Goal: Information Seeking & Learning: Learn about a topic

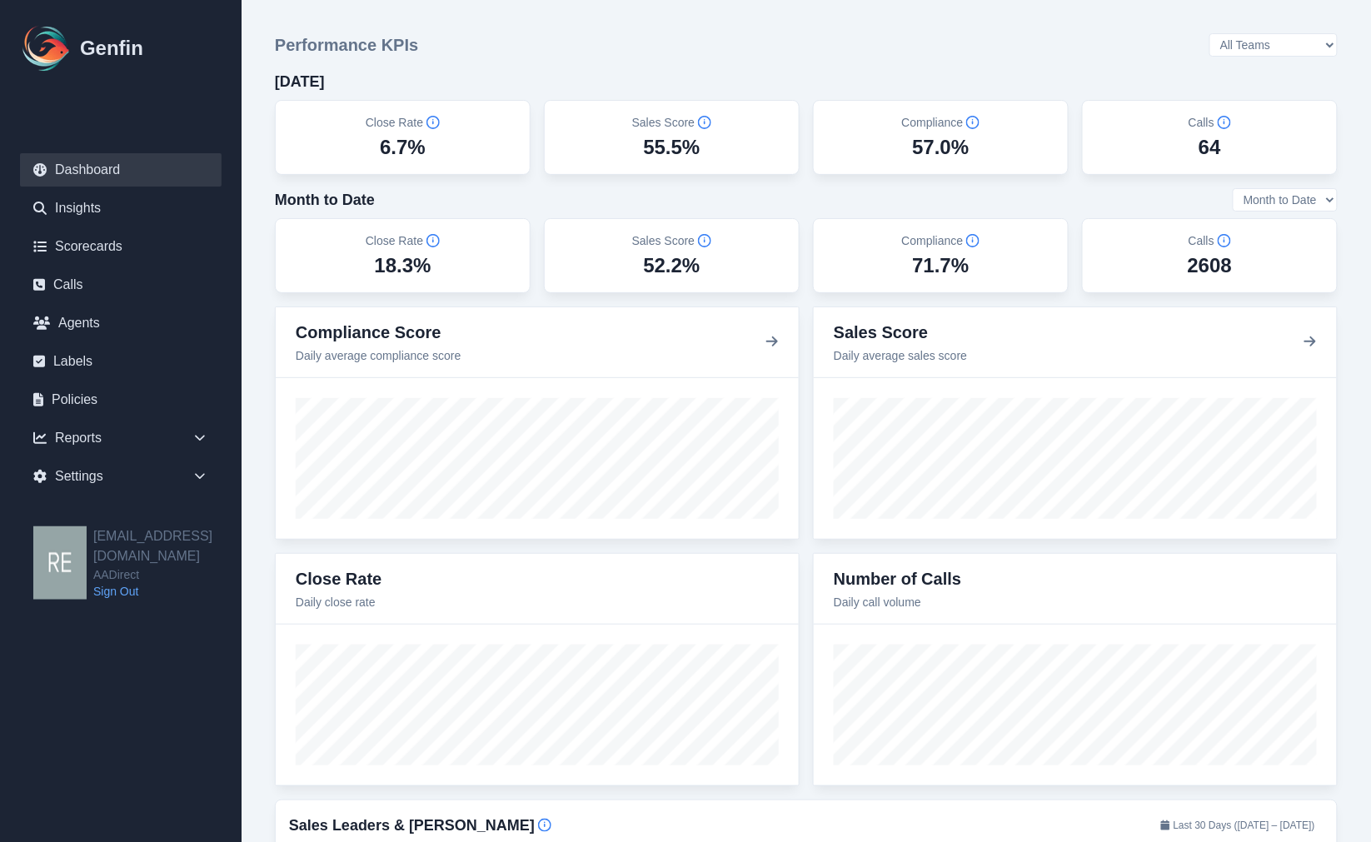
scroll to position [185, 0]
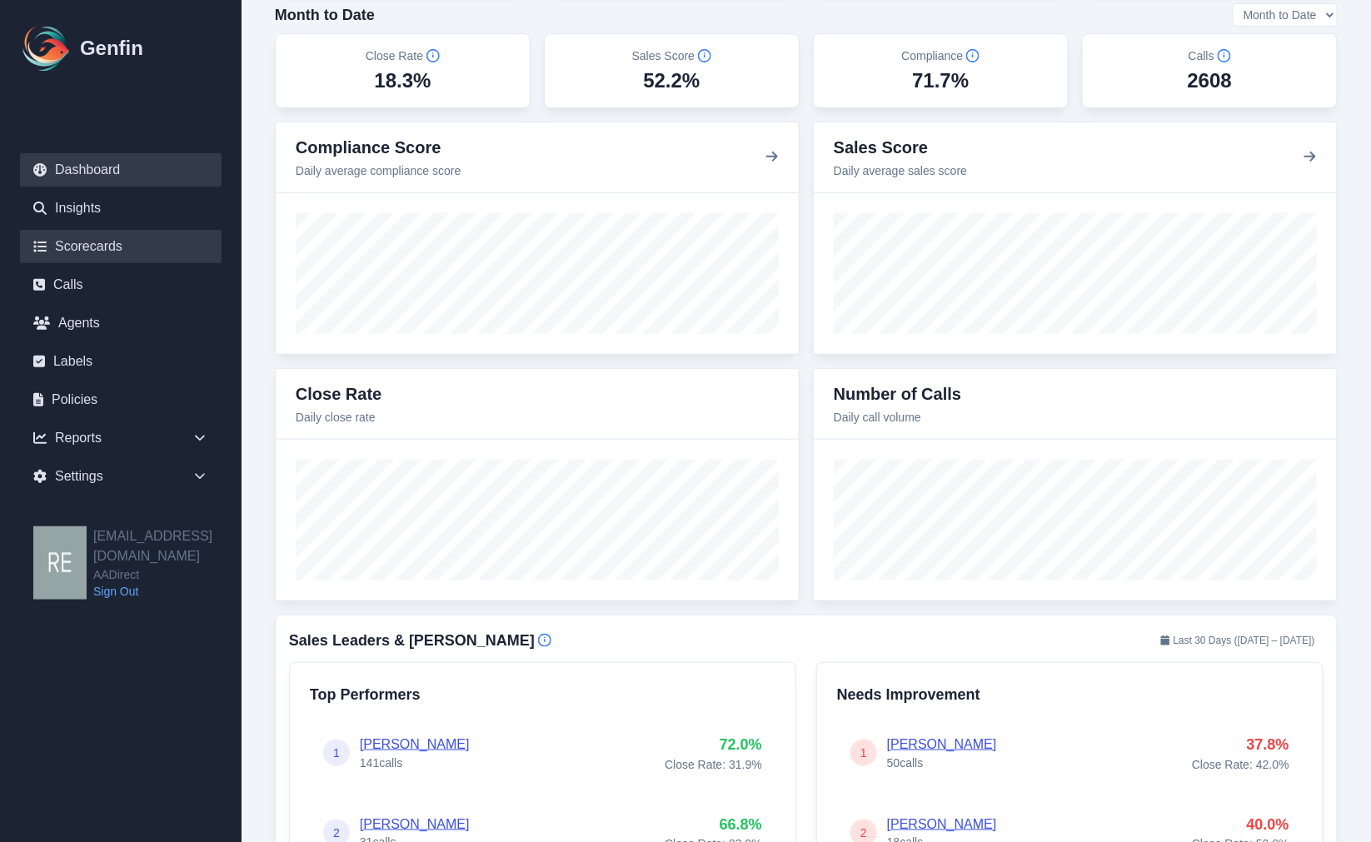
click at [127, 251] on link "Scorecards" at bounding box center [121, 246] width 202 height 33
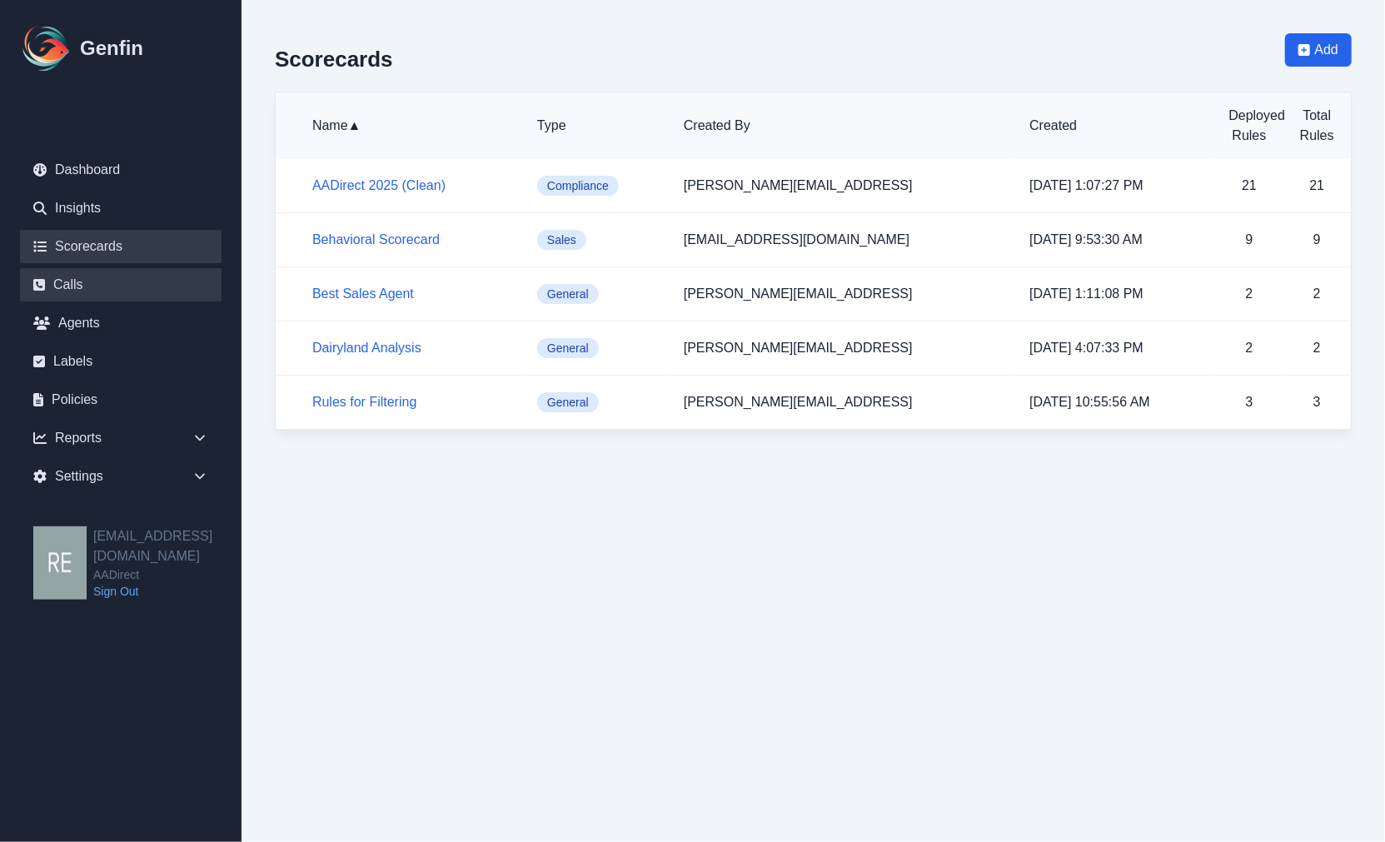
click at [84, 286] on link "Calls" at bounding box center [121, 284] width 202 height 33
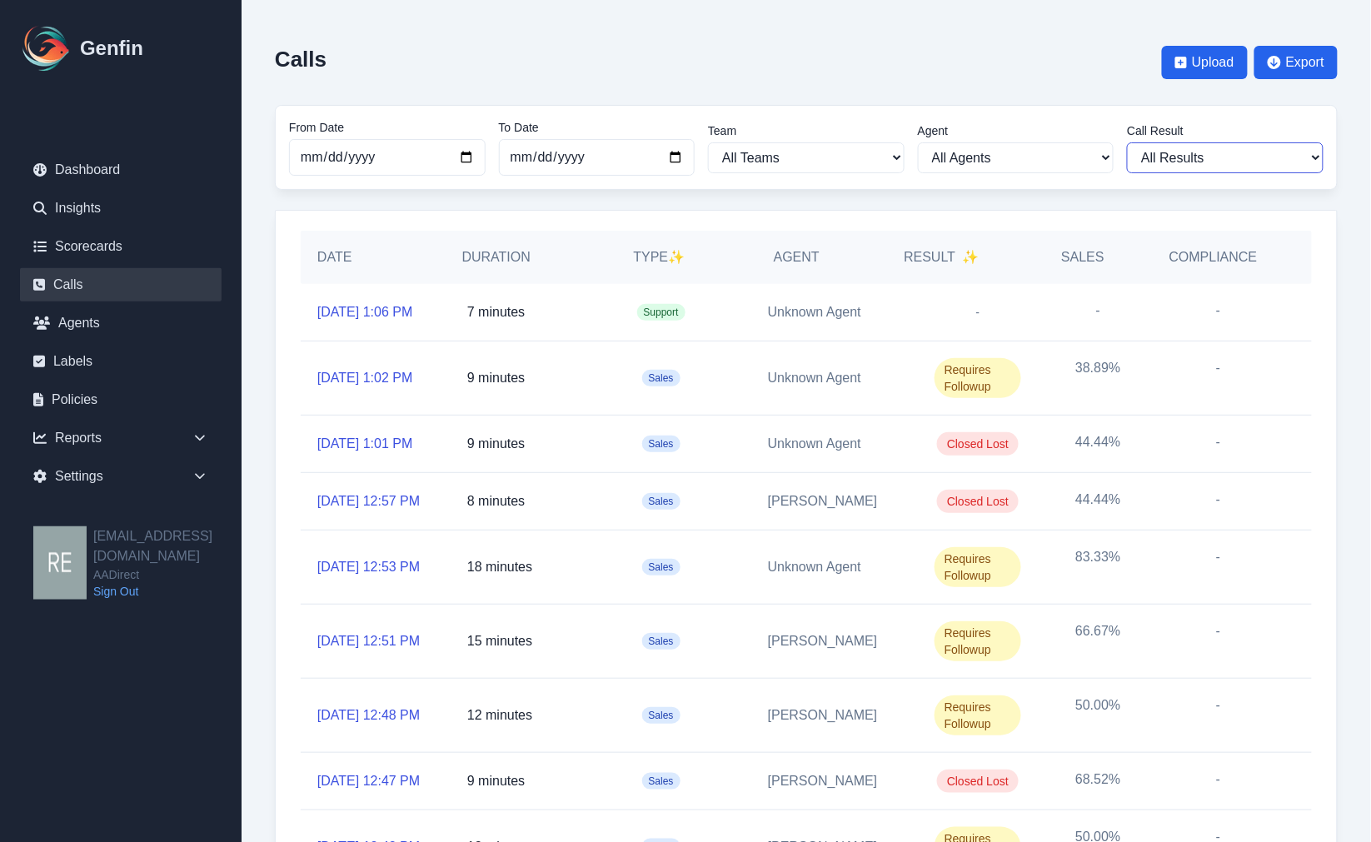
click at [1221, 165] on select "All Results Closed Won Closed Lost Requires Followup" at bounding box center [1225, 157] width 197 height 31
select select "Yes"
click at [1138, 142] on select "All Results Closed Won Closed Lost Requires Followup" at bounding box center [1225, 157] width 197 height 31
select select "Yes"
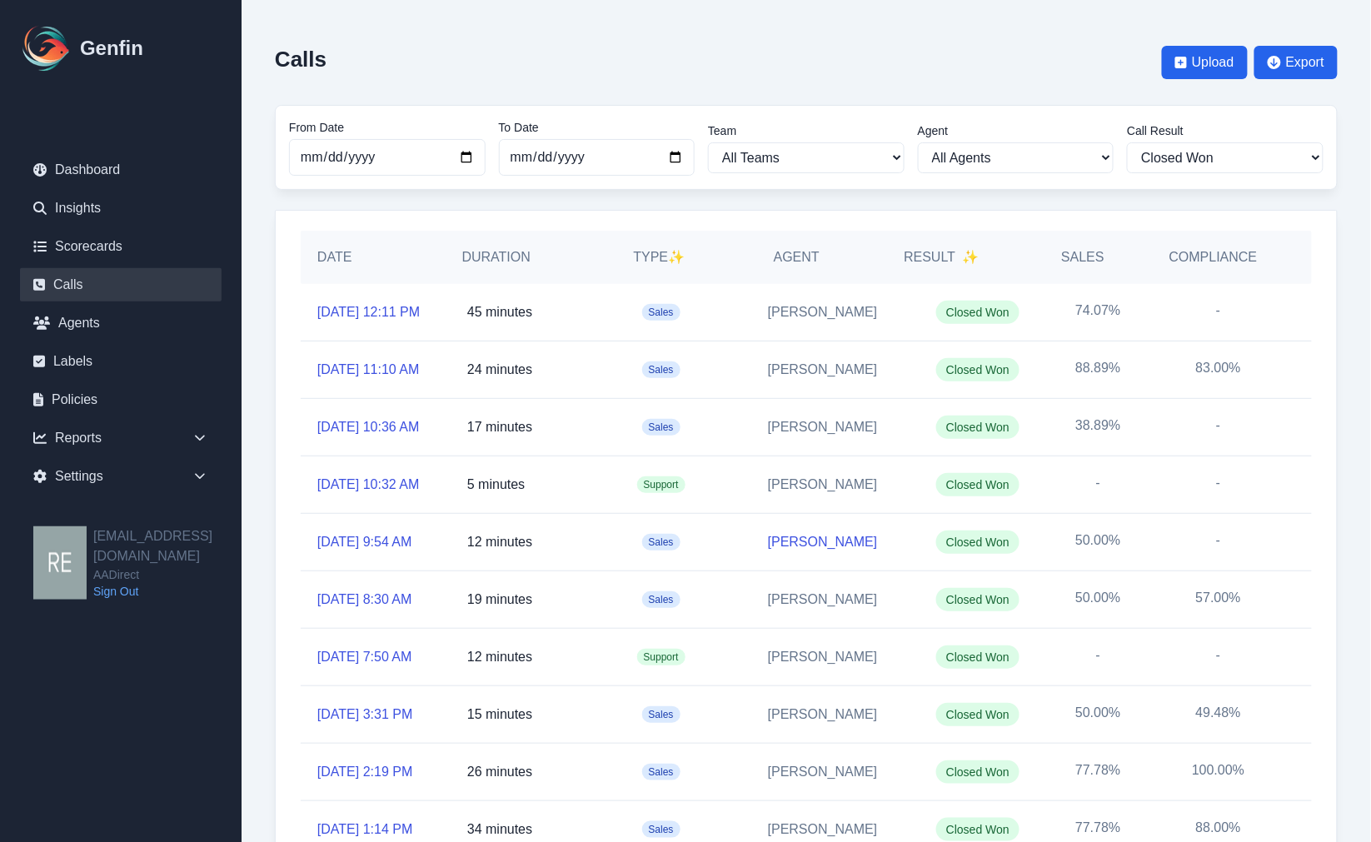
click at [794, 552] on link "[PERSON_NAME]" at bounding box center [823, 542] width 110 height 20
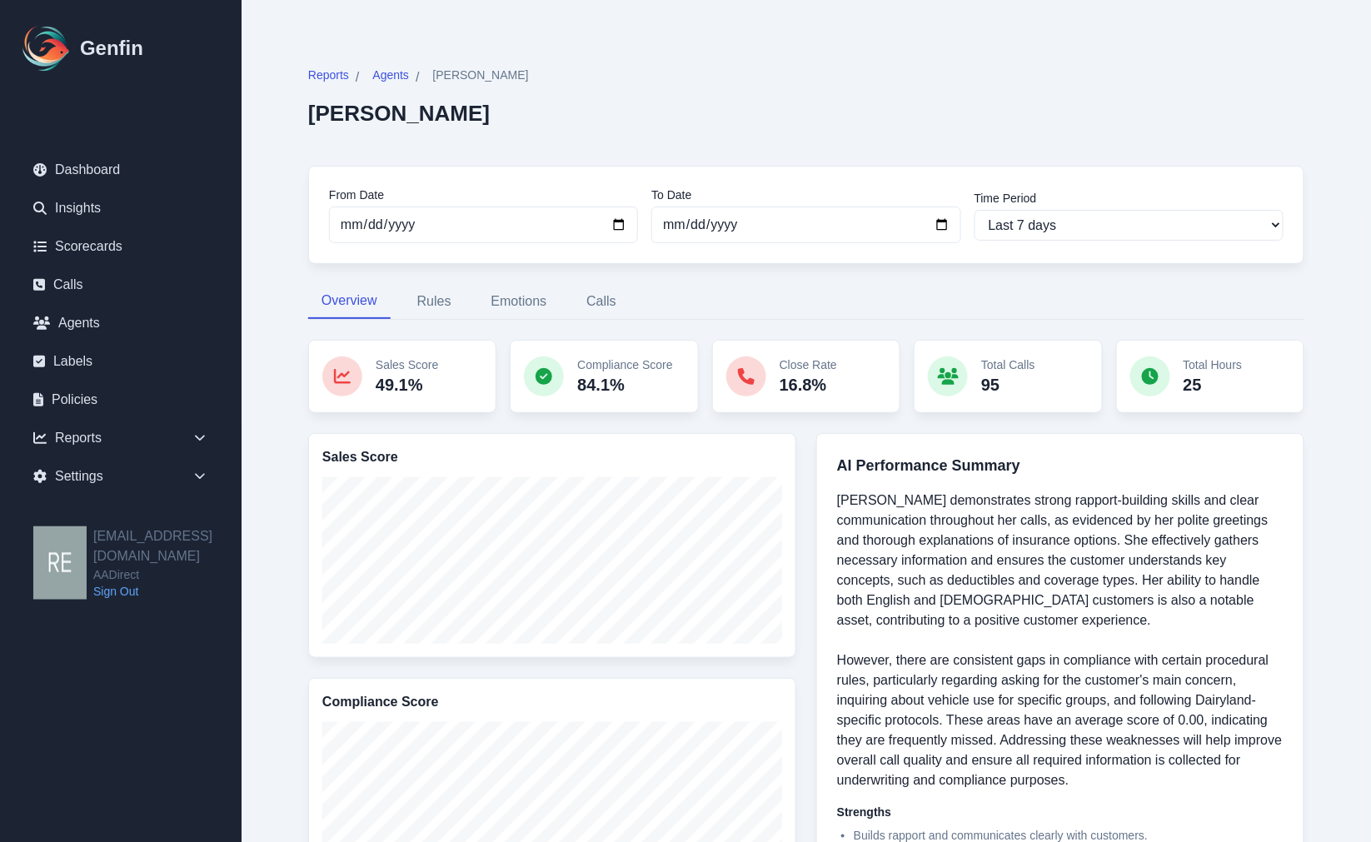
click at [446, 367] on div "Sales Score 49.1%" at bounding box center [402, 376] width 188 height 73
click at [384, 364] on p "Sales Score" at bounding box center [407, 364] width 62 height 17
click at [429, 372] on p "Sales Score" at bounding box center [407, 364] width 62 height 17
click at [409, 367] on p "Sales Score" at bounding box center [407, 364] width 62 height 17
click at [422, 303] on button "Rules" at bounding box center [434, 301] width 61 height 35
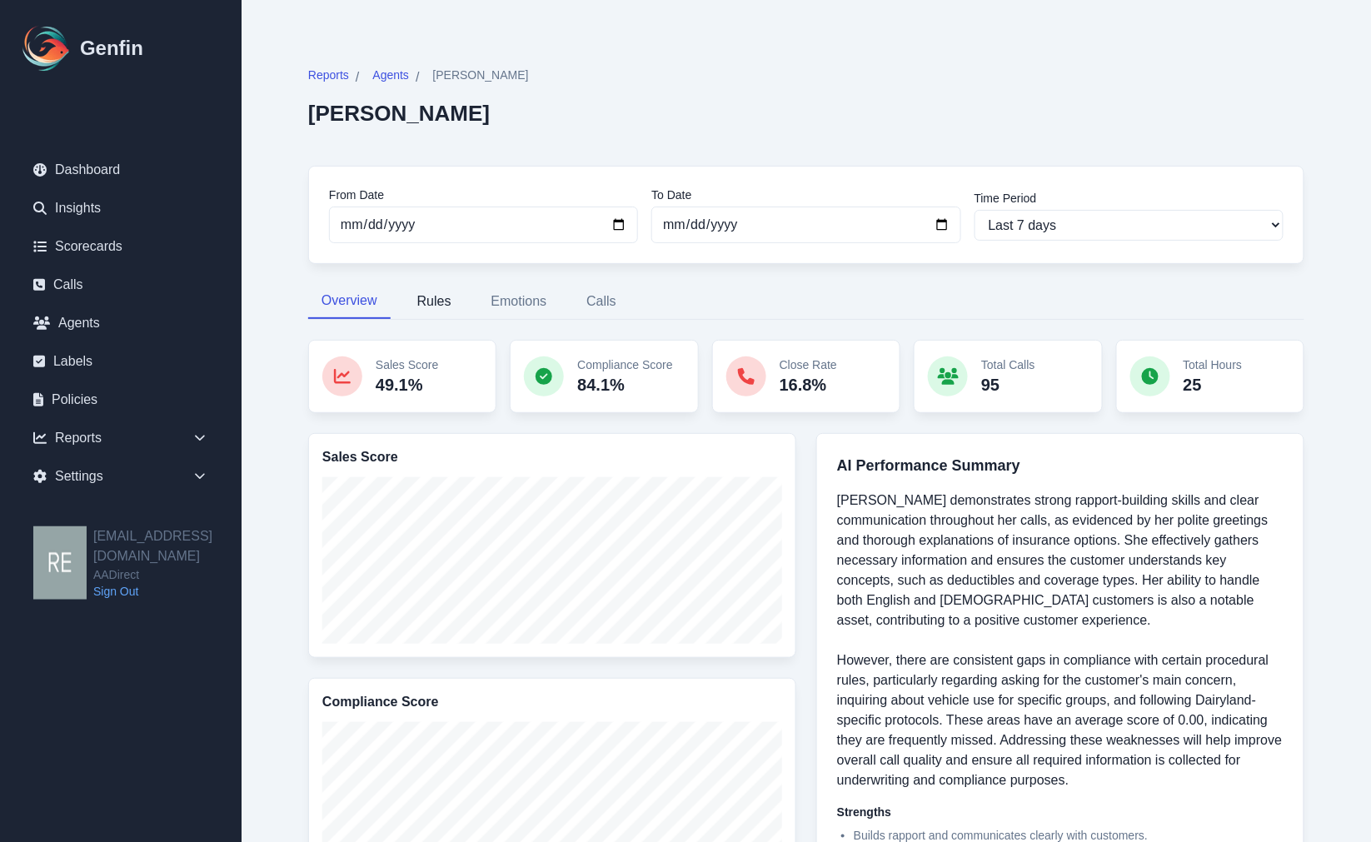
select select "181"
select select "171"
select select "1129"
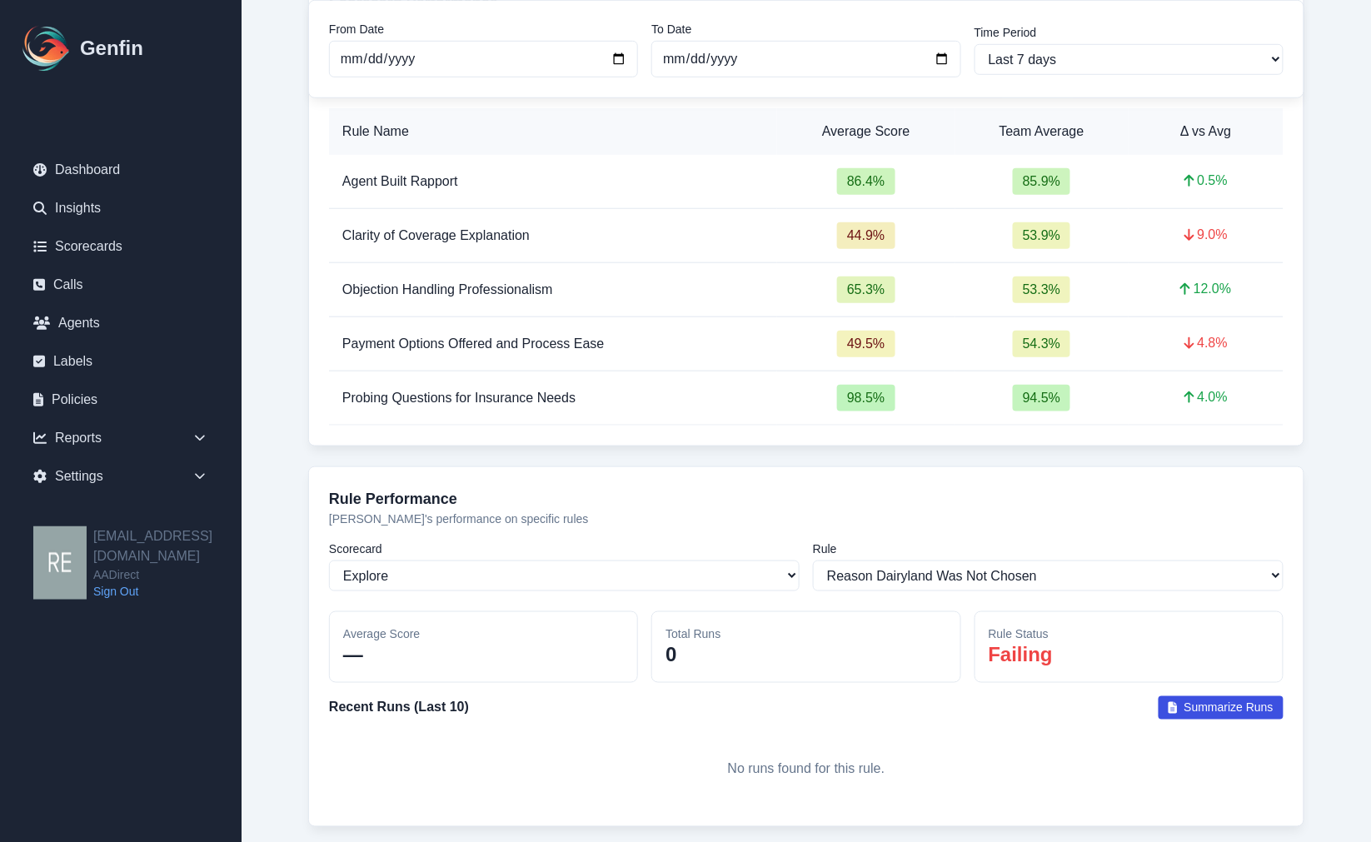
scroll to position [440, 0]
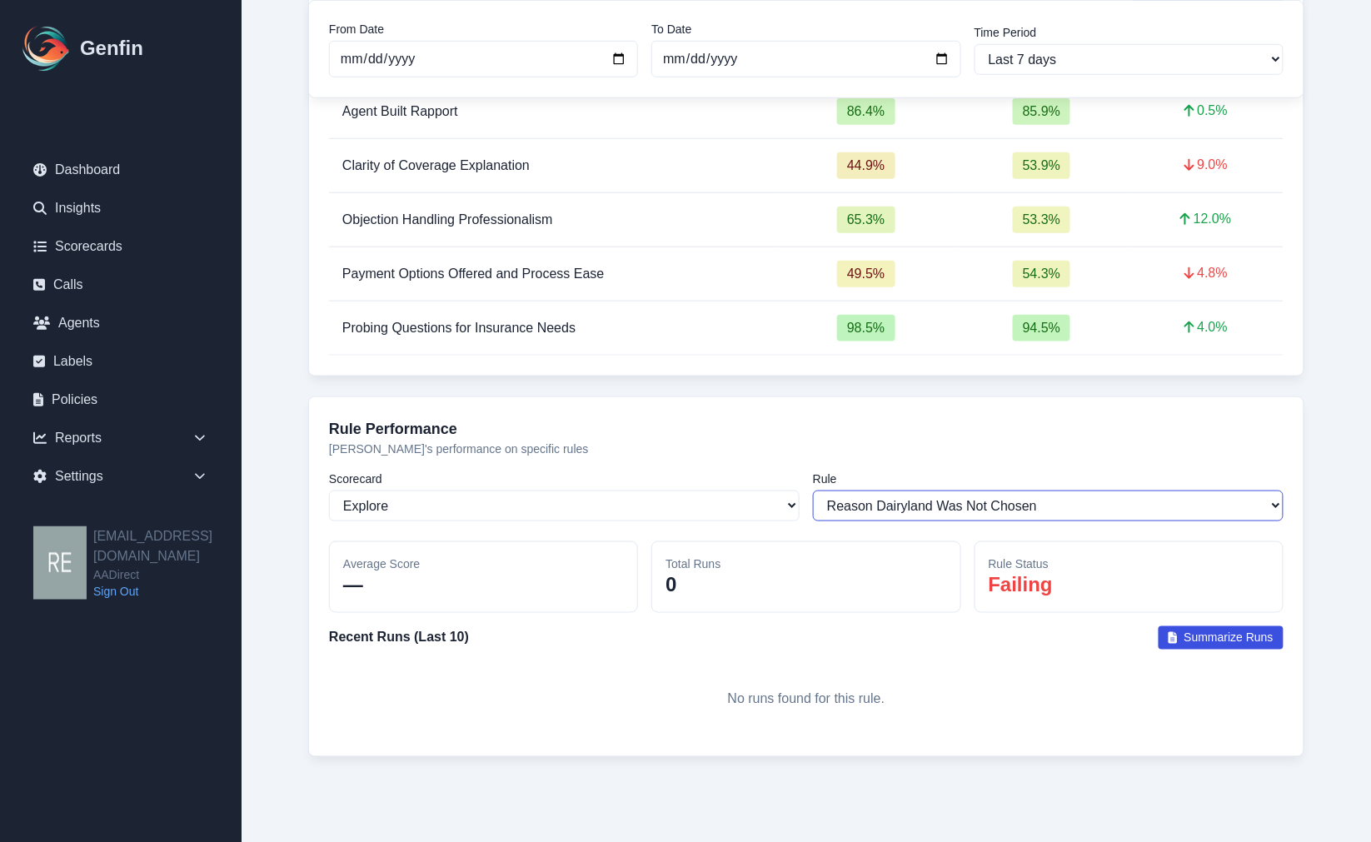
click at [1017, 494] on select "Select a rule Reason Dairyland Was Not Chosen" at bounding box center [1048, 505] width 470 height 31
click at [540, 508] on select "Select a scorecard Explore Behavioral Scorecard Rules for Filtering AADirect 20…" at bounding box center [564, 505] width 470 height 31
select select "203"
click at [329, 490] on select "Select a scorecard Explore Behavioral Scorecard Rules for Filtering AADirect 20…" at bounding box center [564, 505] width 470 height 31
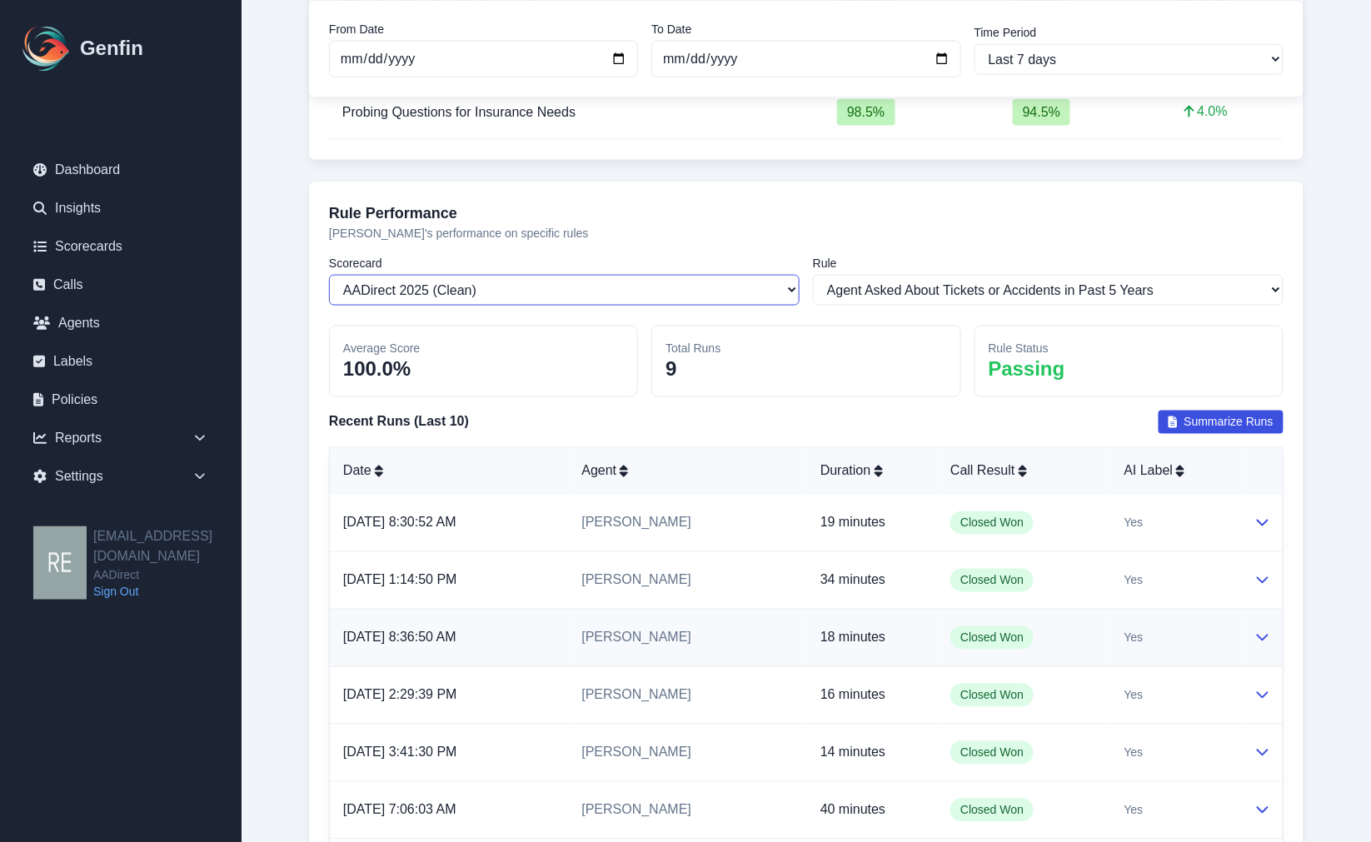
scroll to position [563, 0]
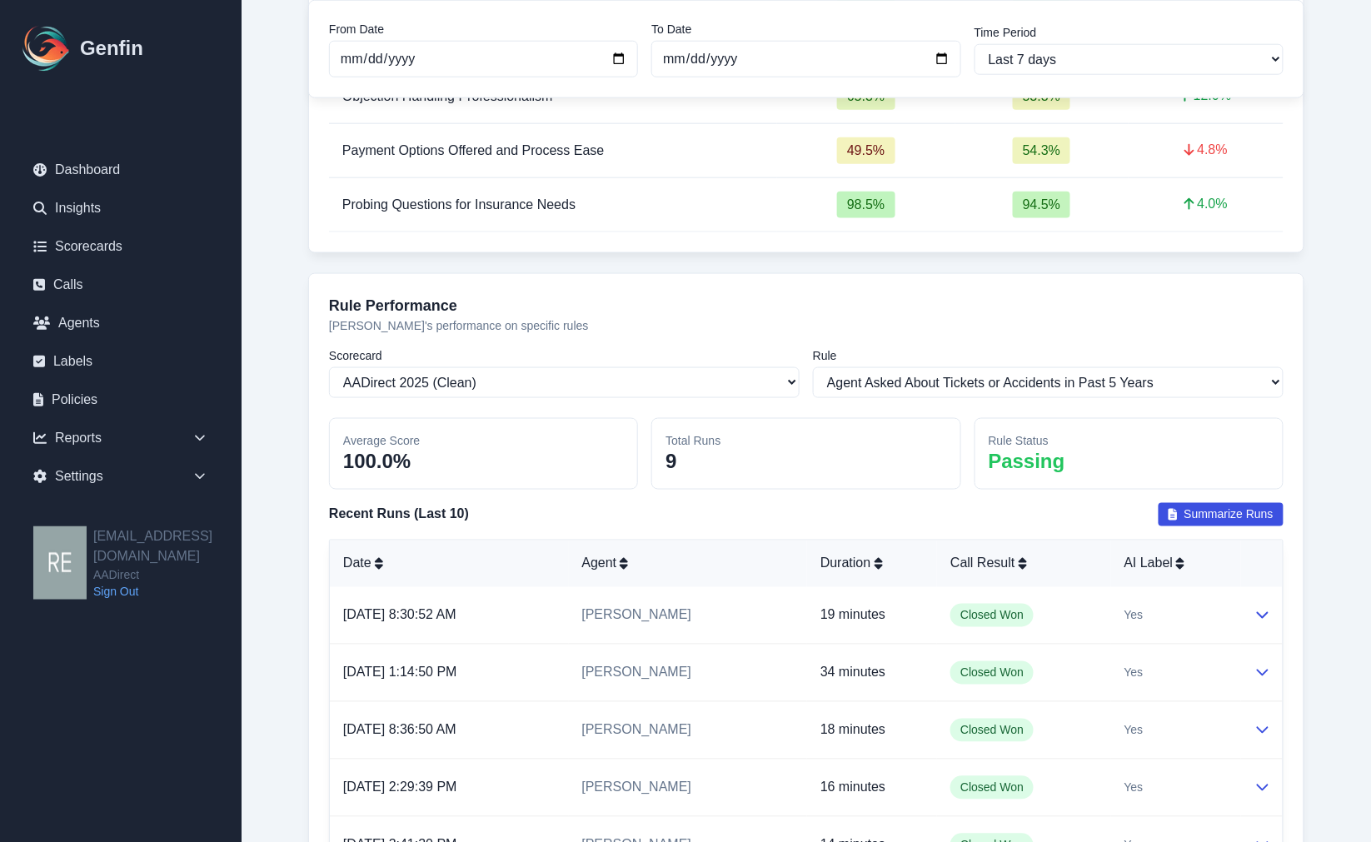
click at [1244, 506] on span "Summarize Runs" at bounding box center [1228, 514] width 89 height 17
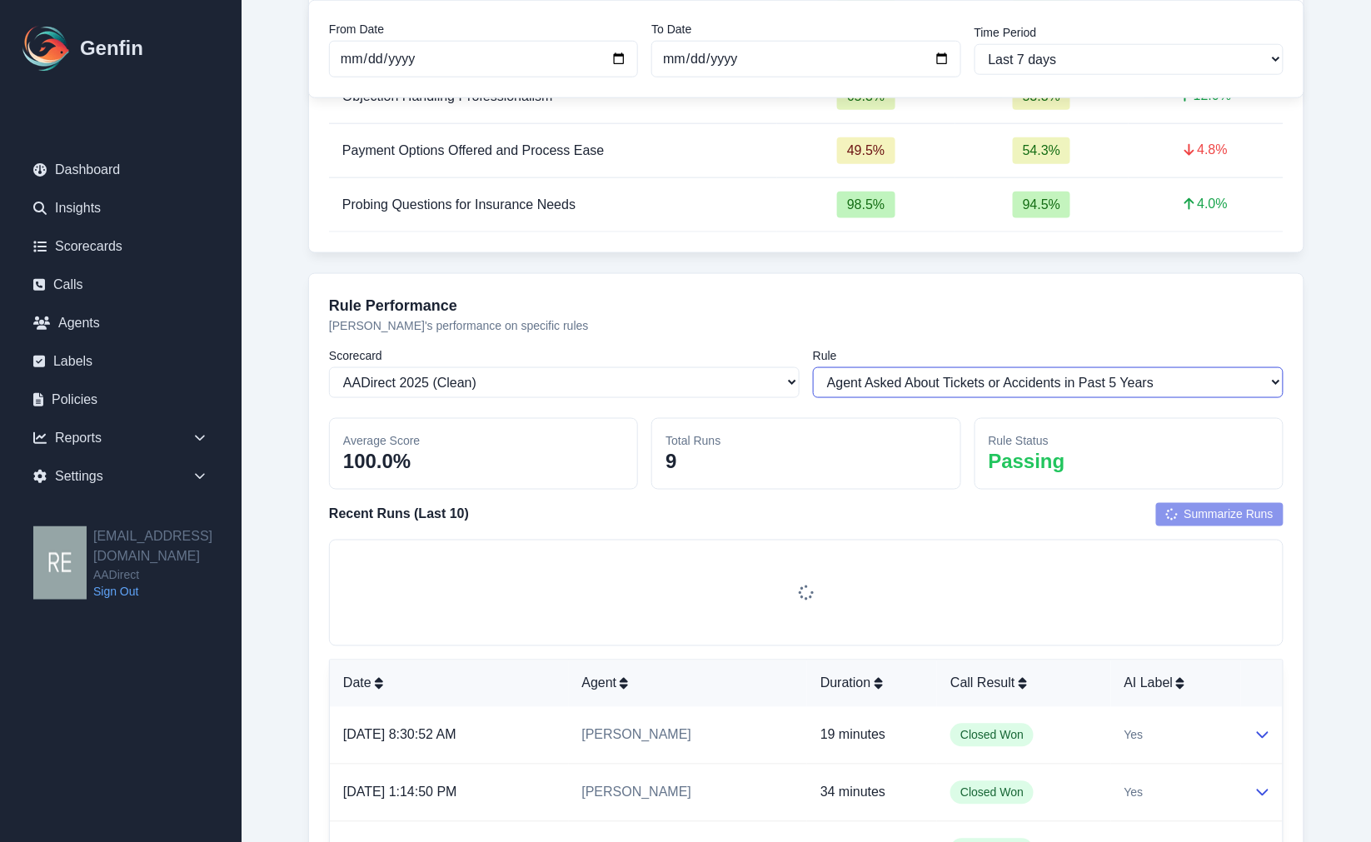
click at [1156, 376] on select "Select a rule Agent Asked About Tickets or Accidents in Past 5 Years Offered at…" at bounding box center [1048, 382] width 470 height 31
select select "1290"
click at [813, 367] on select "Select a rule Agent Asked About Tickets or Accidents in Past 5 Years Offered at…" at bounding box center [1048, 382] width 470 height 31
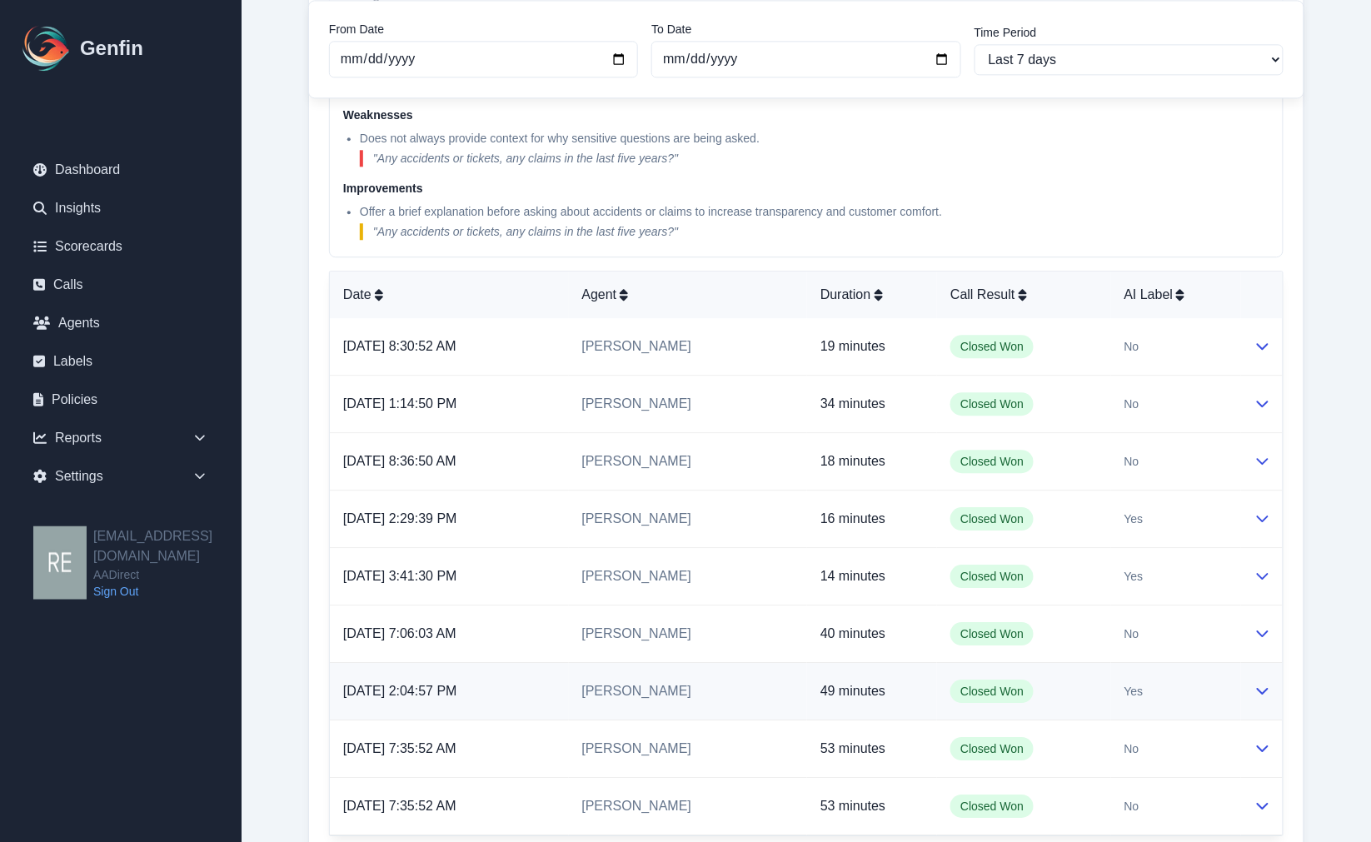
scroll to position [1385, 0]
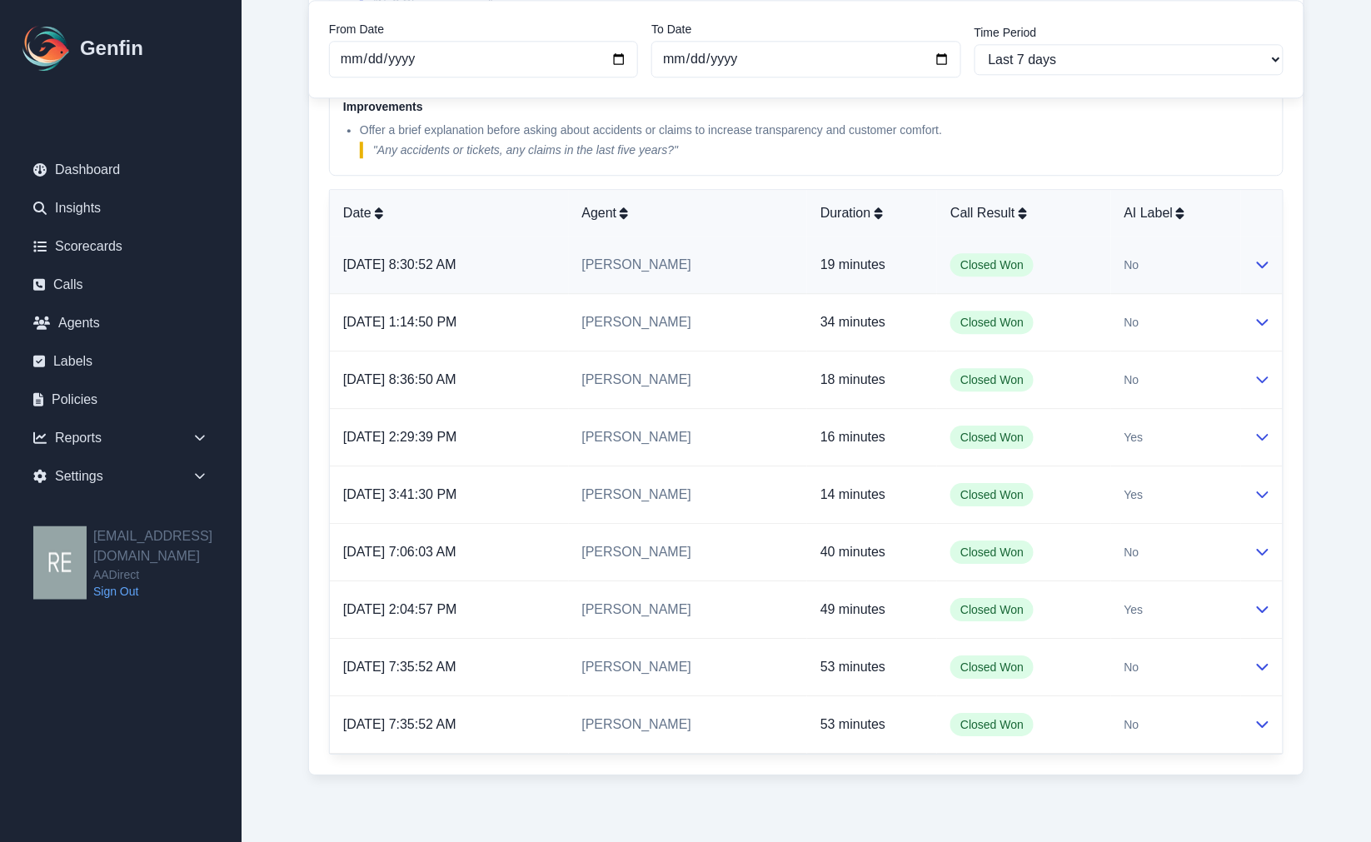
click at [1257, 255] on td at bounding box center [1262, 264] width 42 height 57
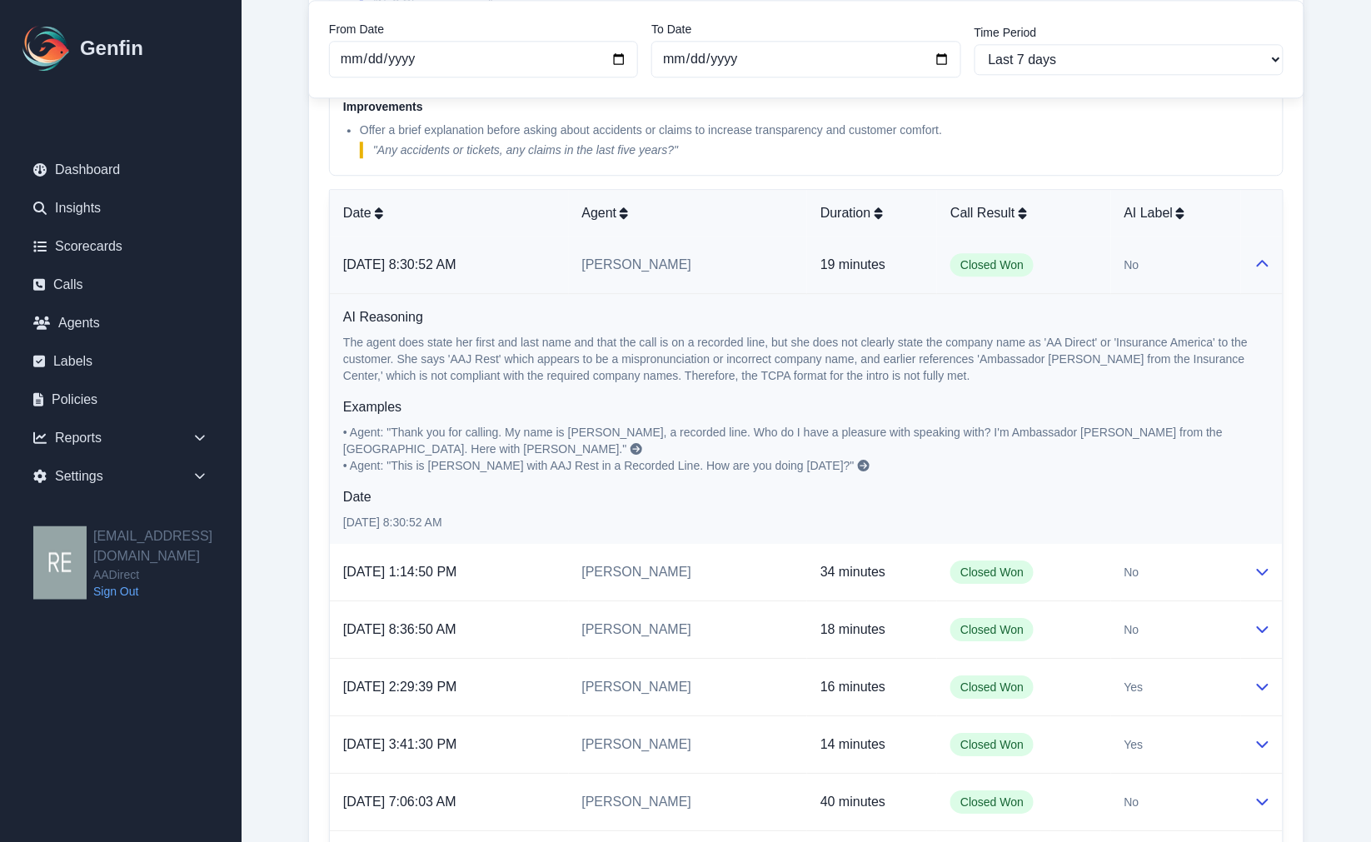
click at [1226, 426] on span "• Agent: "Thank you for calling. My name is Yavita Marganian, a recorded line. …" at bounding box center [784, 441] width 883 height 30
click at [1266, 424] on p "• Agent: "Thank you for calling. My name is Yavita Marganian, a recorded line. …" at bounding box center [806, 449] width 926 height 50
click at [630, 443] on icon at bounding box center [636, 449] width 12 height 12
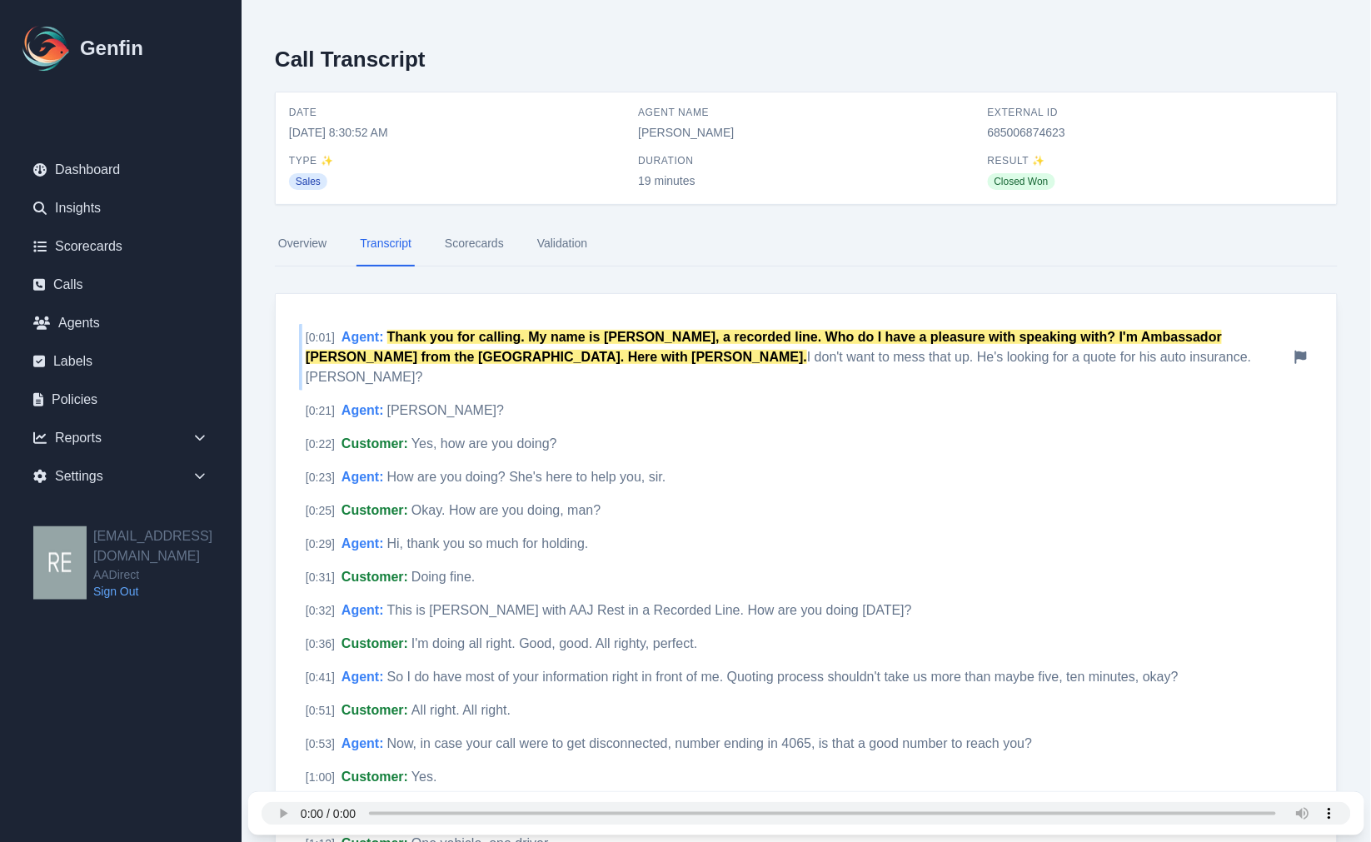
click at [1222, 338] on mark "Thank you for calling. My name is Yavita Marganian, a recorded line. Who do I h…" at bounding box center [764, 347] width 916 height 34
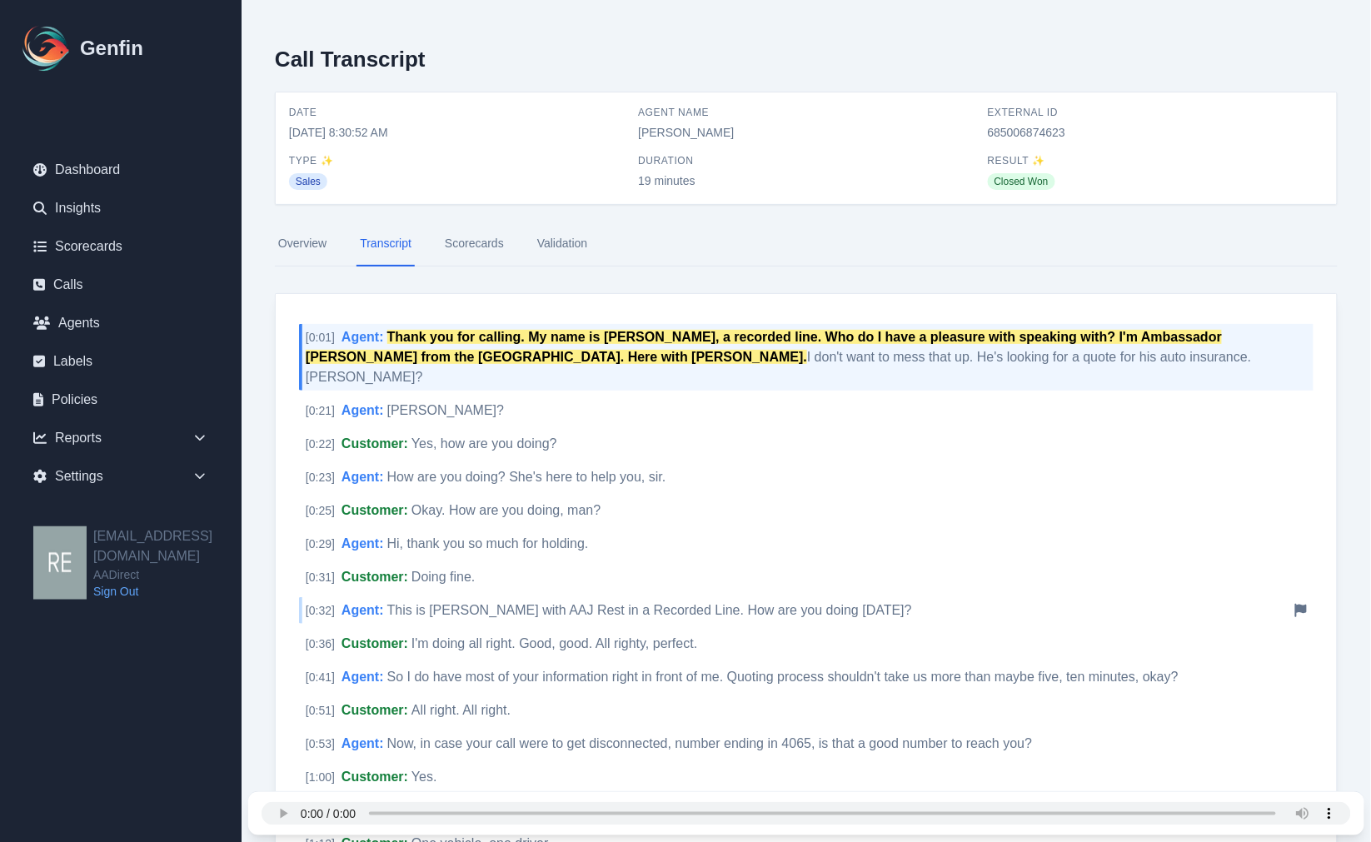
click at [769, 603] on span "This is Yadira Magana with AAJ Rest in a Recorded Line. How are you doing today?" at bounding box center [649, 610] width 525 height 14
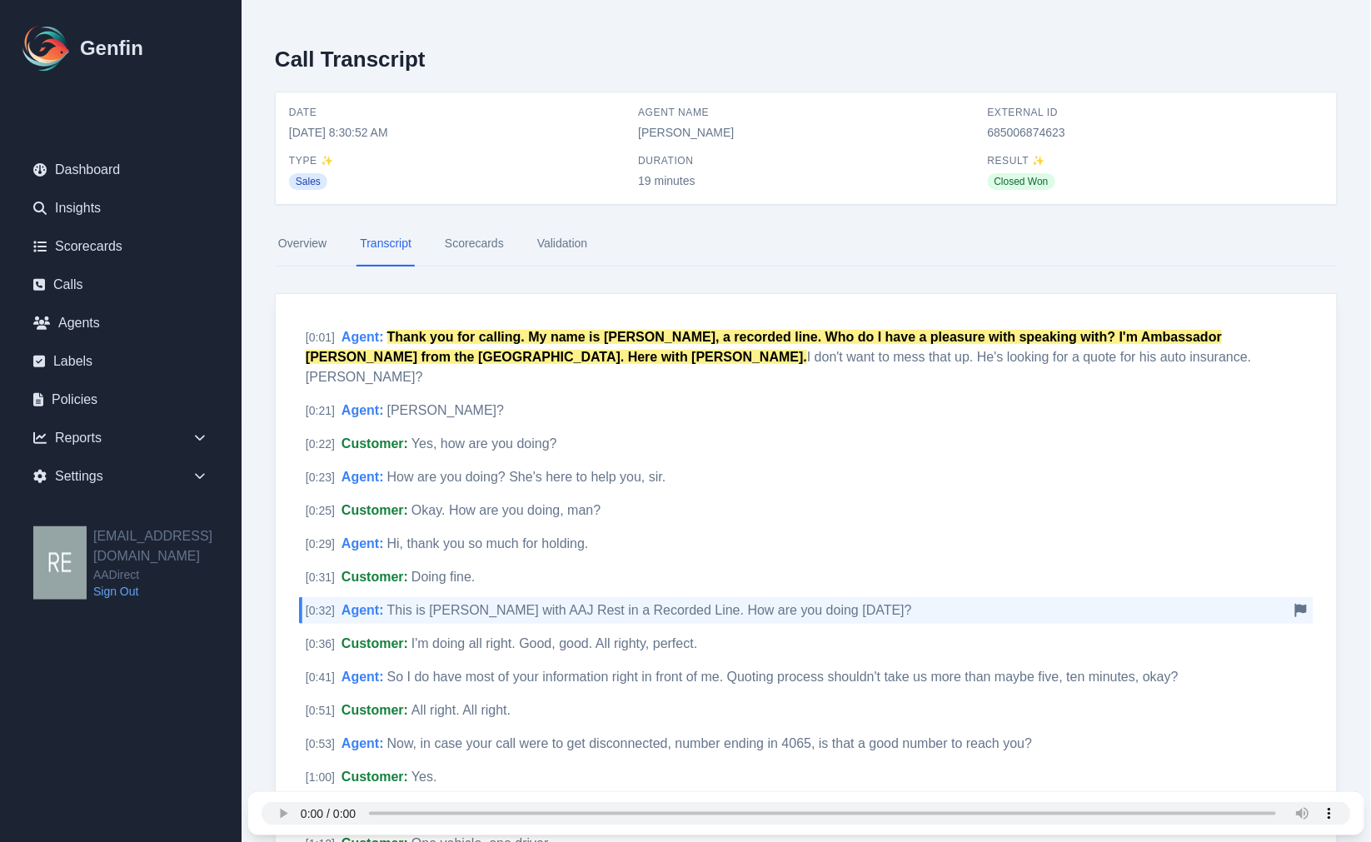
click at [1292, 597] on div "[ 0:32 ] Agent : This is Yadira Magana with AAJ Rest in a Recorded Line. How ar…" at bounding box center [806, 610] width 1014 height 27
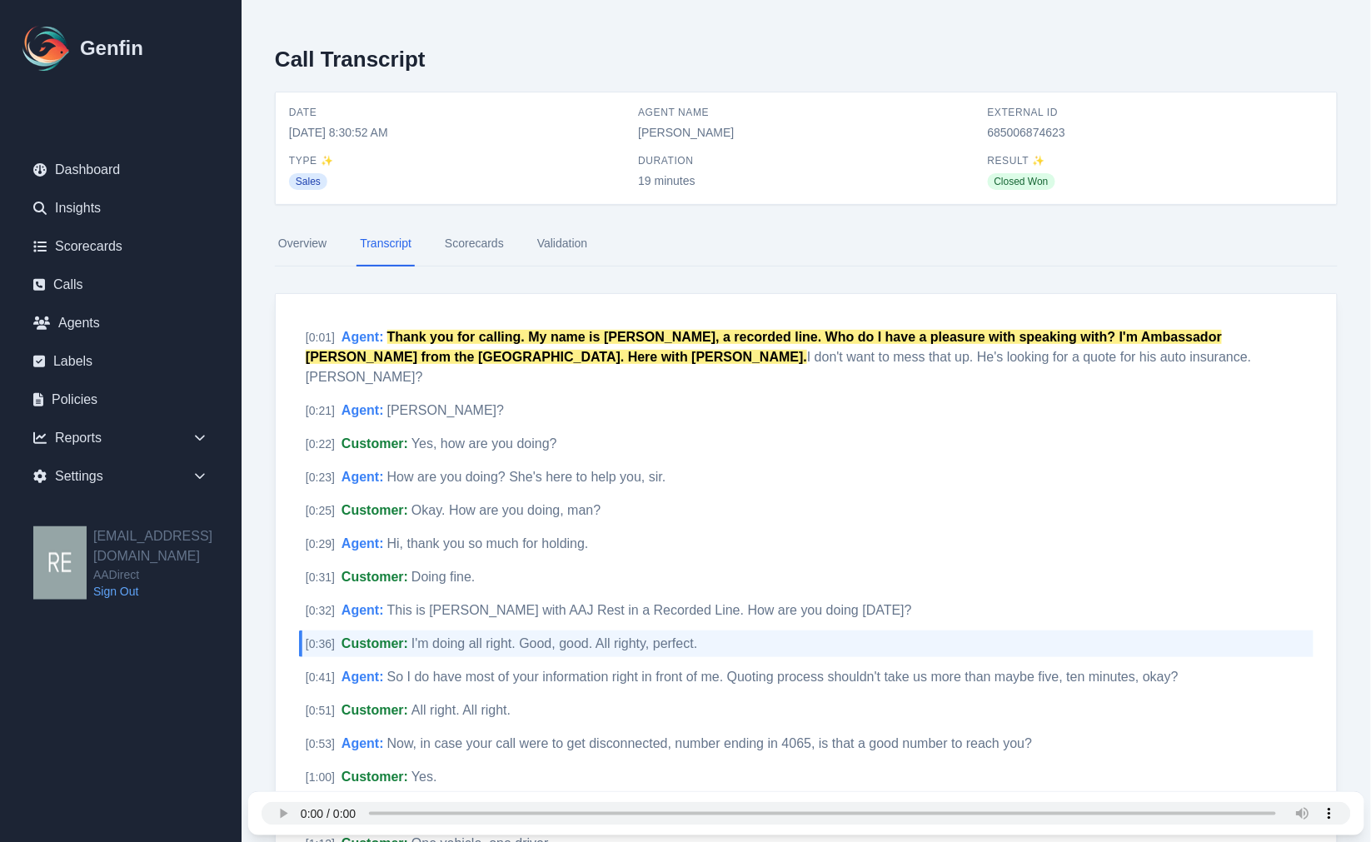
click at [320, 246] on link "Overview" at bounding box center [302, 243] width 55 height 45
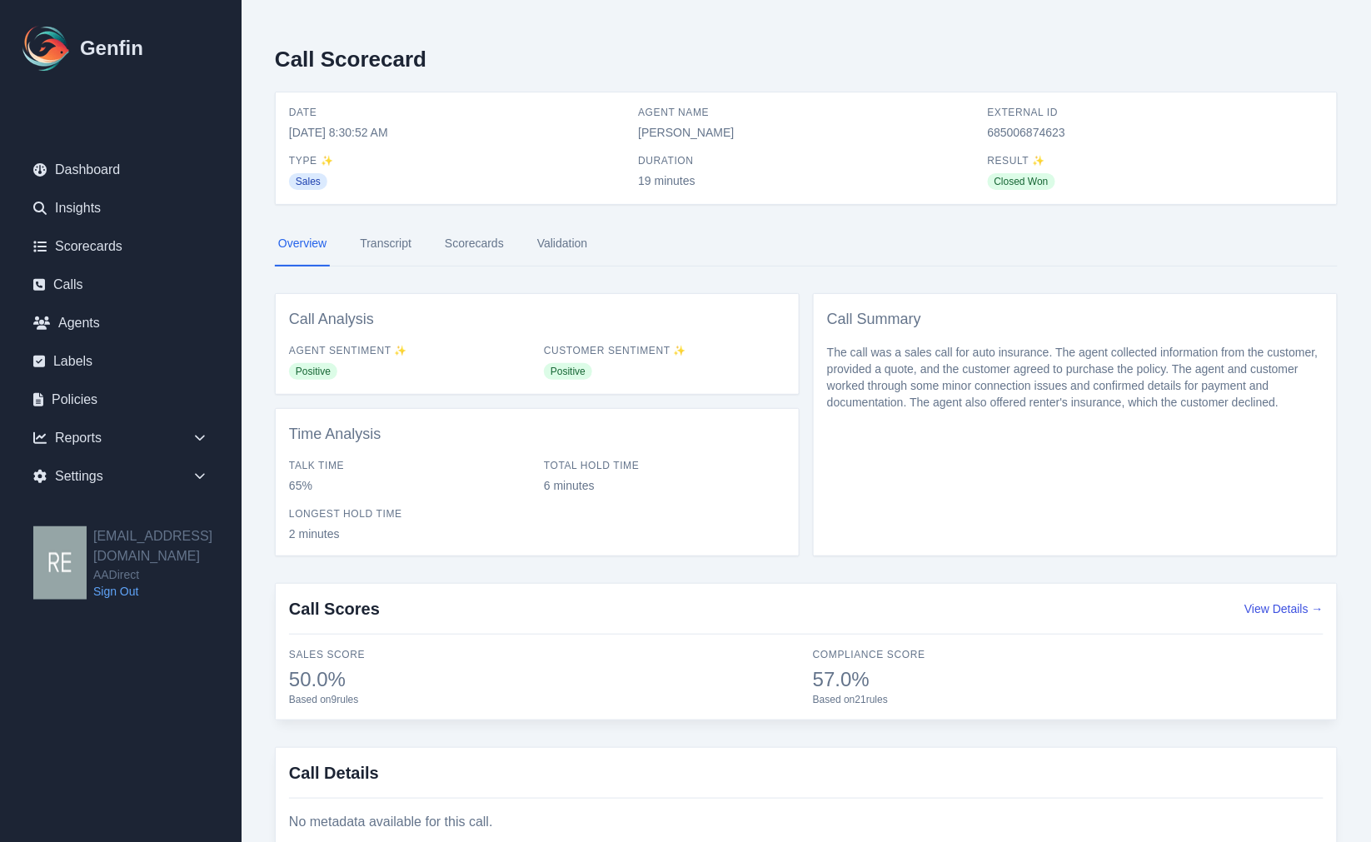
click at [464, 246] on link "Scorecards" at bounding box center [474, 243] width 66 height 45
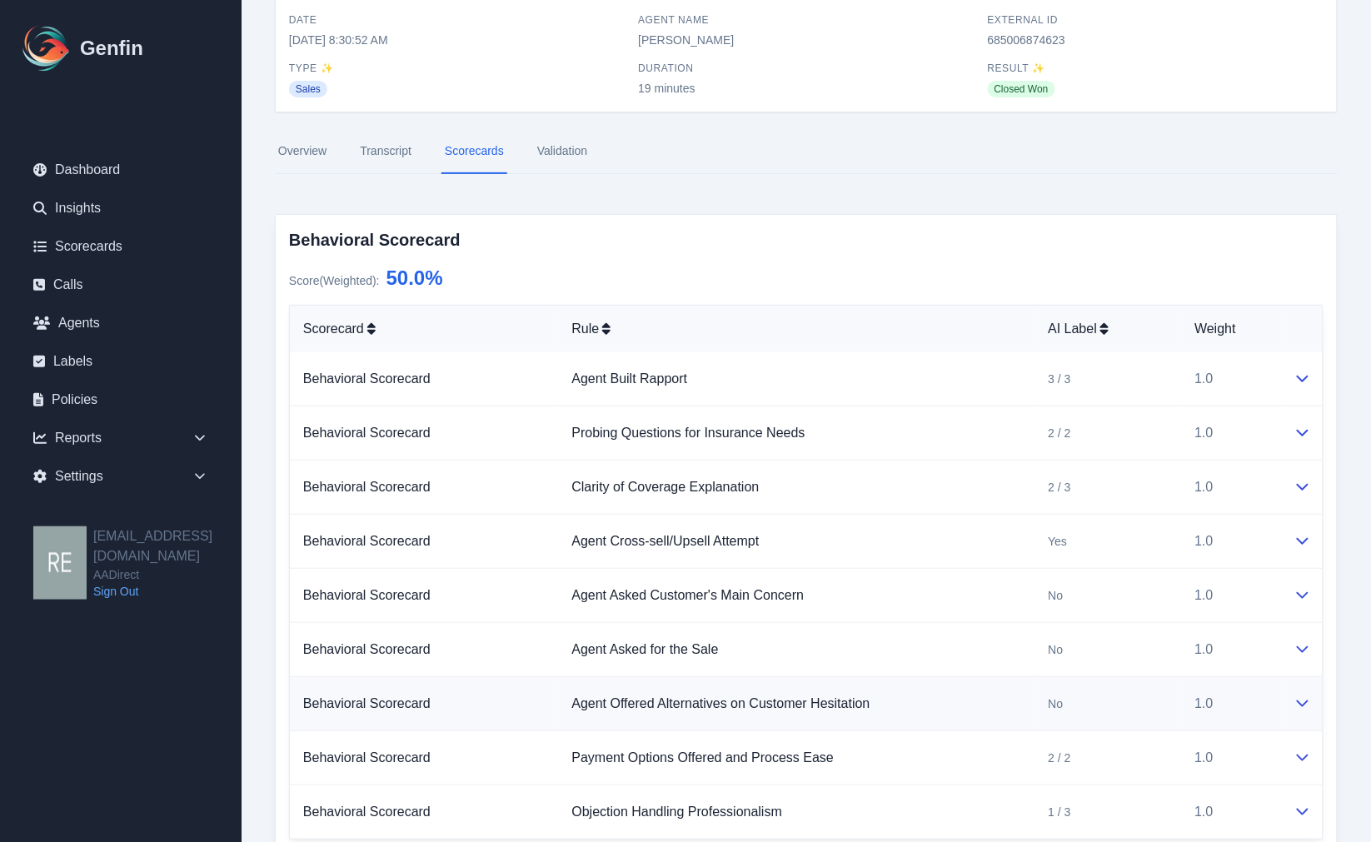
scroll to position [185, 0]
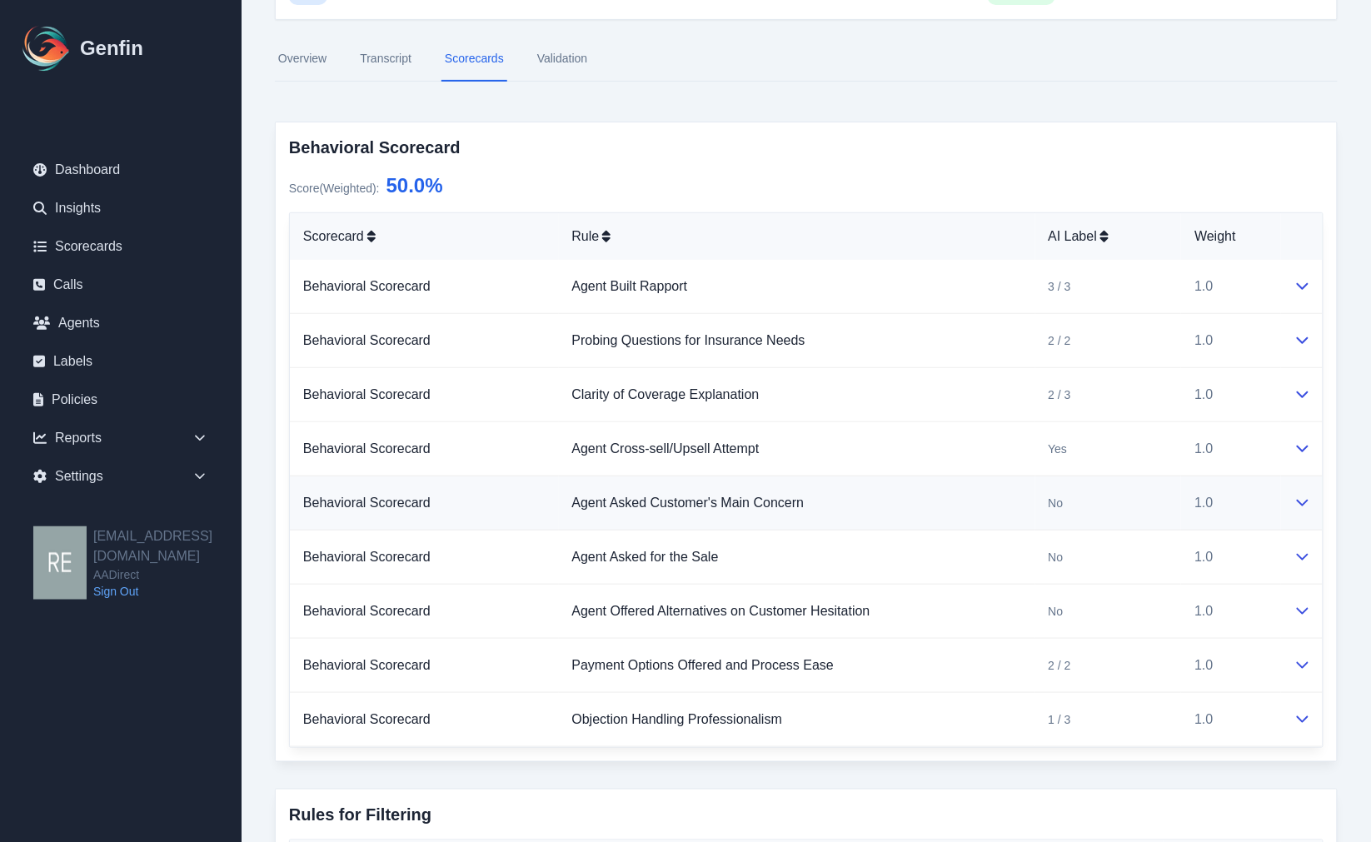
click at [1294, 505] on div at bounding box center [1301, 503] width 15 height 20
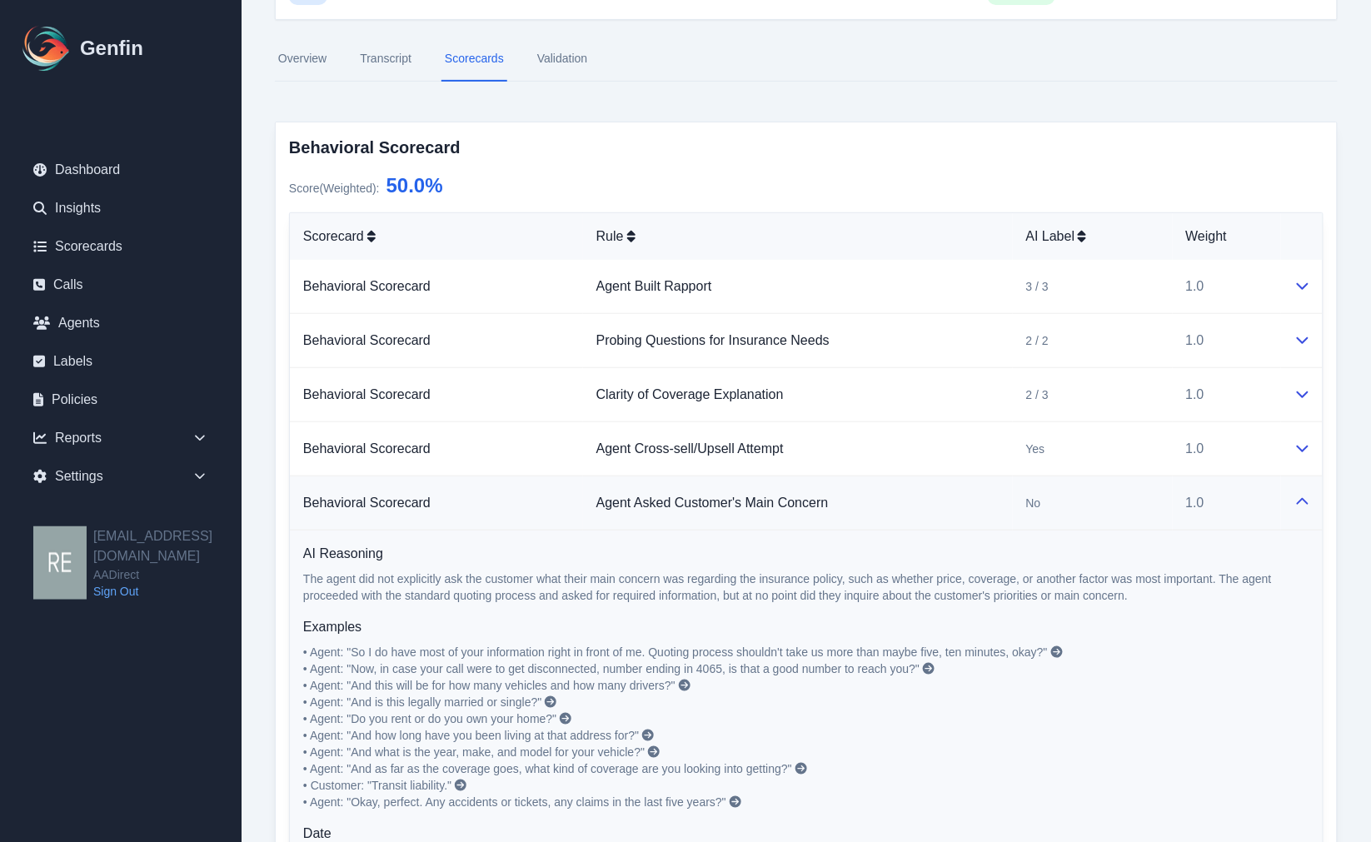
click at [1296, 505] on icon at bounding box center [1302, 501] width 13 height 13
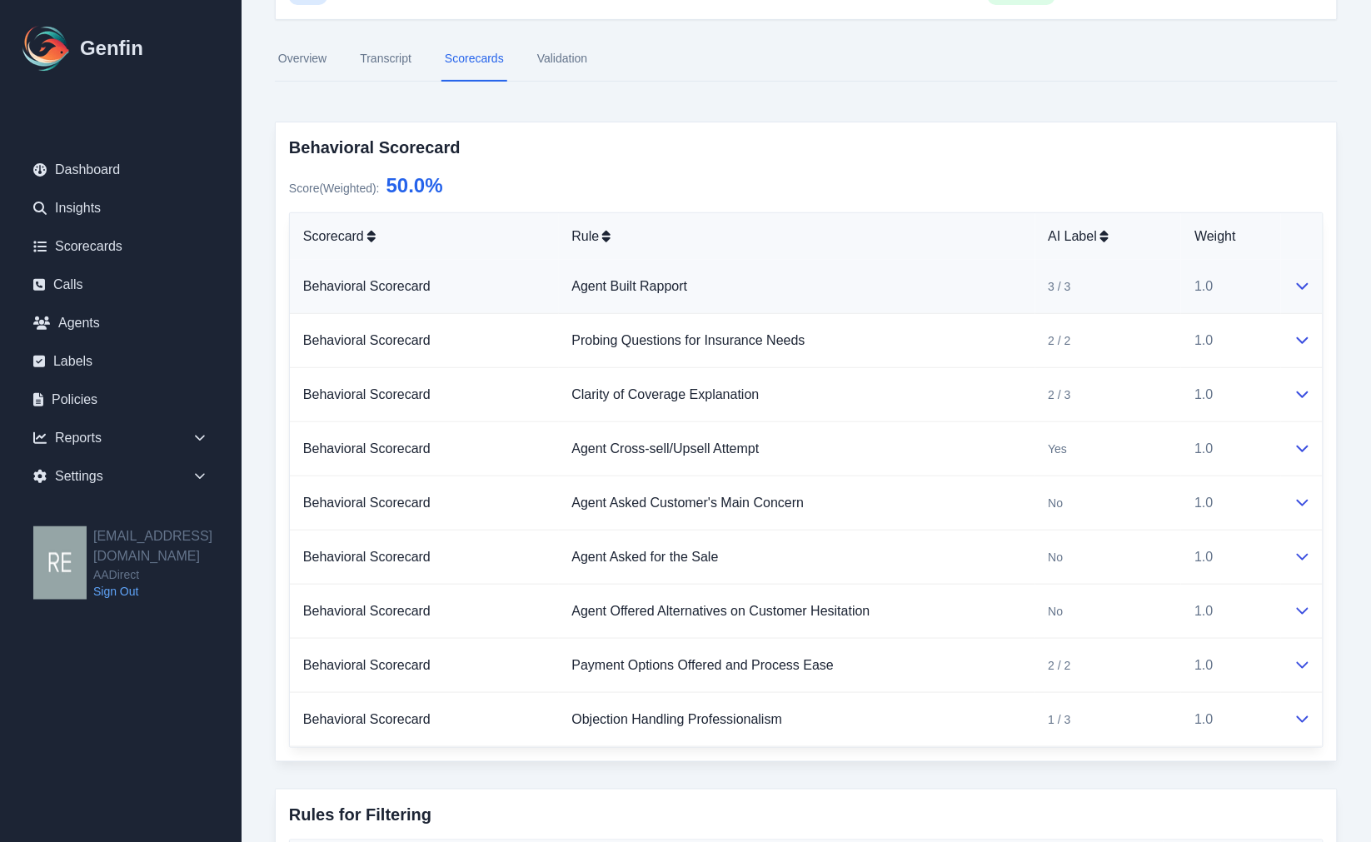
scroll to position [0, 0]
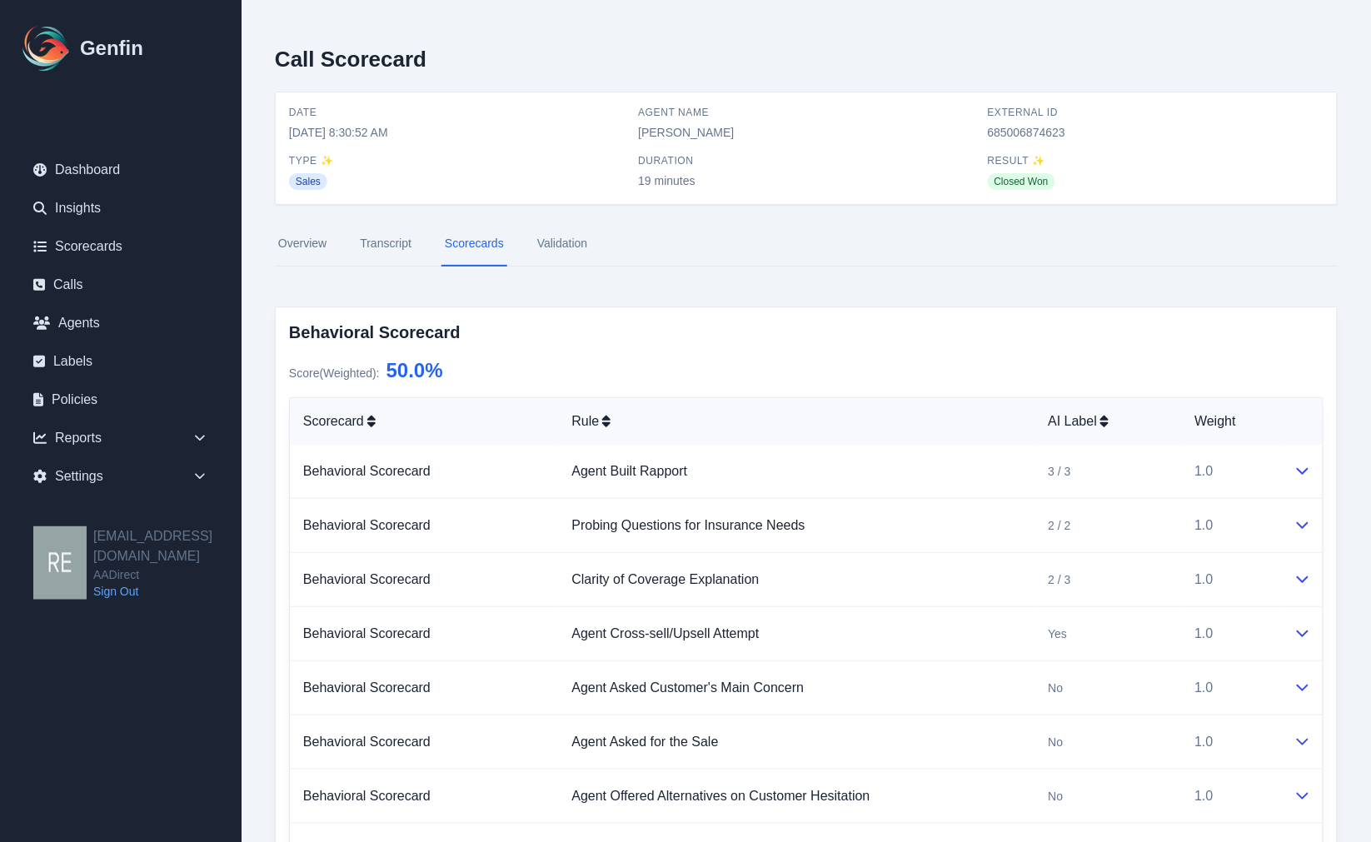
click at [392, 251] on link "Transcript" at bounding box center [385, 243] width 58 height 45
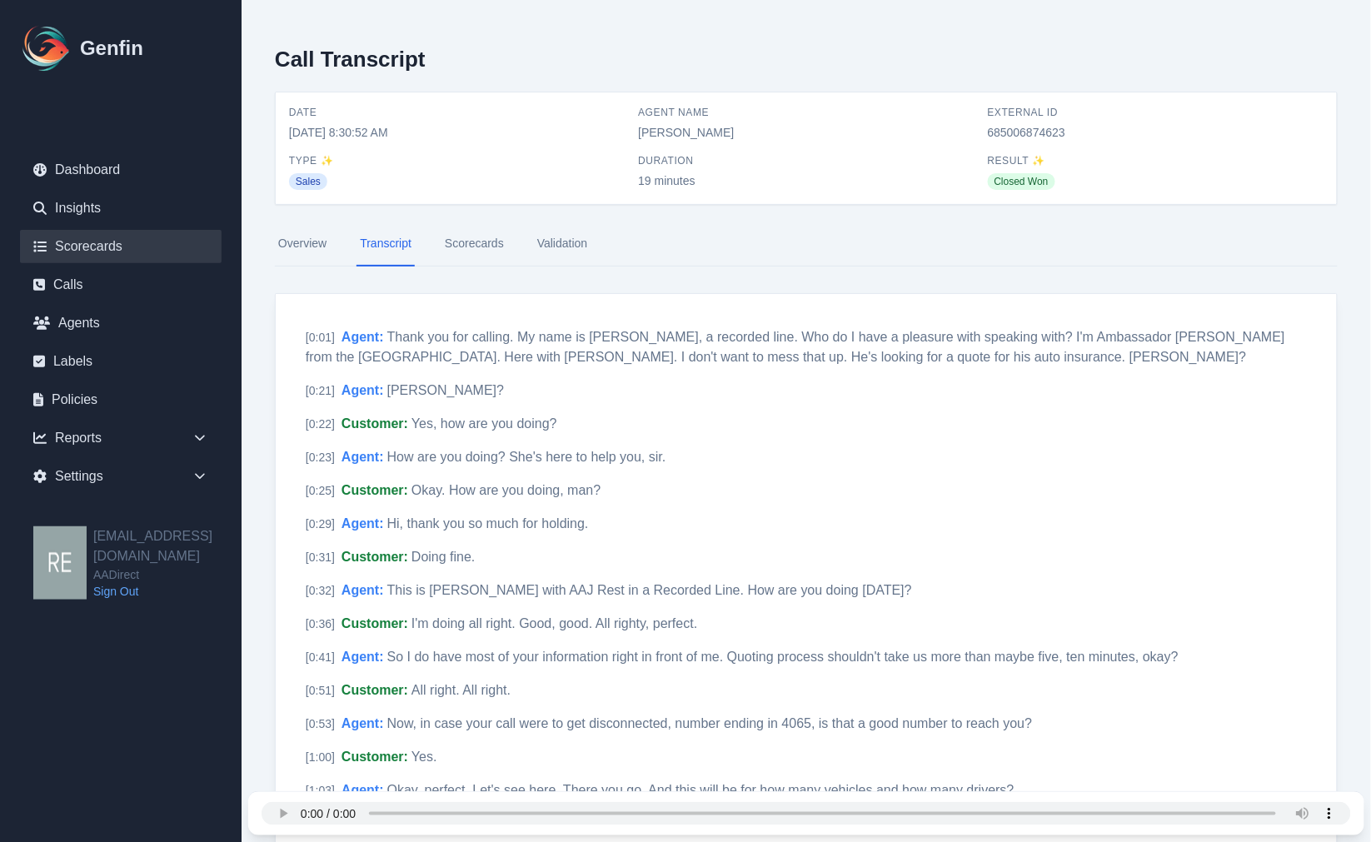
click at [109, 252] on link "Scorecards" at bounding box center [121, 246] width 202 height 33
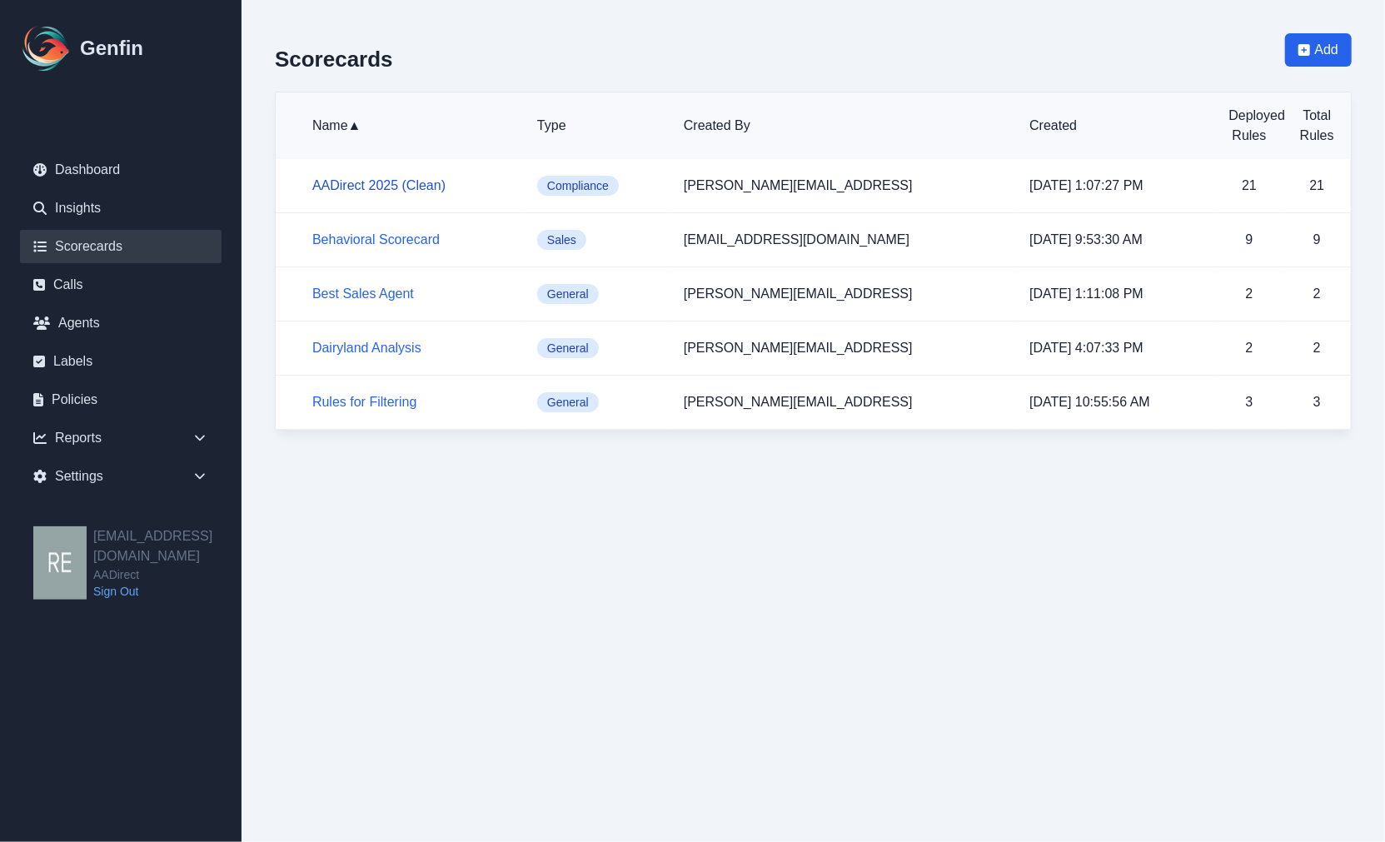
click at [401, 189] on link "AADirect 2025 (Clean)" at bounding box center [378, 185] width 133 height 14
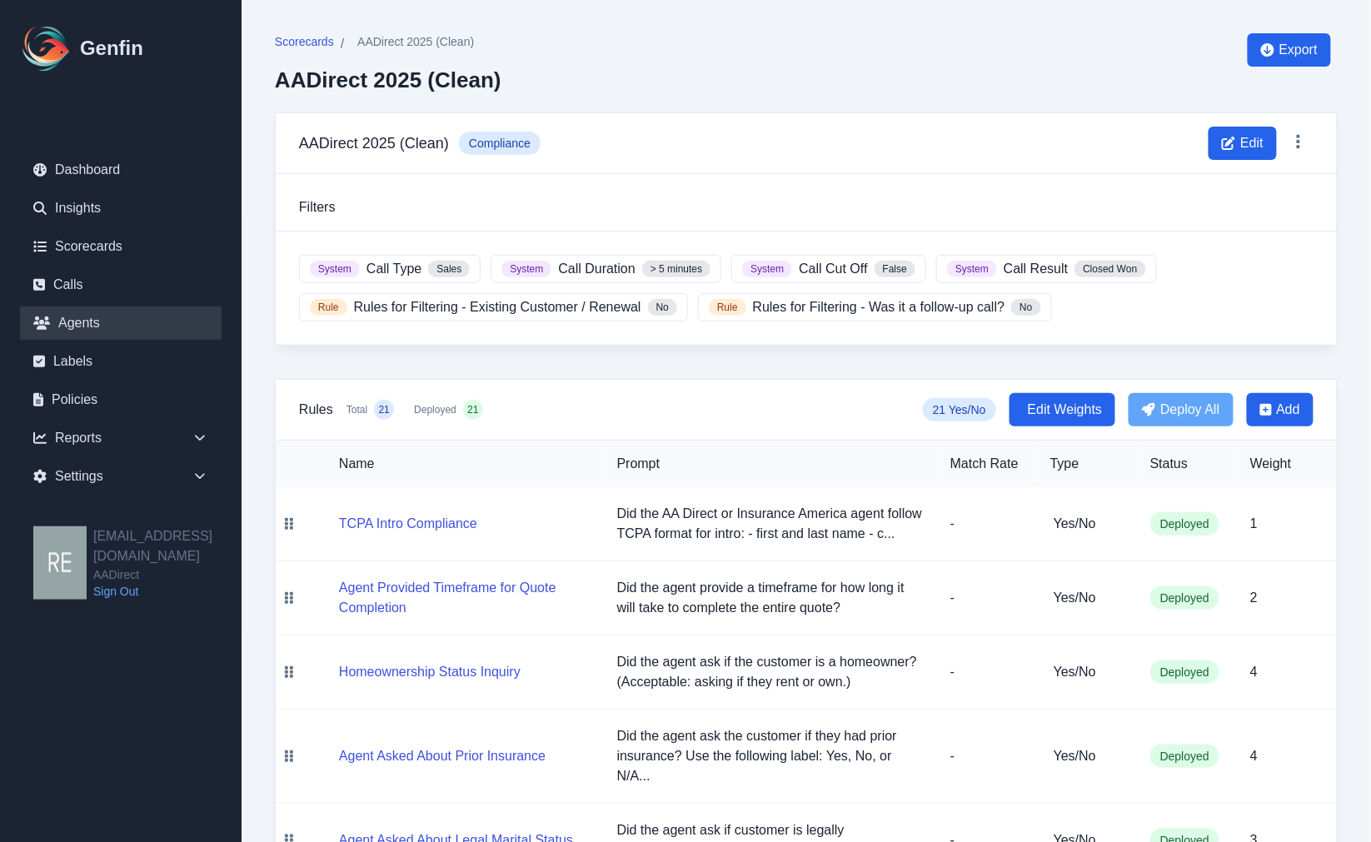
click at [106, 325] on link "Agents" at bounding box center [121, 322] width 202 height 33
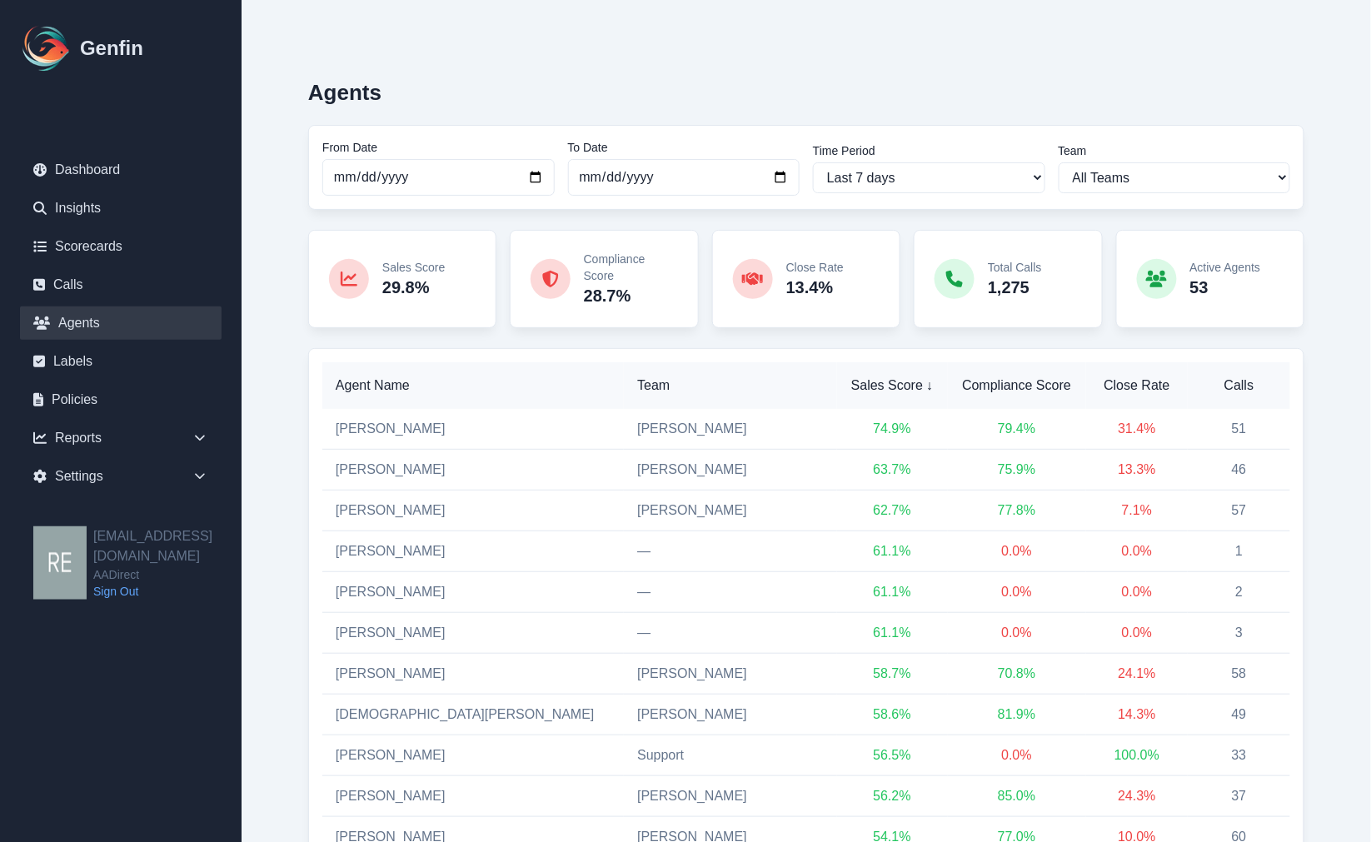
scroll to position [185, 0]
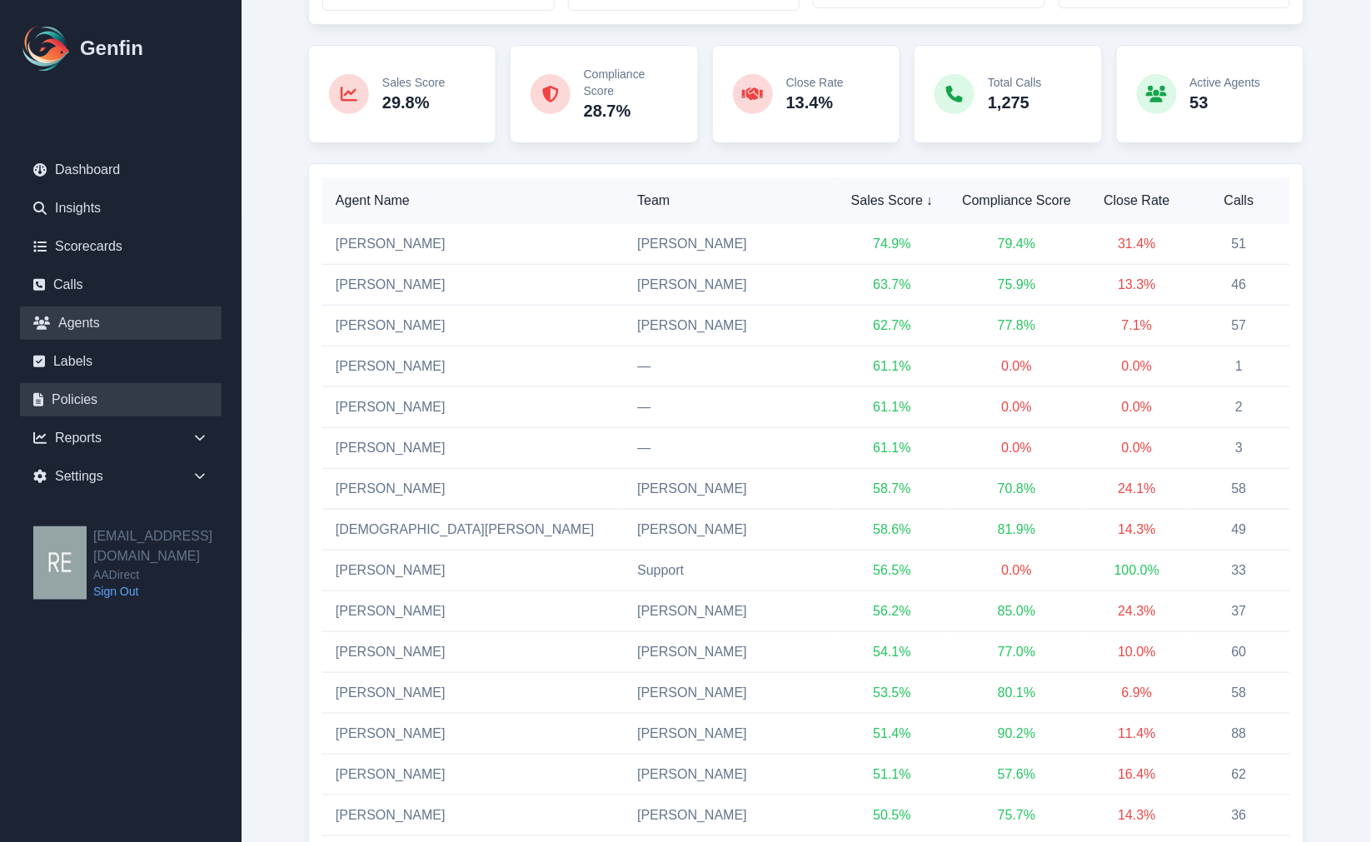
click at [96, 405] on link "Policies" at bounding box center [121, 399] width 202 height 33
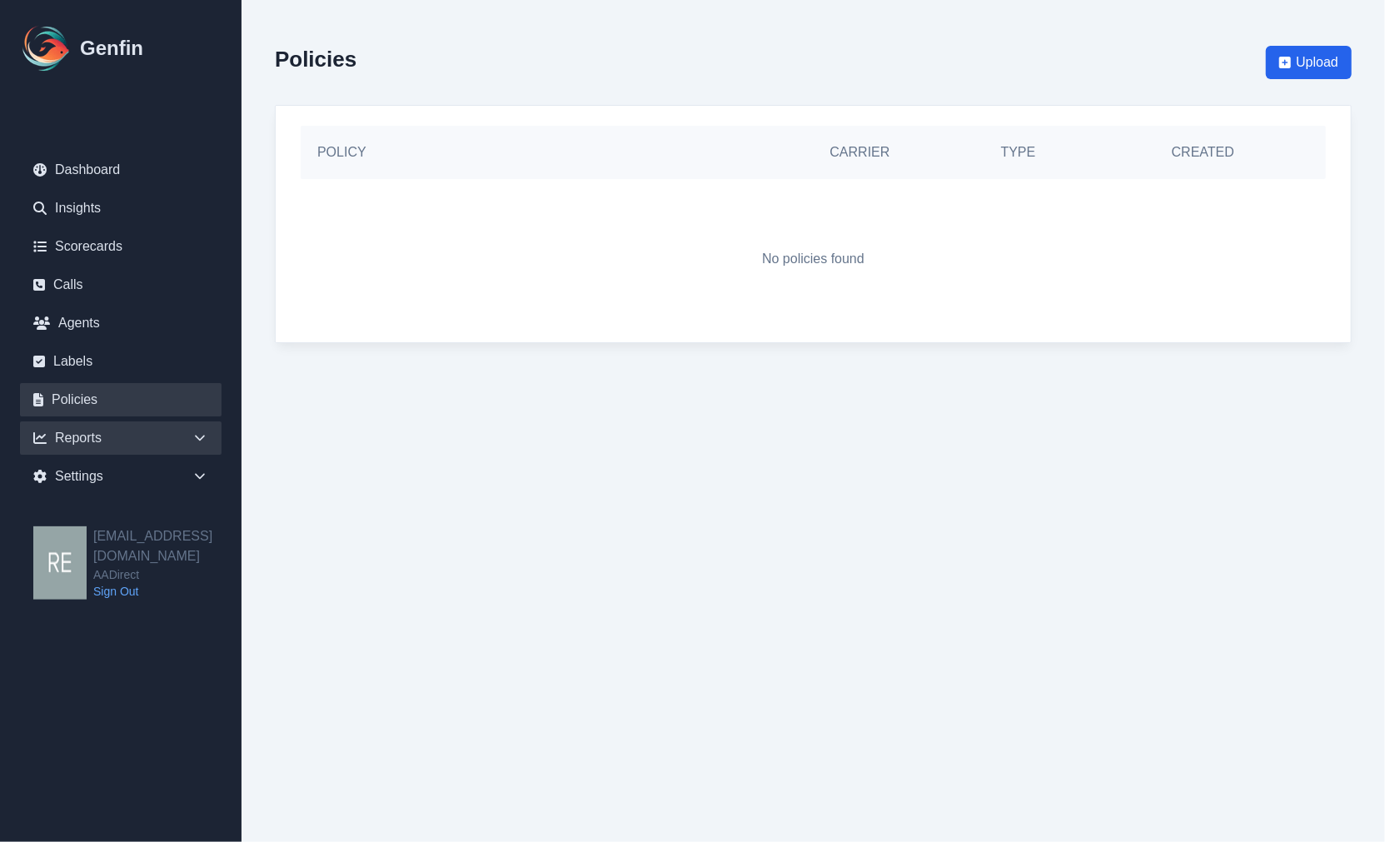
click at [83, 442] on div "Reports" at bounding box center [121, 437] width 202 height 33
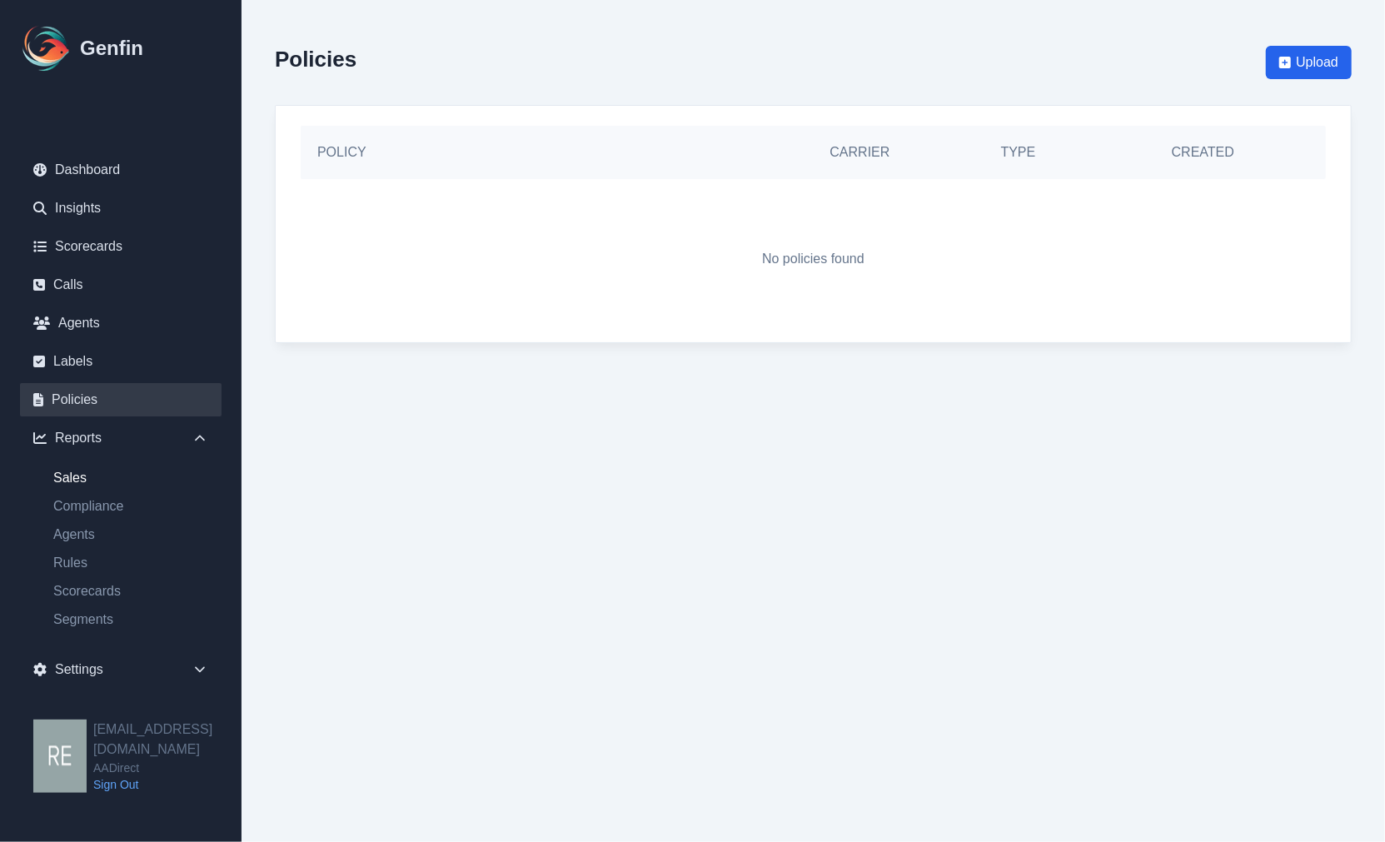
click at [94, 478] on link "Sales" at bounding box center [131, 478] width 182 height 20
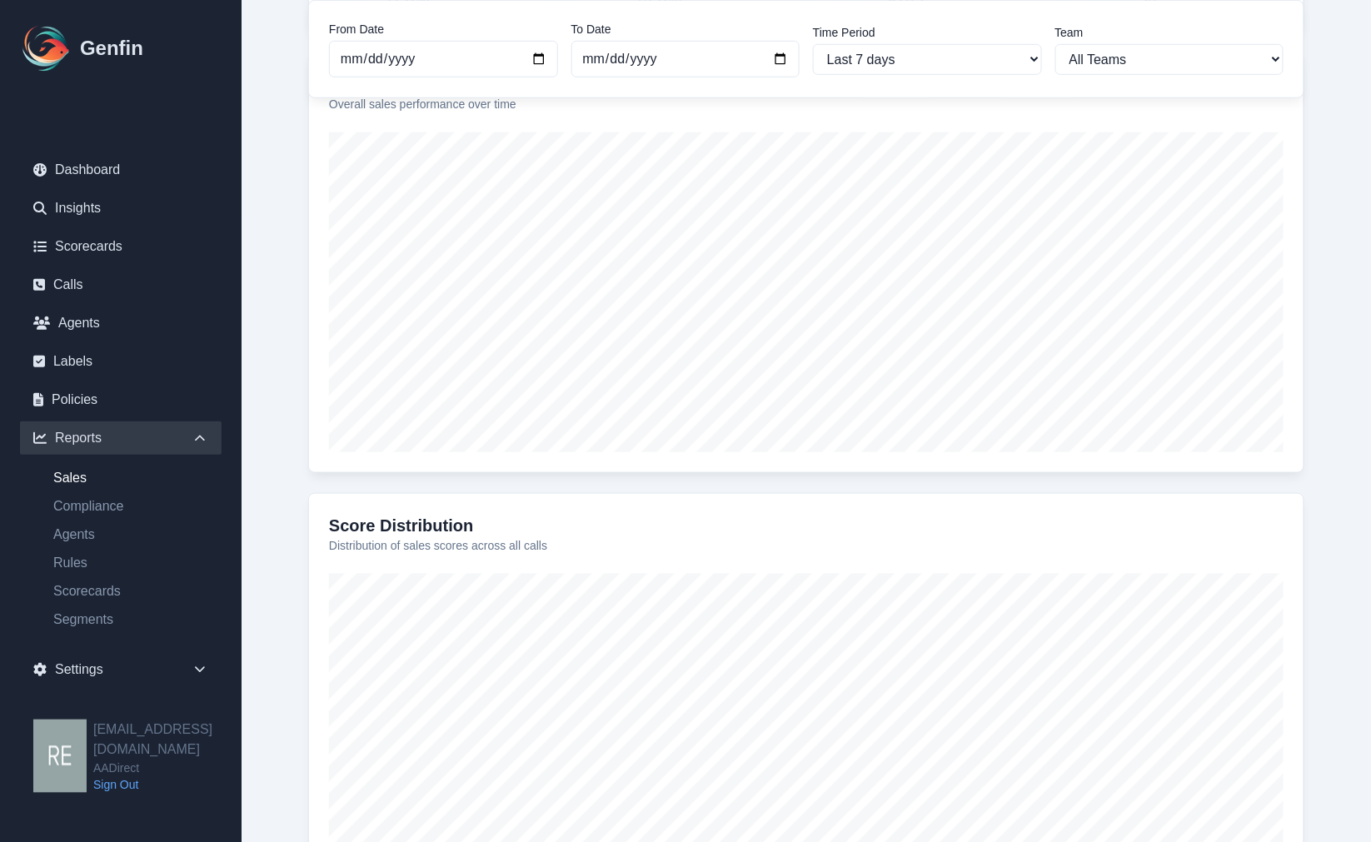
scroll to position [529, 0]
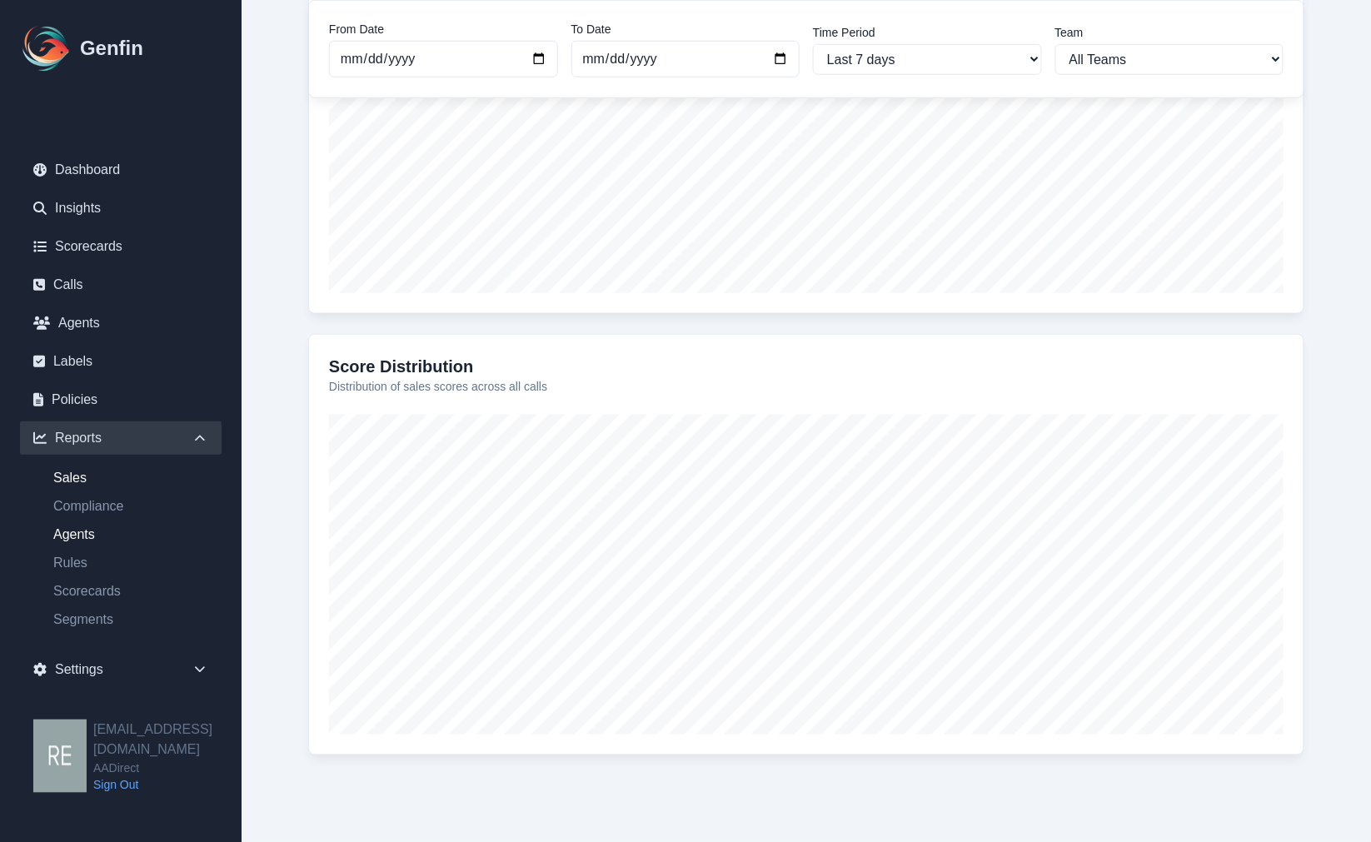
click at [79, 530] on link "Agents" at bounding box center [131, 535] width 182 height 20
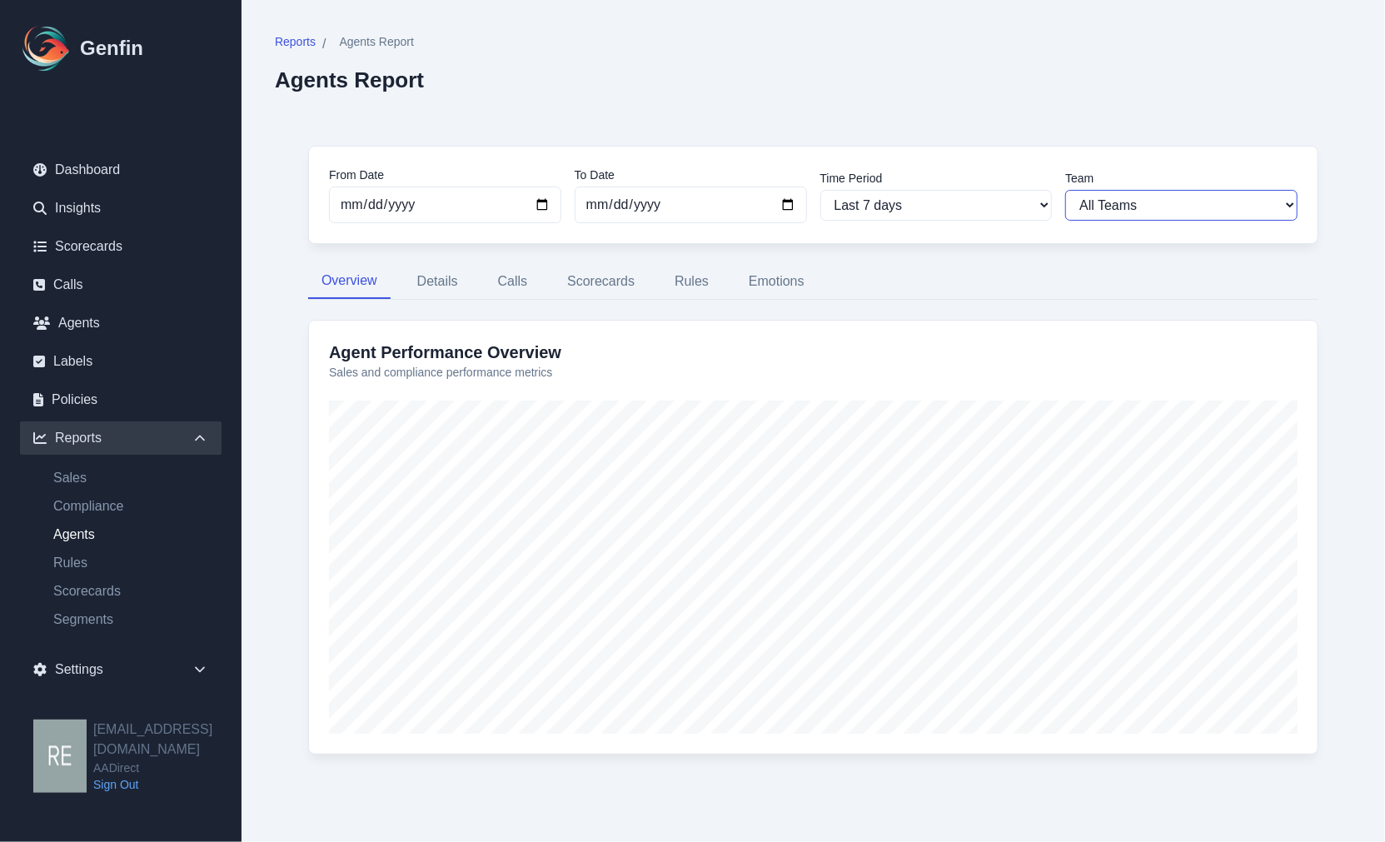
click at [1122, 203] on select "All Teams Hugo Jesse Support" at bounding box center [1181, 205] width 232 height 31
select select "2"
click at [1065, 190] on select "All Teams Hugo Jesse Support" at bounding box center [1181, 205] width 232 height 31
click at [526, 284] on button "Calls" at bounding box center [513, 281] width 57 height 35
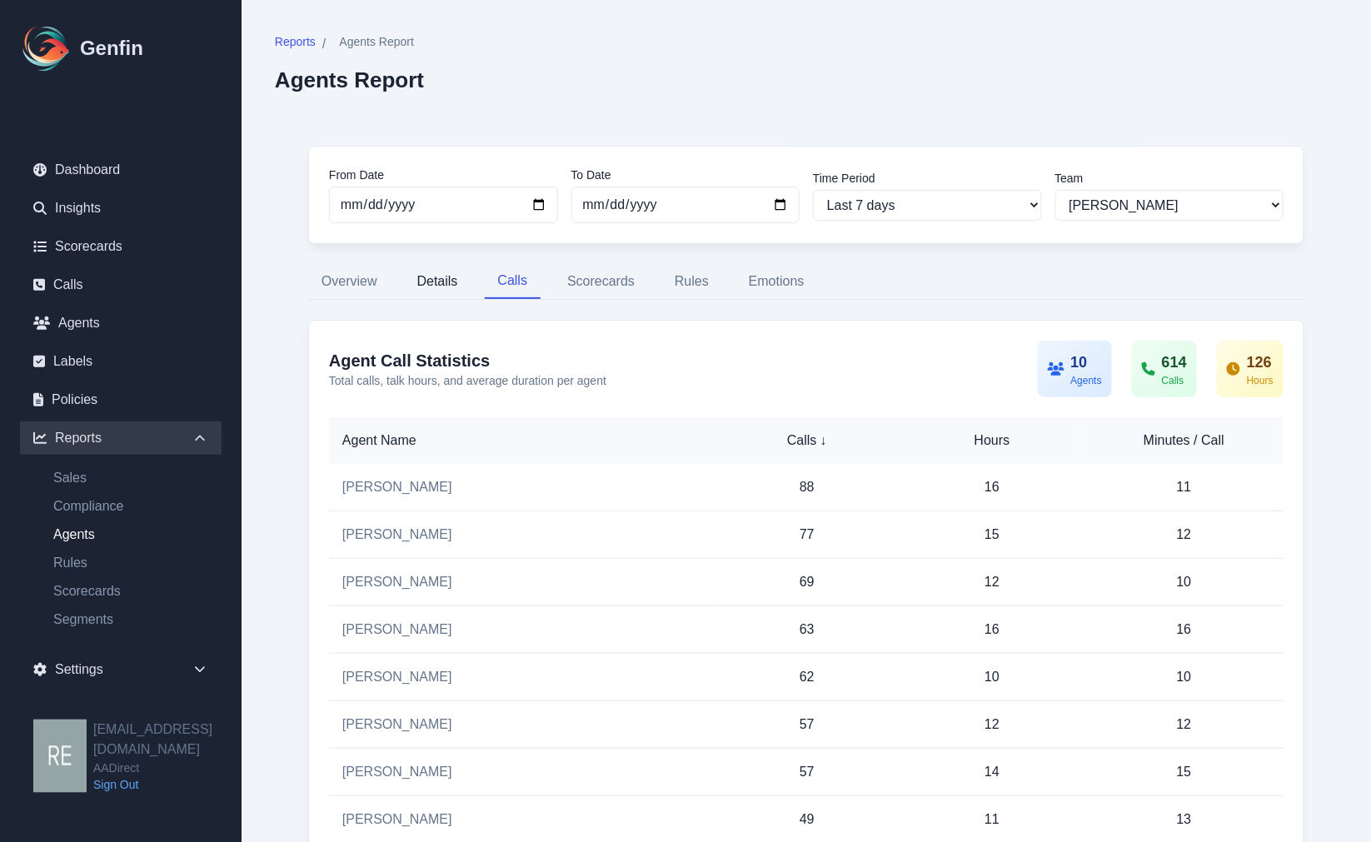
click at [430, 271] on button "Details" at bounding box center [437, 281] width 67 height 35
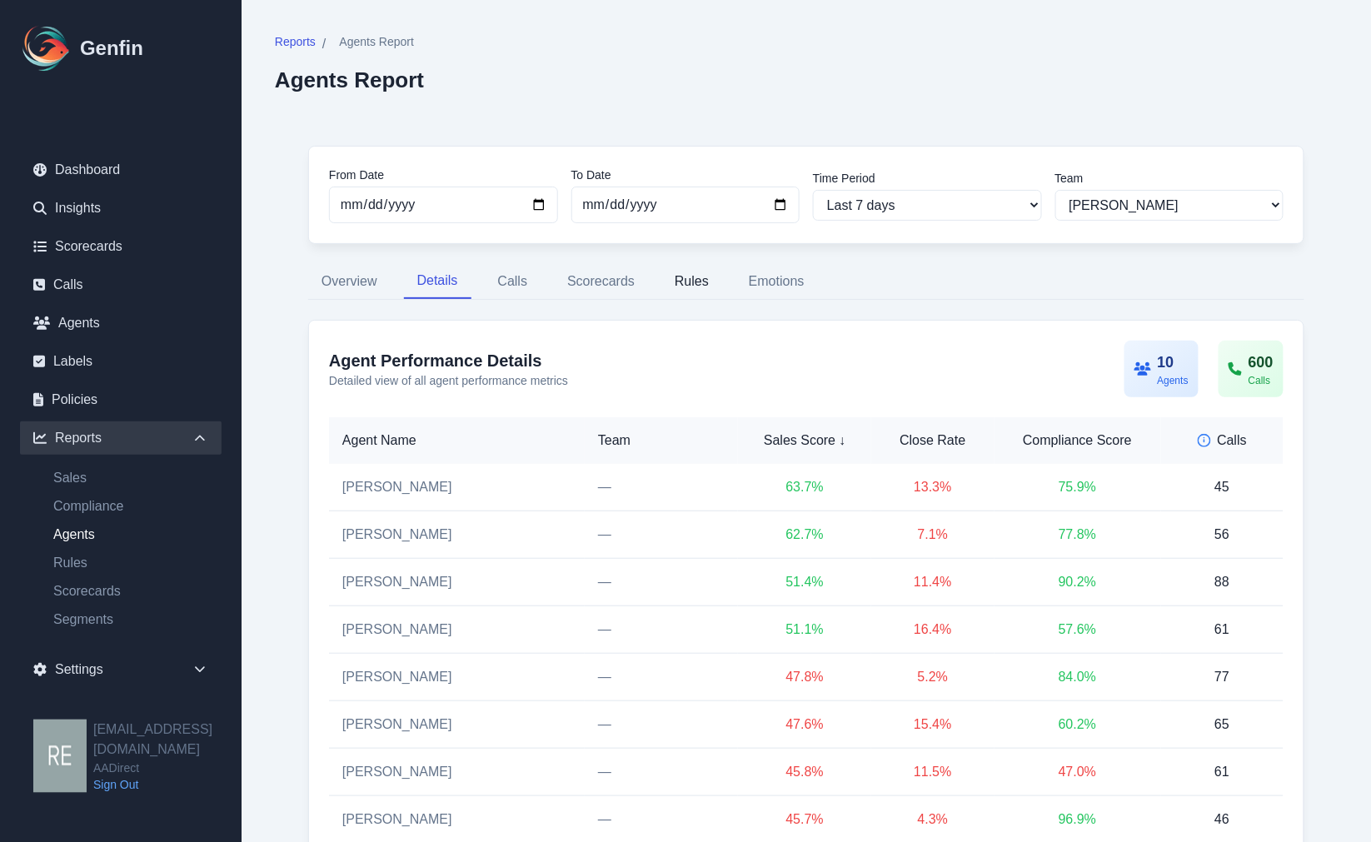
click at [686, 286] on button "Rules" at bounding box center [691, 281] width 61 height 35
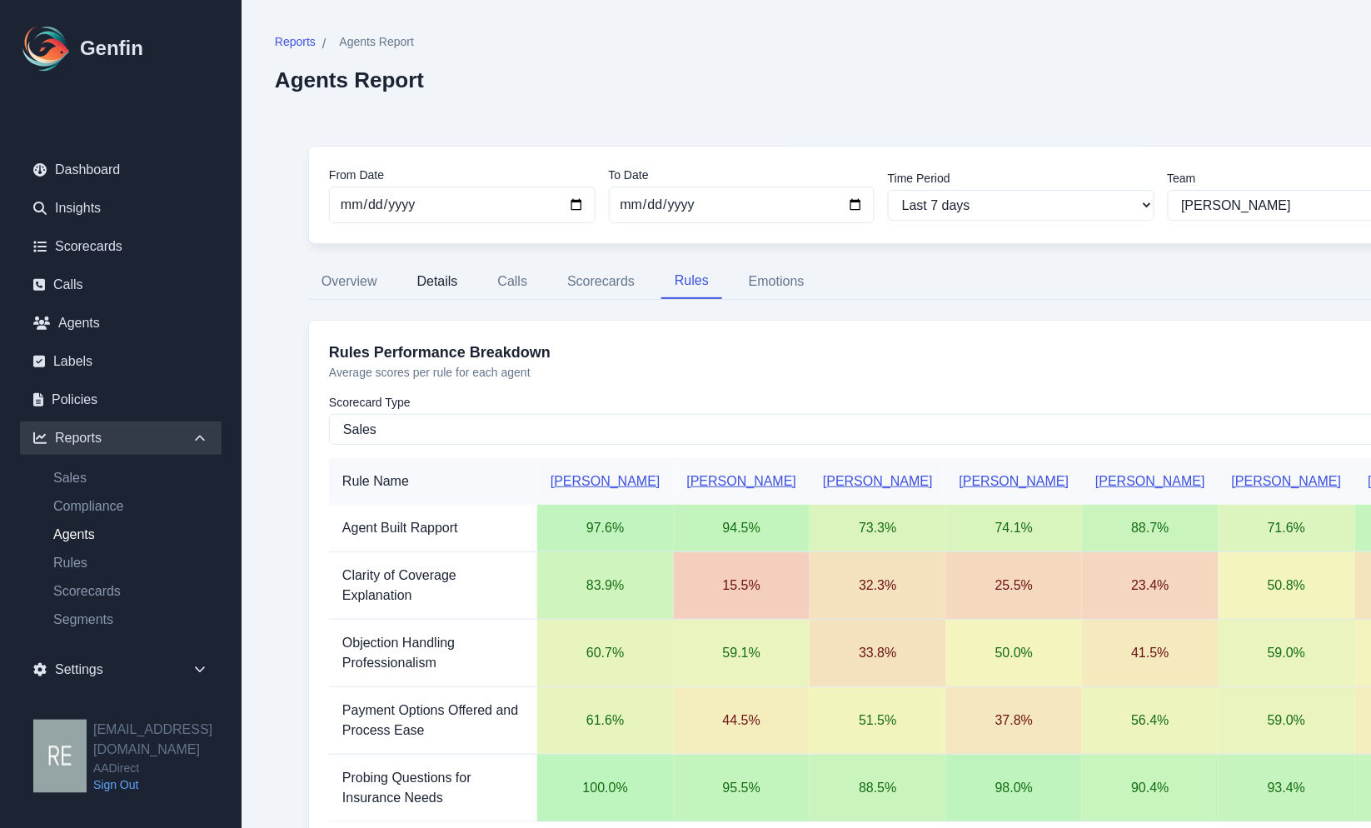
click at [446, 280] on button "Details" at bounding box center [437, 281] width 67 height 35
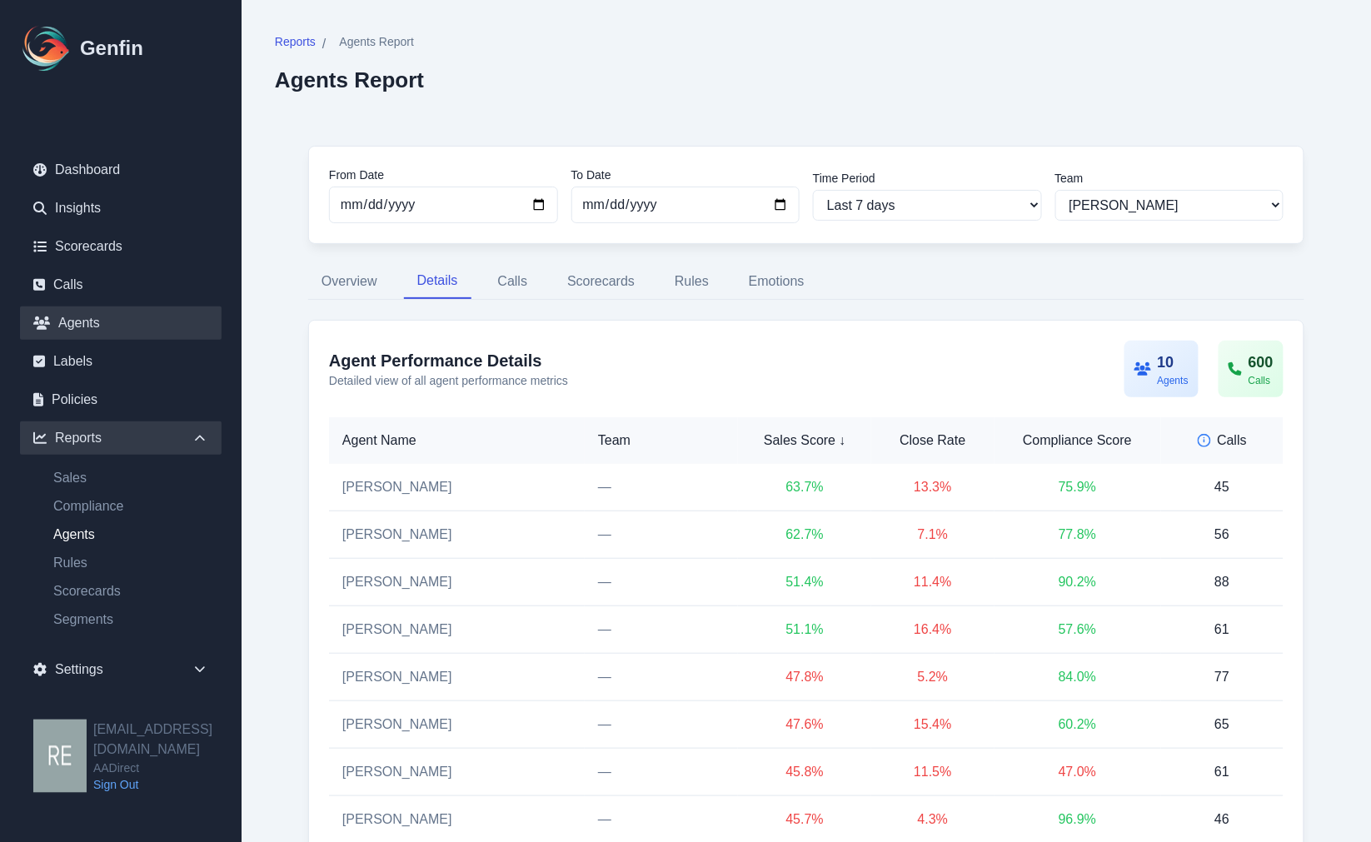
click at [79, 316] on link "Agents" at bounding box center [121, 322] width 202 height 33
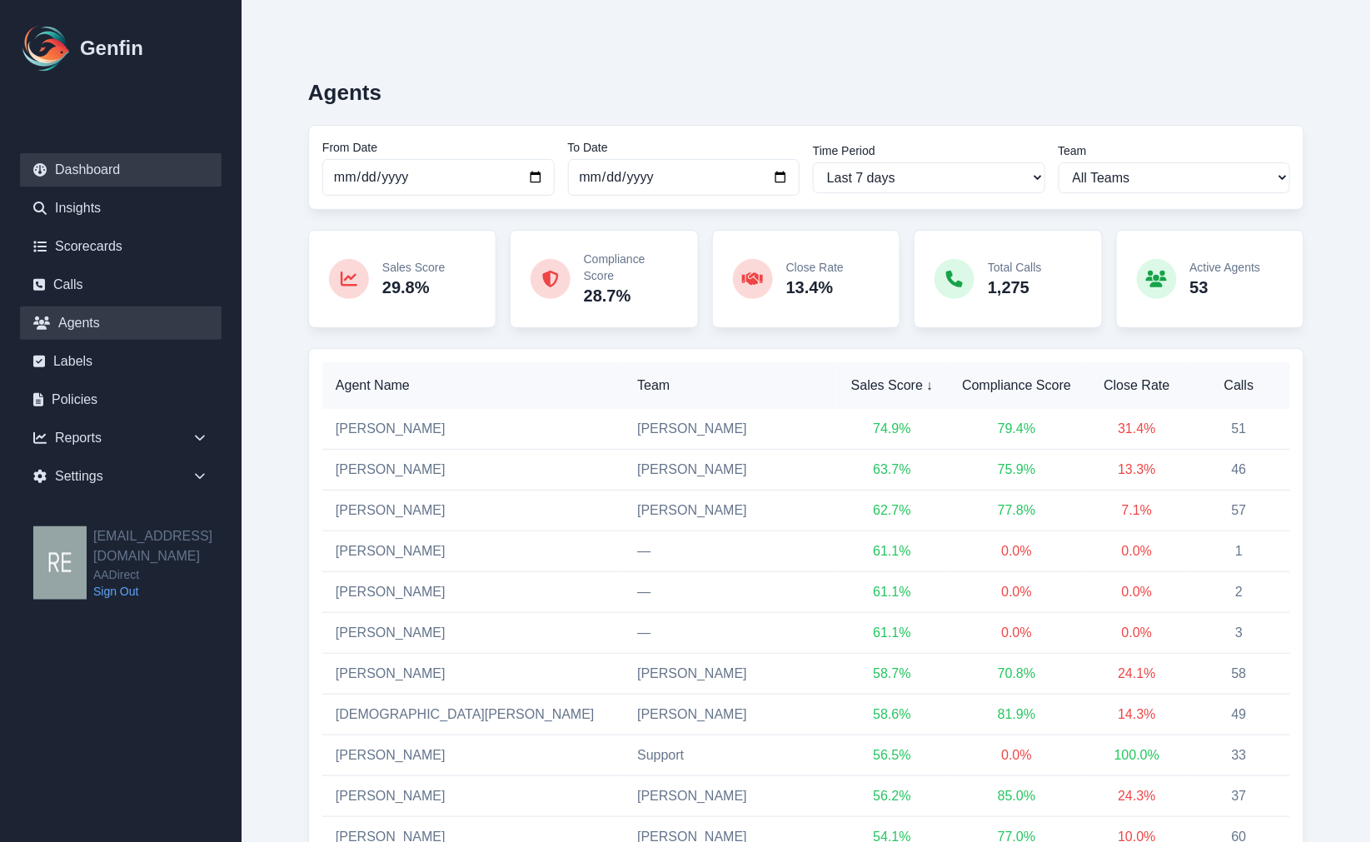
click at [92, 171] on link "Dashboard" at bounding box center [121, 169] width 202 height 33
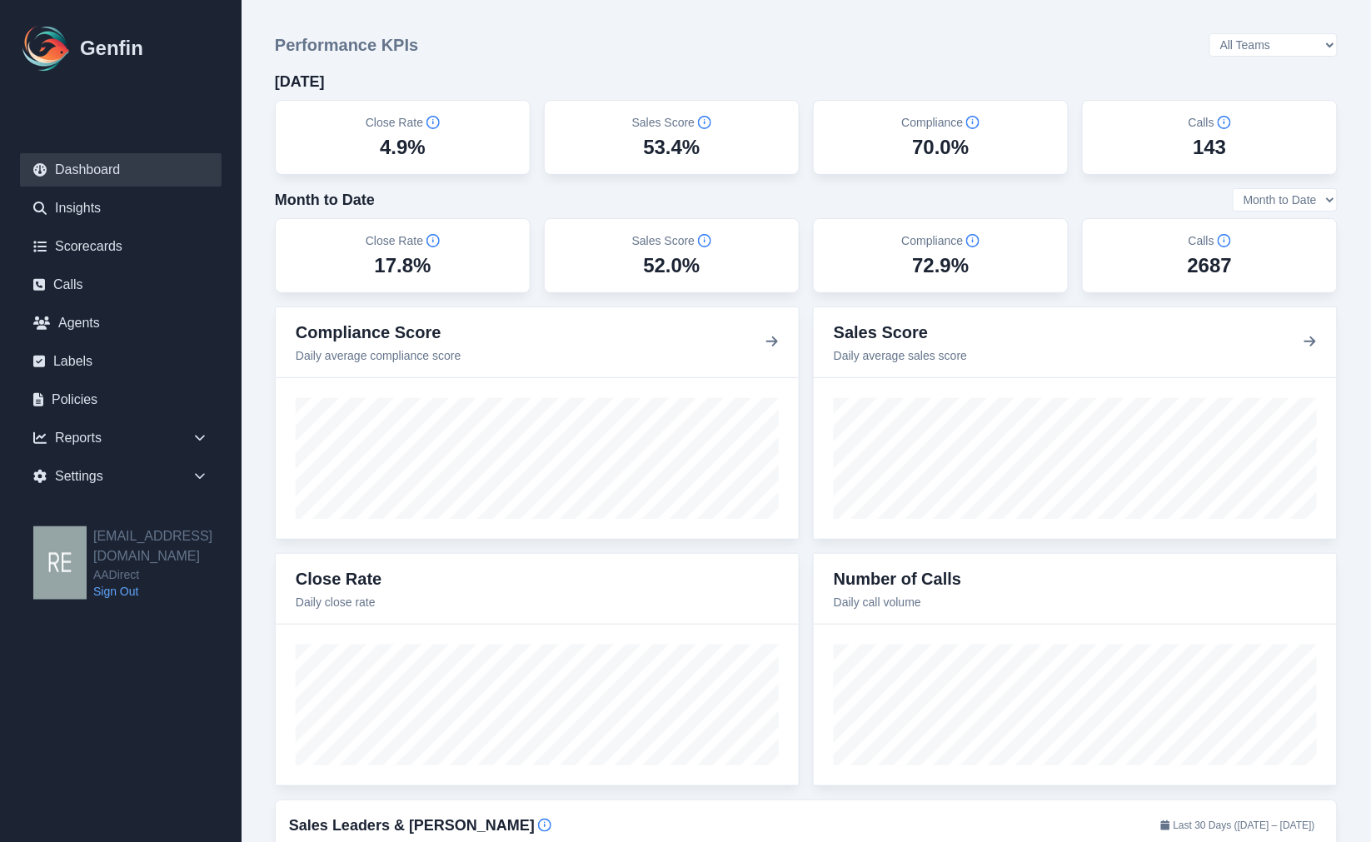
click at [68, 763] on aside "Genfin Dashboard Insights Scorecards Calls Agents Labels Policies Reports Sales…" at bounding box center [120, 421] width 241 height 842
click at [1311, 40] on select "All Teams Hugo Jesse Support" at bounding box center [1273, 44] width 128 height 23
click at [1255, 34] on select "All Teams Hugo Jesse Support" at bounding box center [1273, 44] width 128 height 23
click at [1302, 38] on select "All Teams Hugo Jesse Support" at bounding box center [1273, 44] width 128 height 23
click at [1255, 34] on select "All Teams Hugo Jesse Support" at bounding box center [1273, 44] width 128 height 23
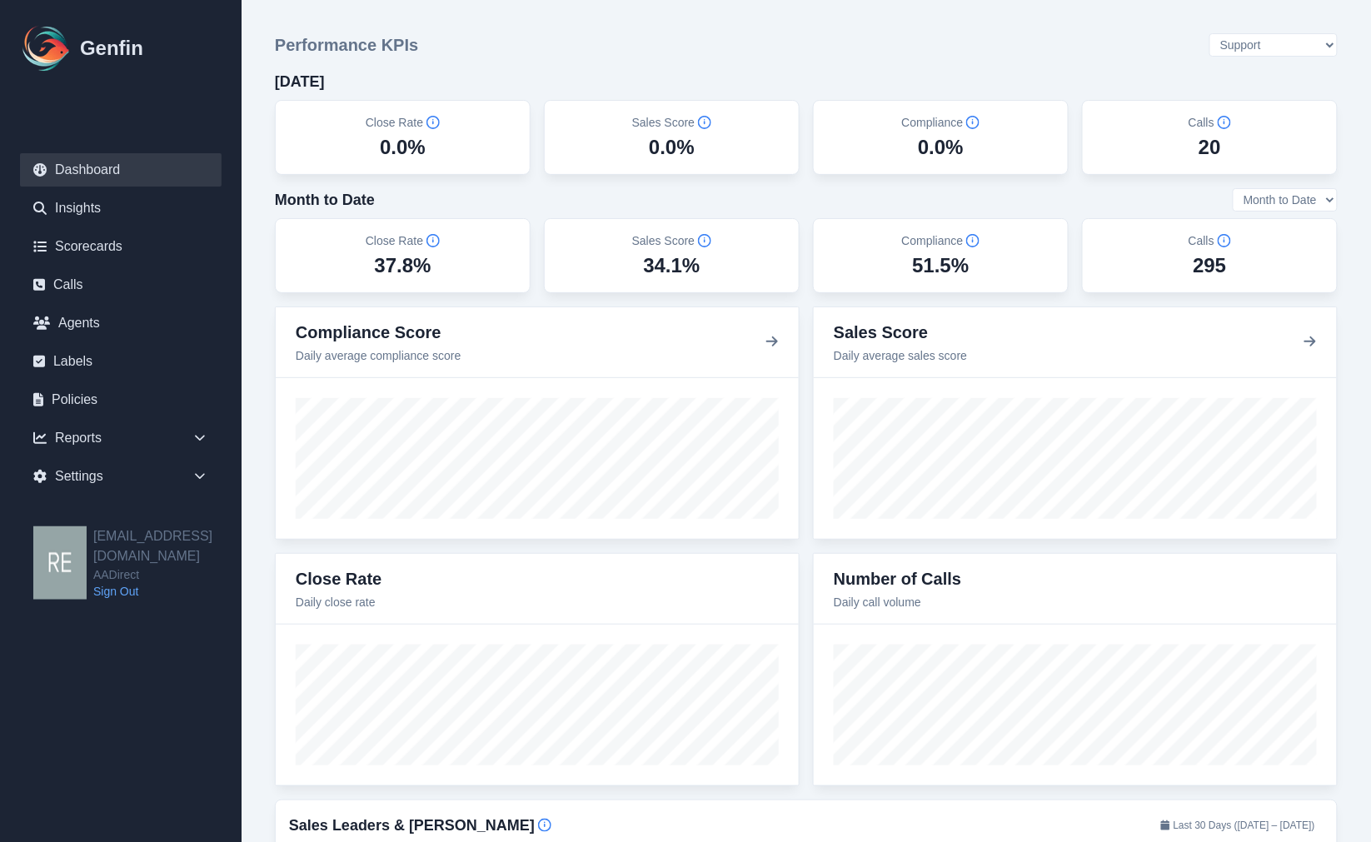
click at [1303, 57] on div "Performance KPIs All Teams Hugo Jesse Support Today Close Rate 0.0% Sales Score…" at bounding box center [806, 163] width 1063 height 260
click at [1311, 45] on select "All Teams Hugo Jesse Support" at bounding box center [1273, 44] width 128 height 23
select select "3"
click at [1255, 34] on select "All Teams Hugo Jesse Support" at bounding box center [1273, 44] width 128 height 23
click at [82, 316] on link "Agents" at bounding box center [121, 322] width 202 height 33
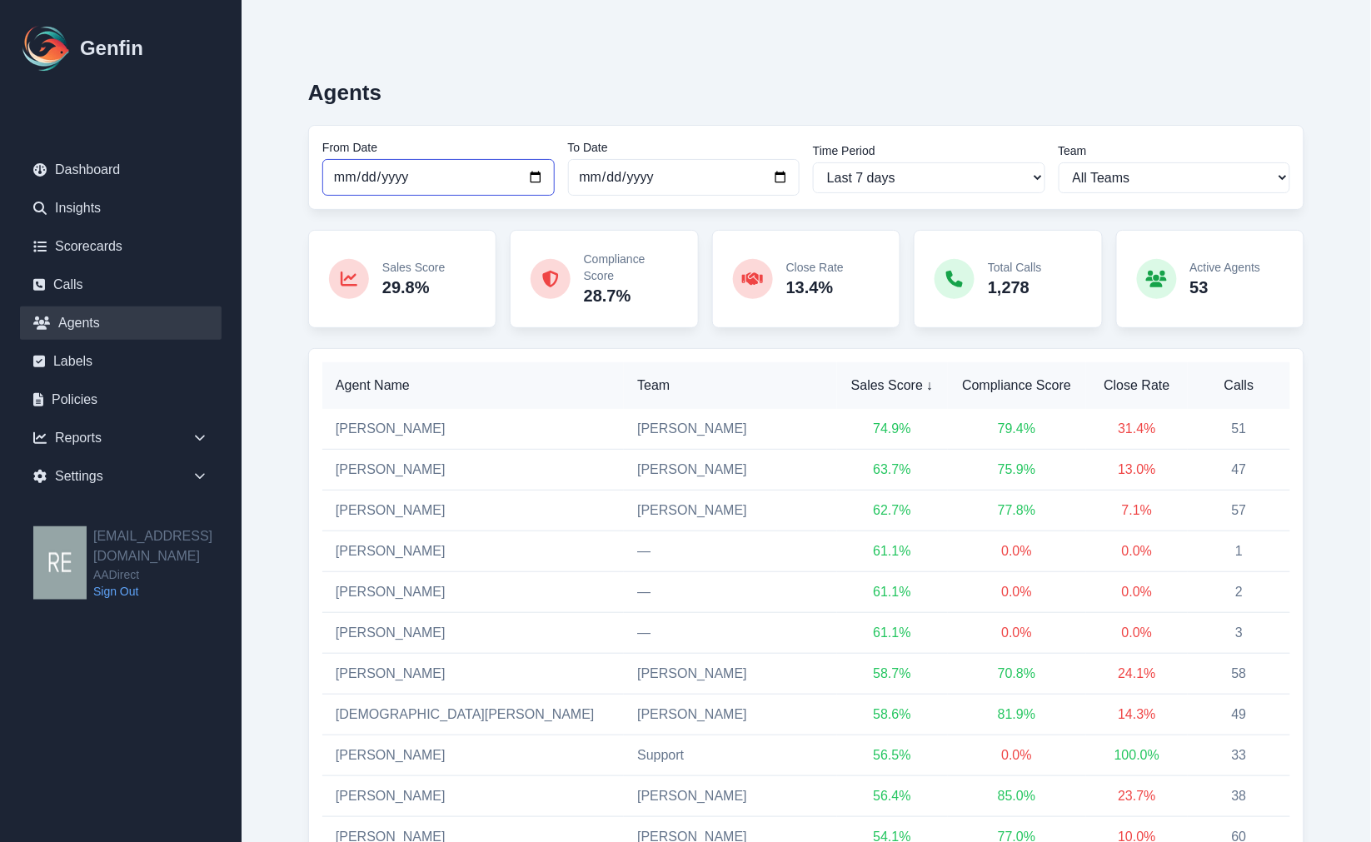
click at [537, 177] on input "2025-10-06" at bounding box center [438, 177] width 232 height 37
type input "2025-10-06"
select select "custom"
type input "2025-10-01"
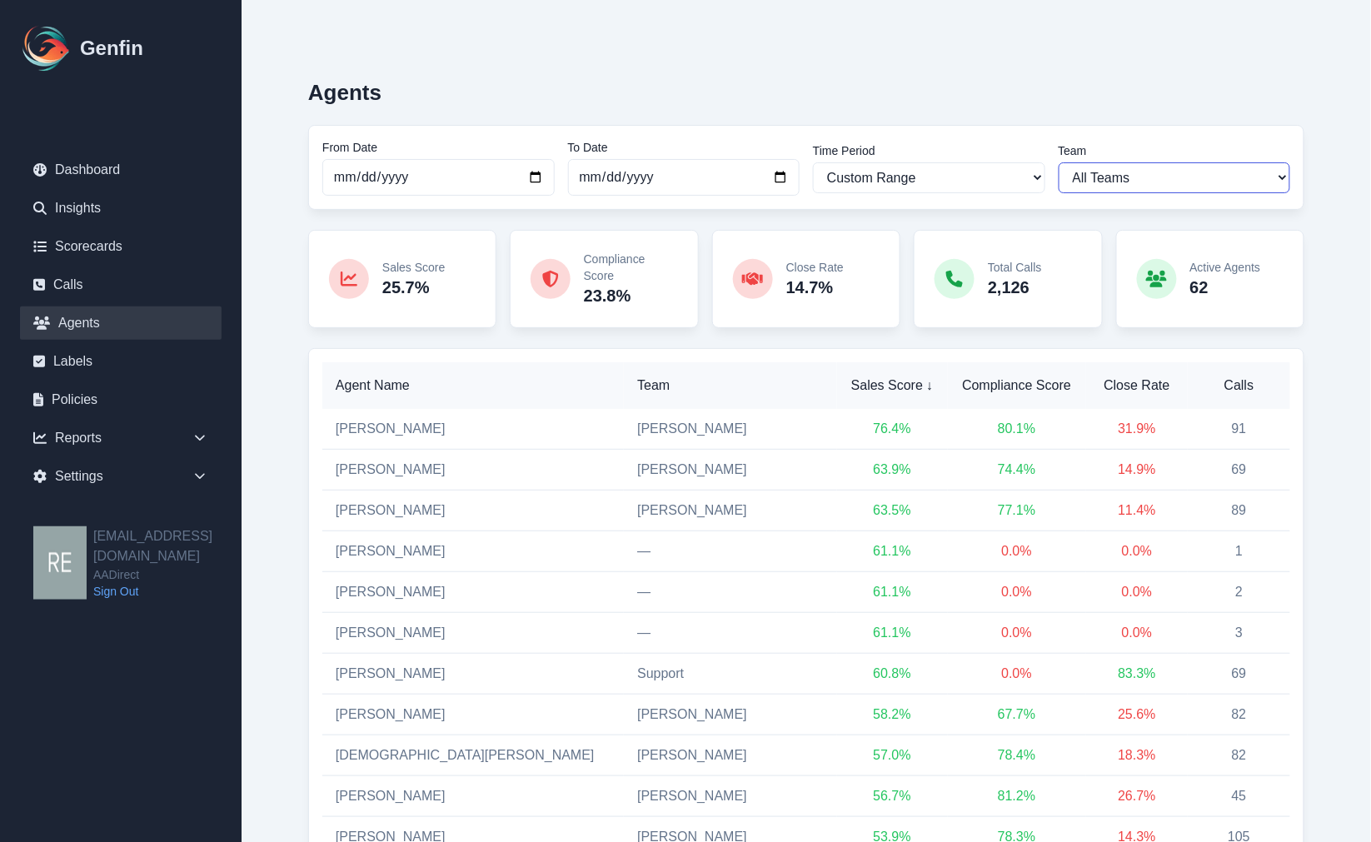
click at [1186, 180] on select "All Teams Hugo Jesse Support" at bounding box center [1174, 177] width 232 height 31
click at [1058, 162] on select "All Teams Hugo Jesse Support" at bounding box center [1174, 177] width 232 height 31
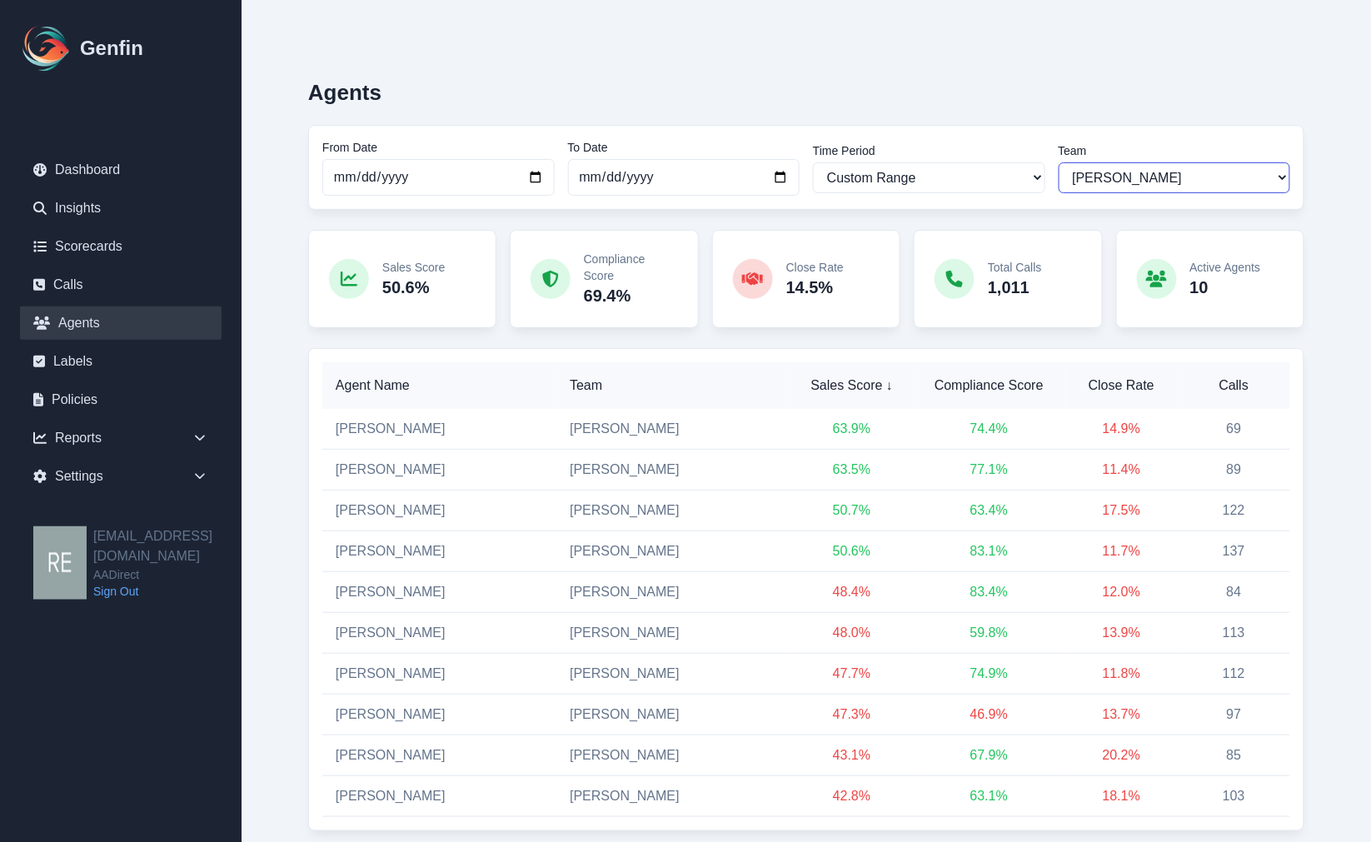
click at [1184, 170] on select "All Teams Hugo Jesse Support" at bounding box center [1174, 177] width 232 height 31
select select "3"
click at [1058, 162] on select "All Teams Hugo Jesse Support" at bounding box center [1174, 177] width 232 height 31
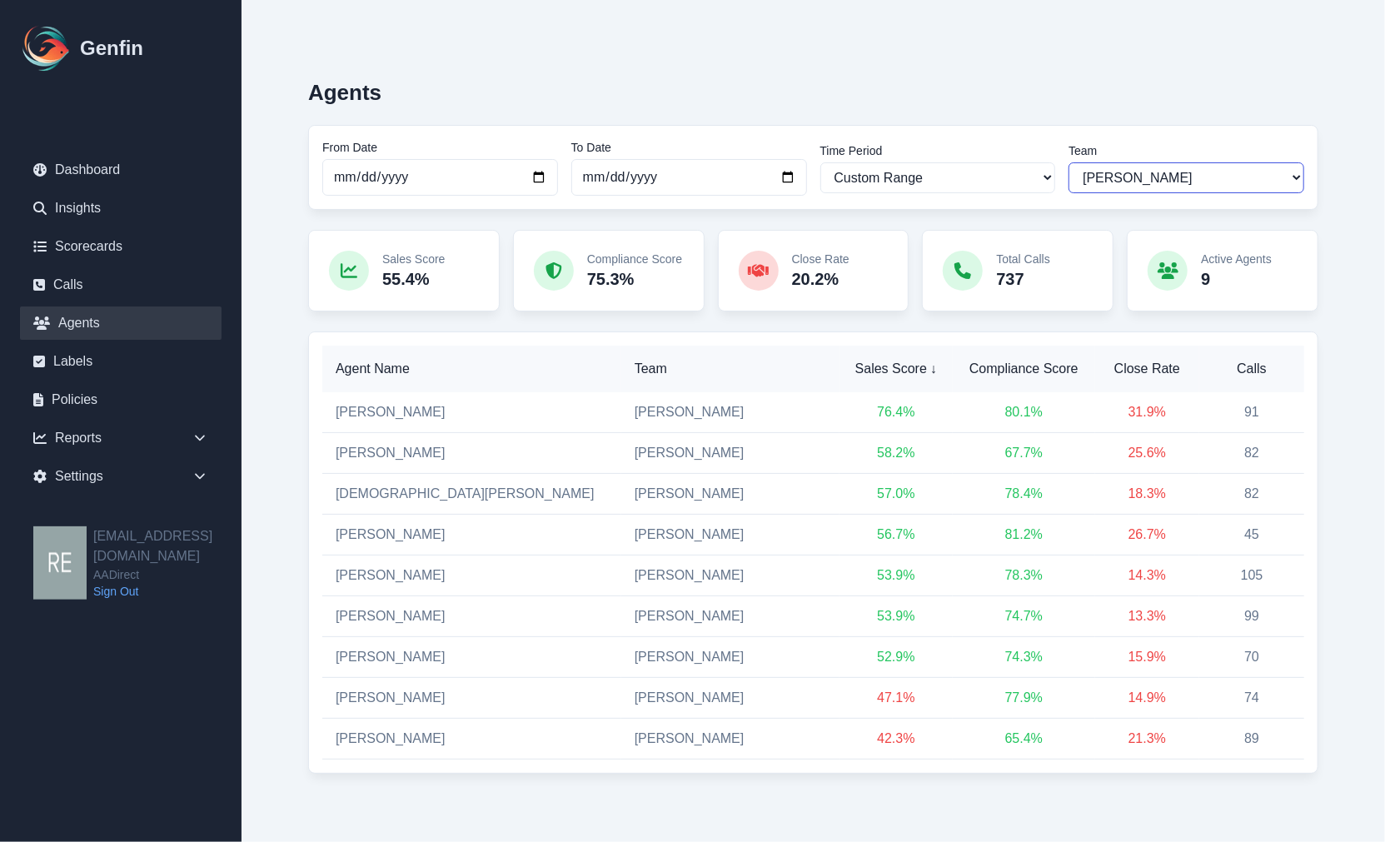
click at [1162, 187] on select "All Teams Hugo Jesse Support" at bounding box center [1186, 177] width 236 height 31
select select
click at [1068, 162] on select "All Teams Hugo Jesse Support" at bounding box center [1186, 177] width 236 height 31
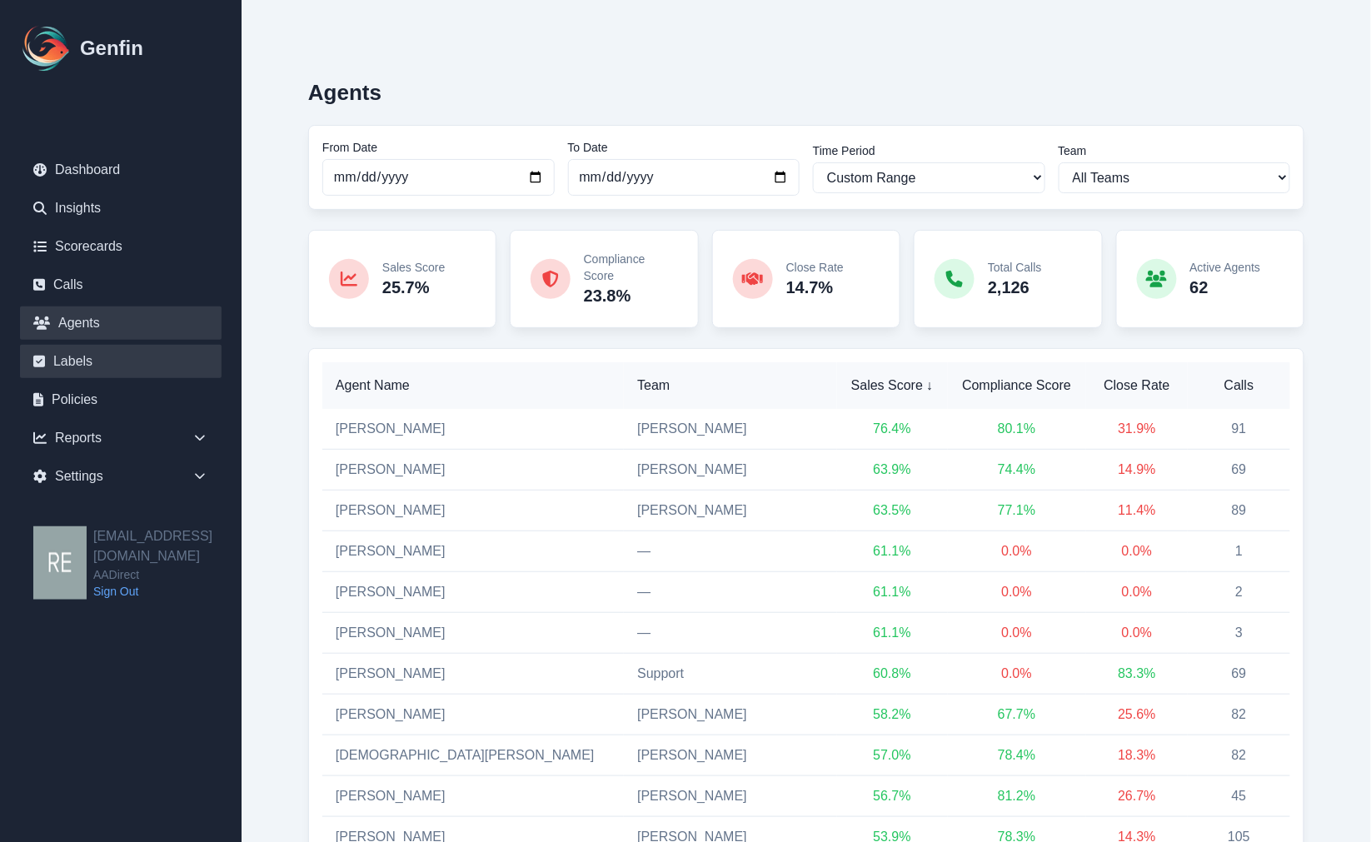
click at [88, 361] on link "Labels" at bounding box center [121, 361] width 202 height 33
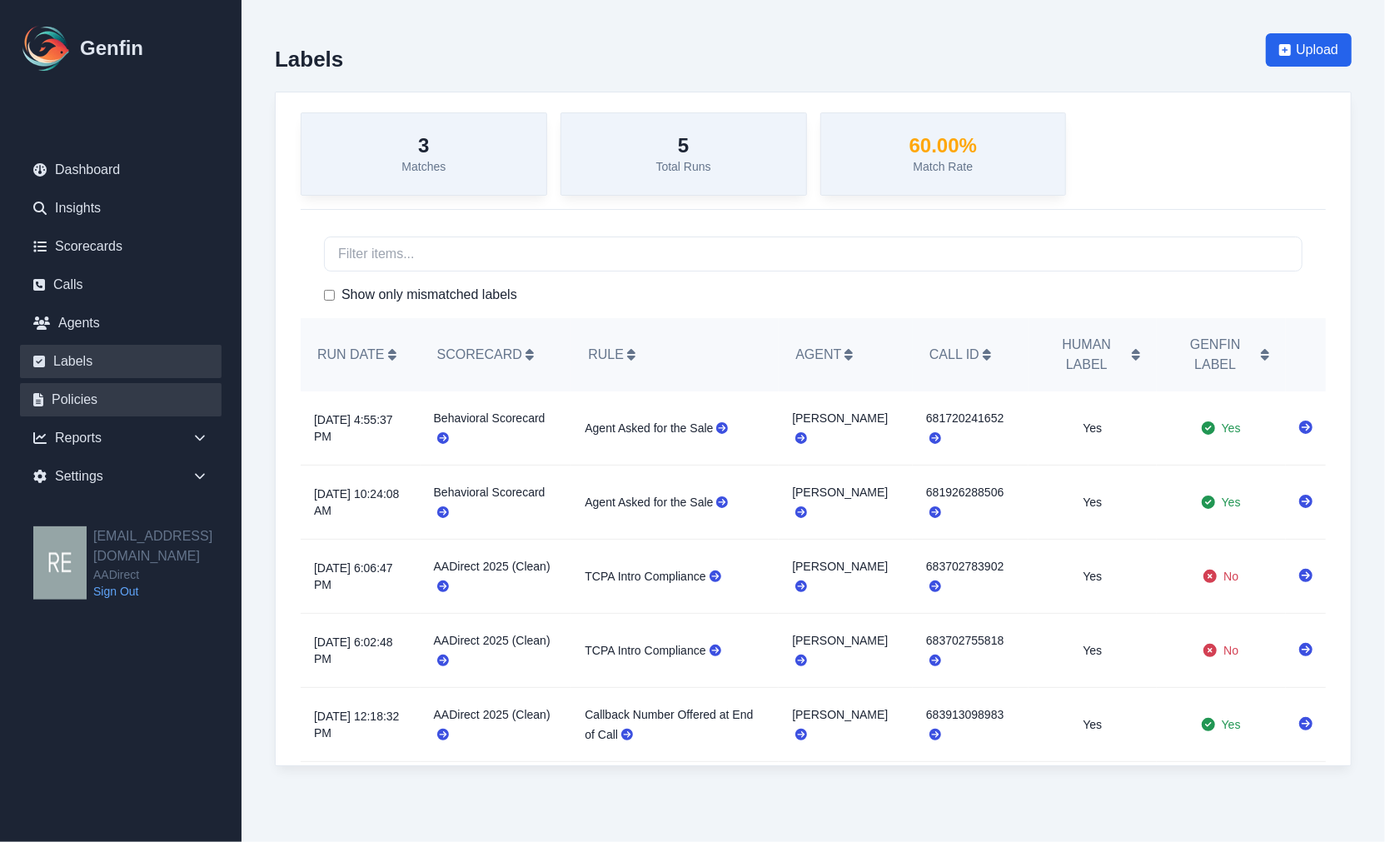
click at [120, 391] on link "Policies" at bounding box center [121, 399] width 202 height 33
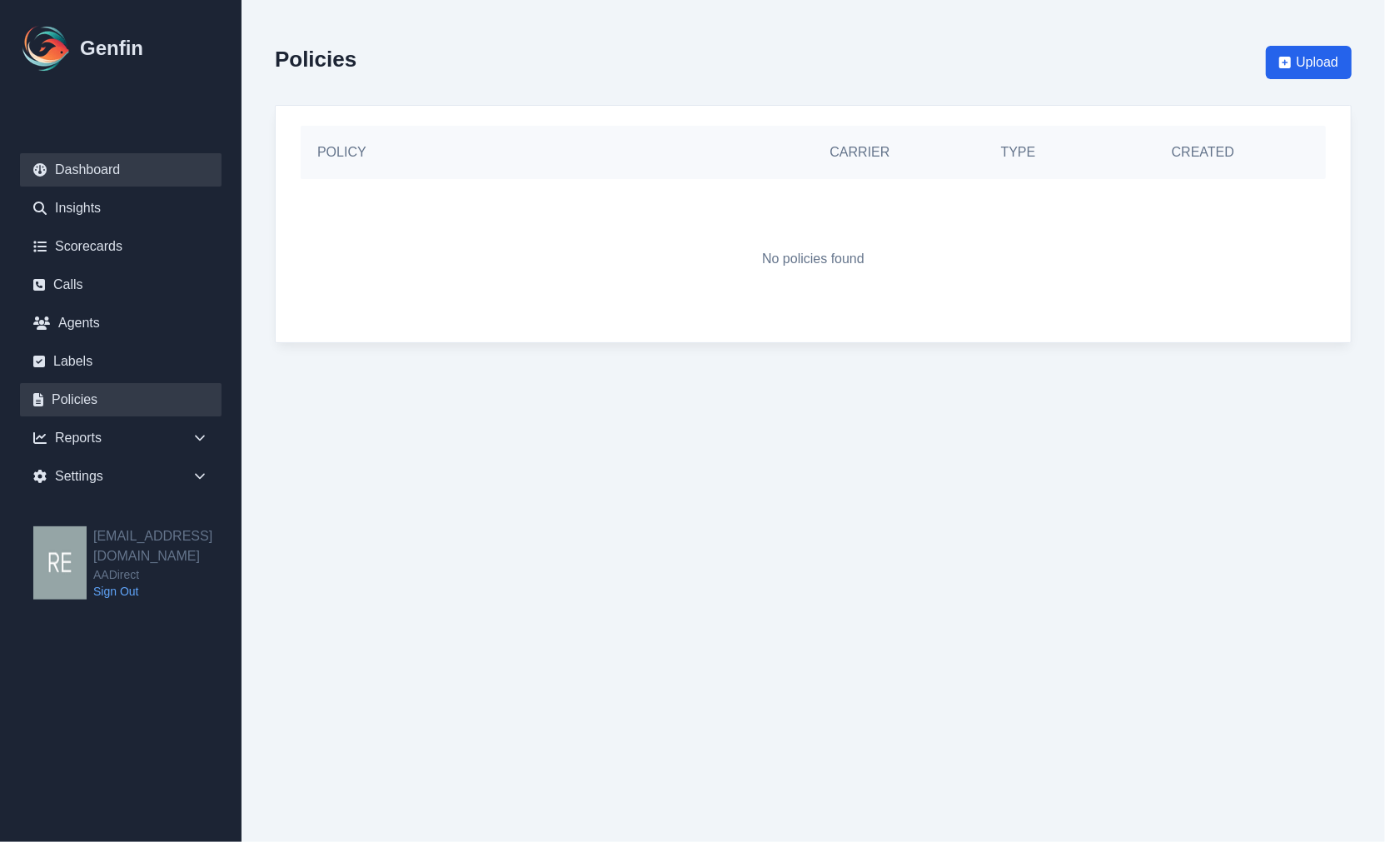
click at [117, 169] on link "Dashboard" at bounding box center [121, 169] width 202 height 33
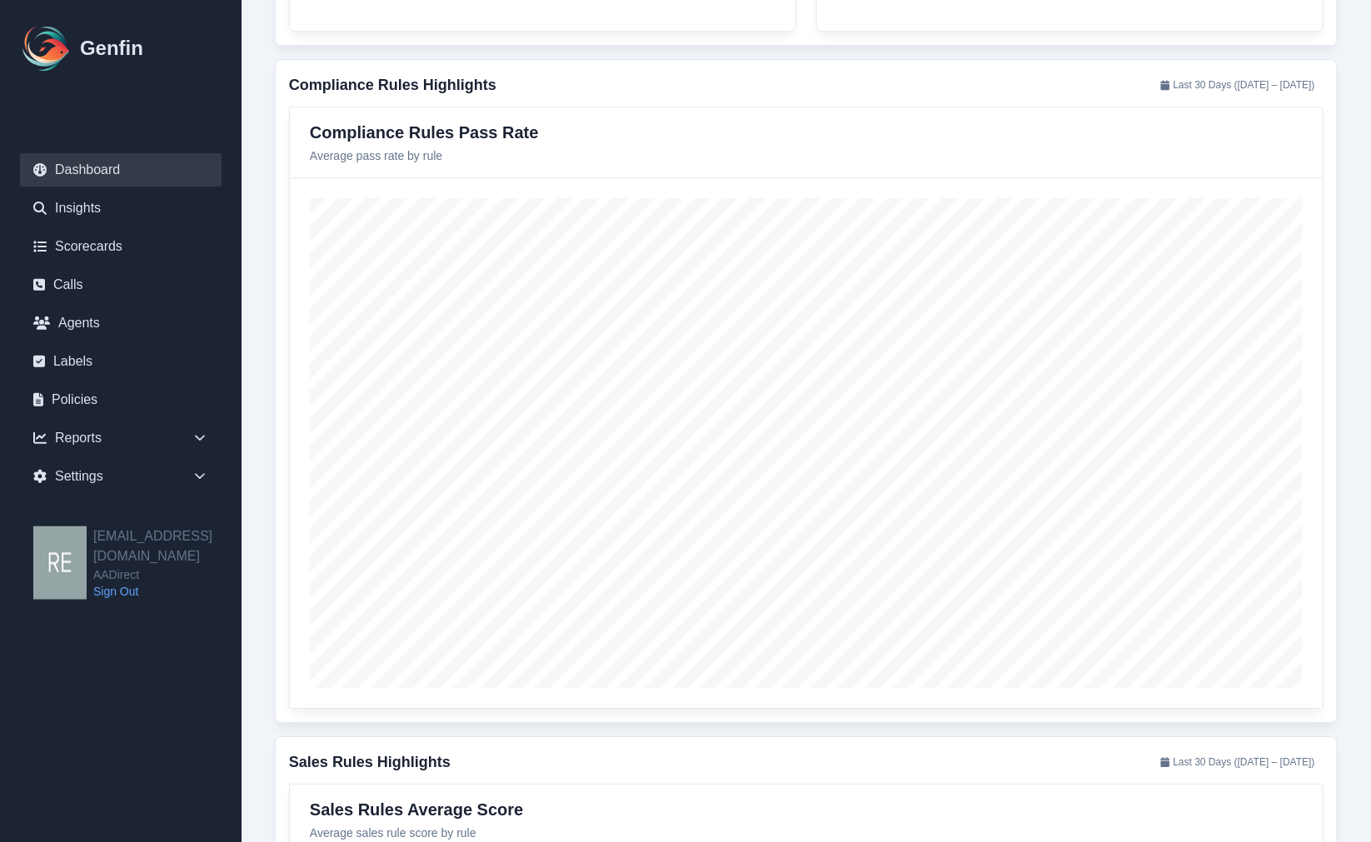
scroll to position [1869, 0]
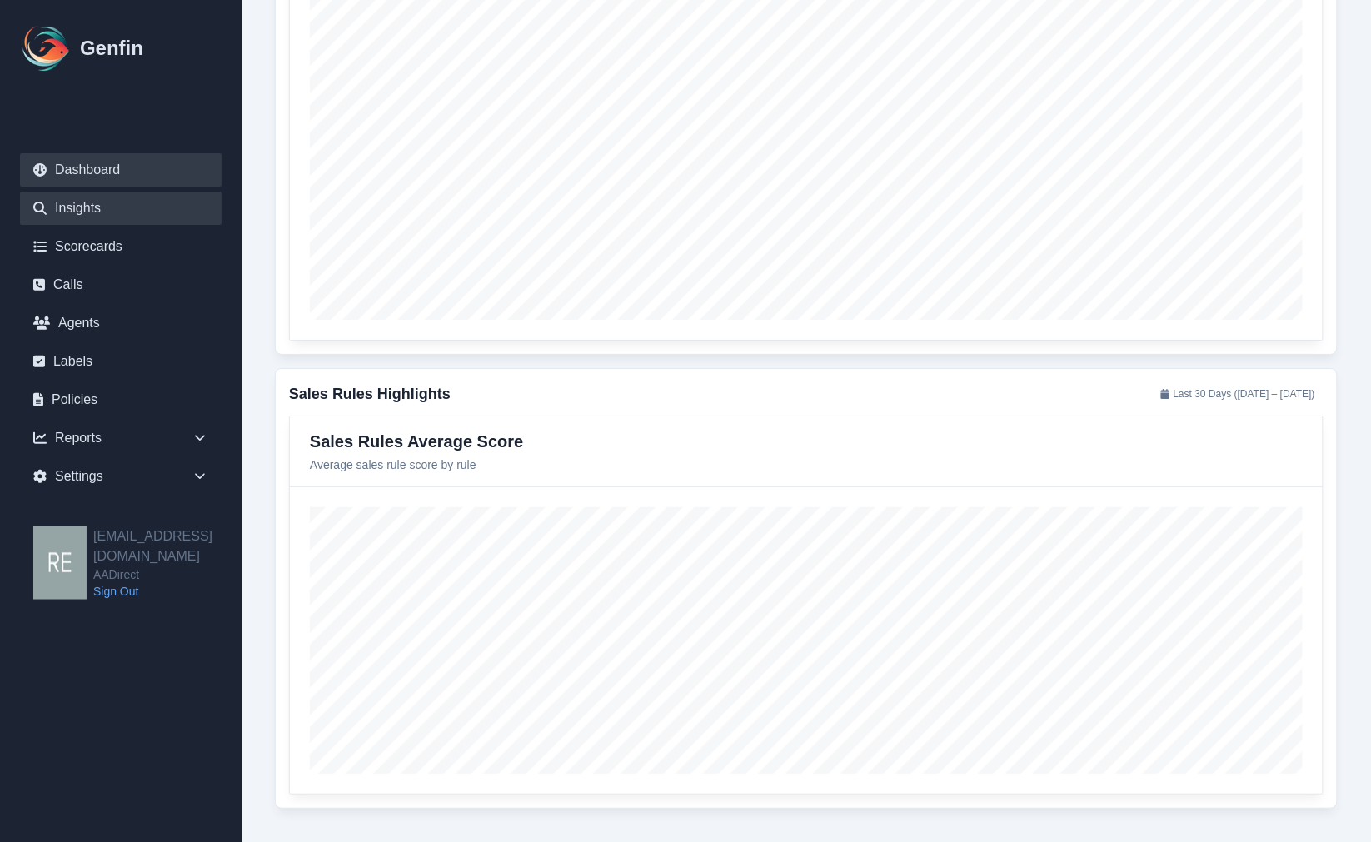
click at [101, 222] on link "Insights" at bounding box center [121, 208] width 202 height 33
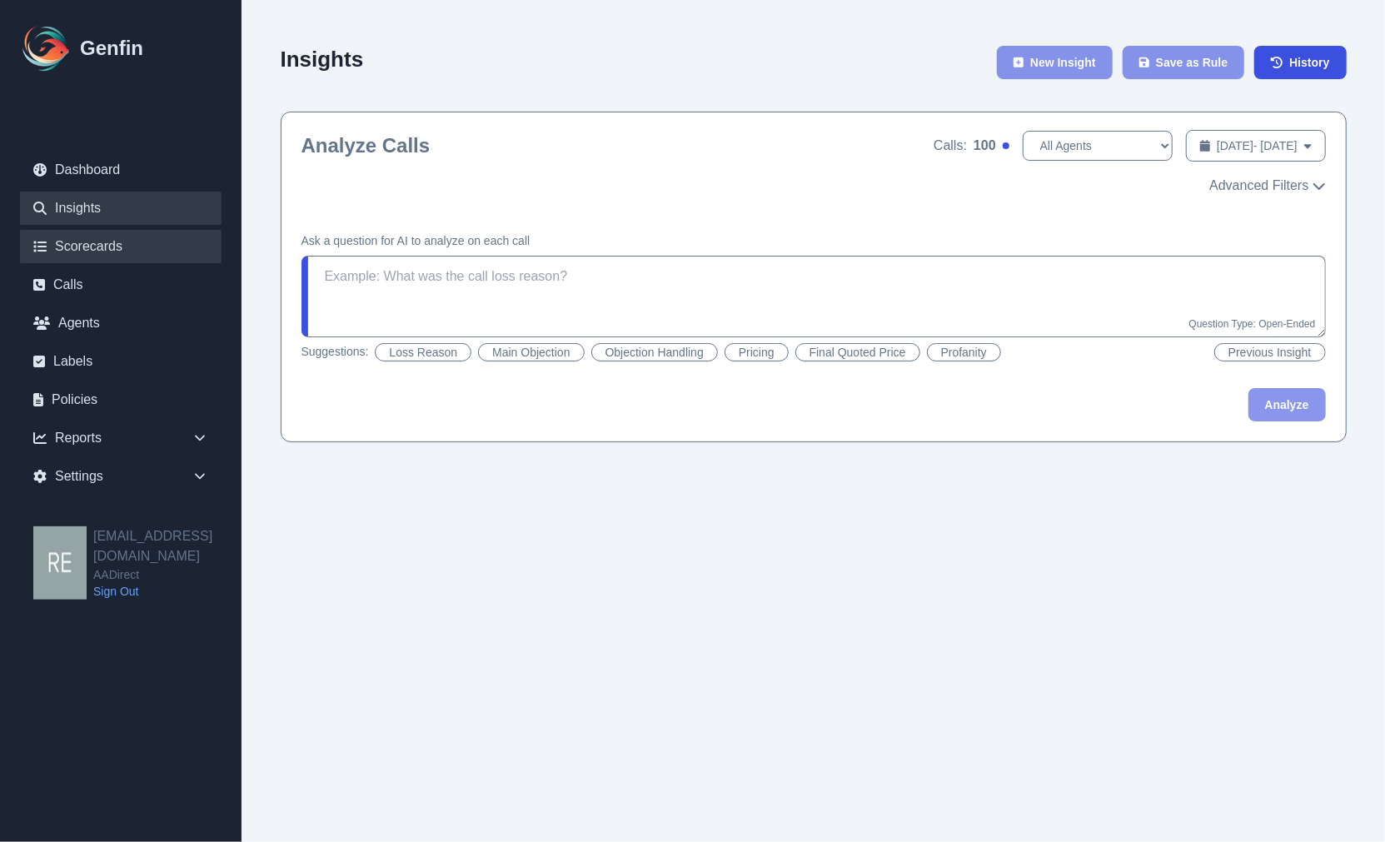
click at [137, 246] on link "Scorecards" at bounding box center [121, 246] width 202 height 33
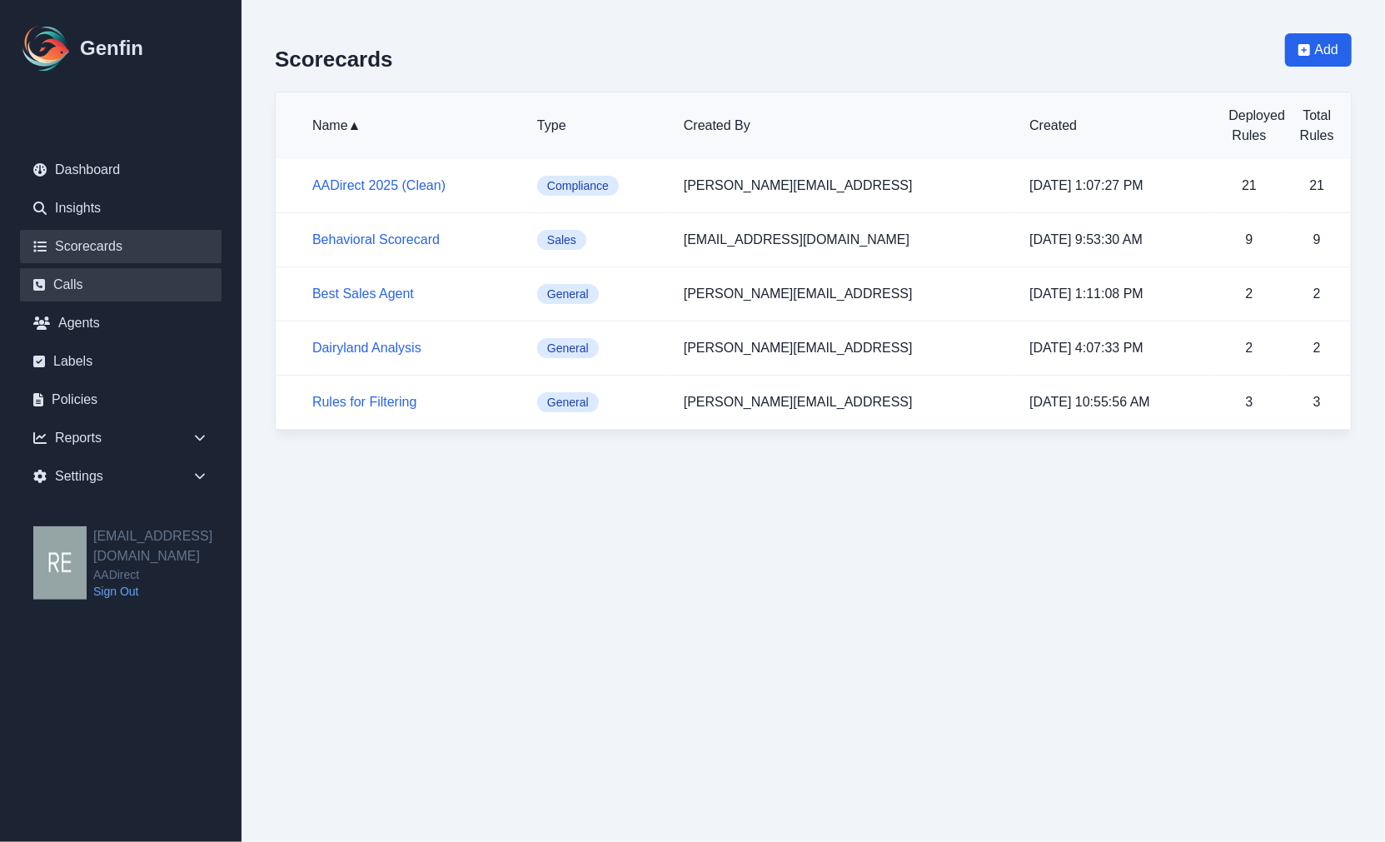
click at [151, 285] on link "Calls" at bounding box center [121, 284] width 202 height 33
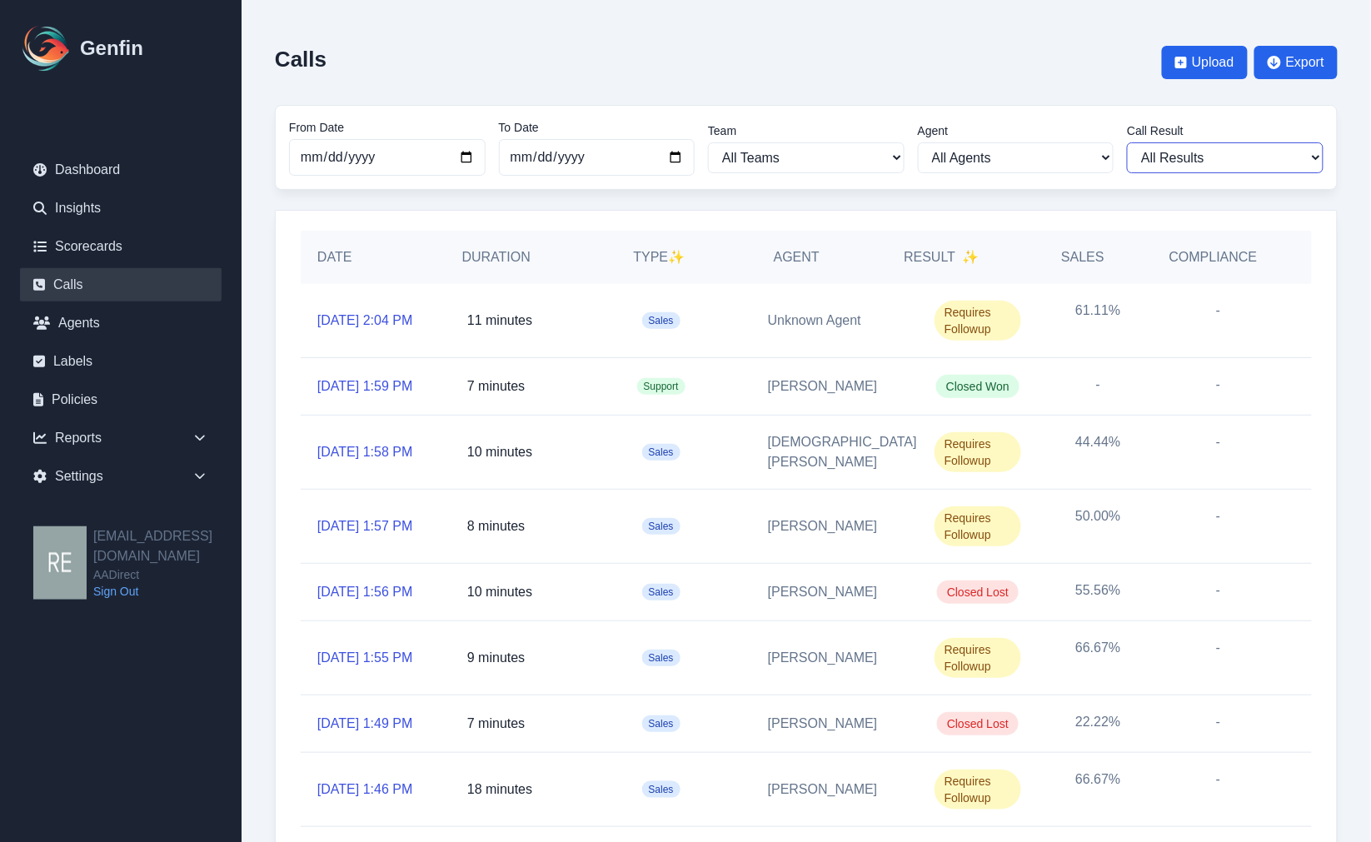
click at [1232, 150] on select "All Results Closed Won Closed Lost Requires Followup" at bounding box center [1225, 157] width 197 height 31
select select "Yes"
click at [1138, 142] on select "All Results Closed Won Closed Lost Requires Followup" at bounding box center [1225, 157] width 197 height 31
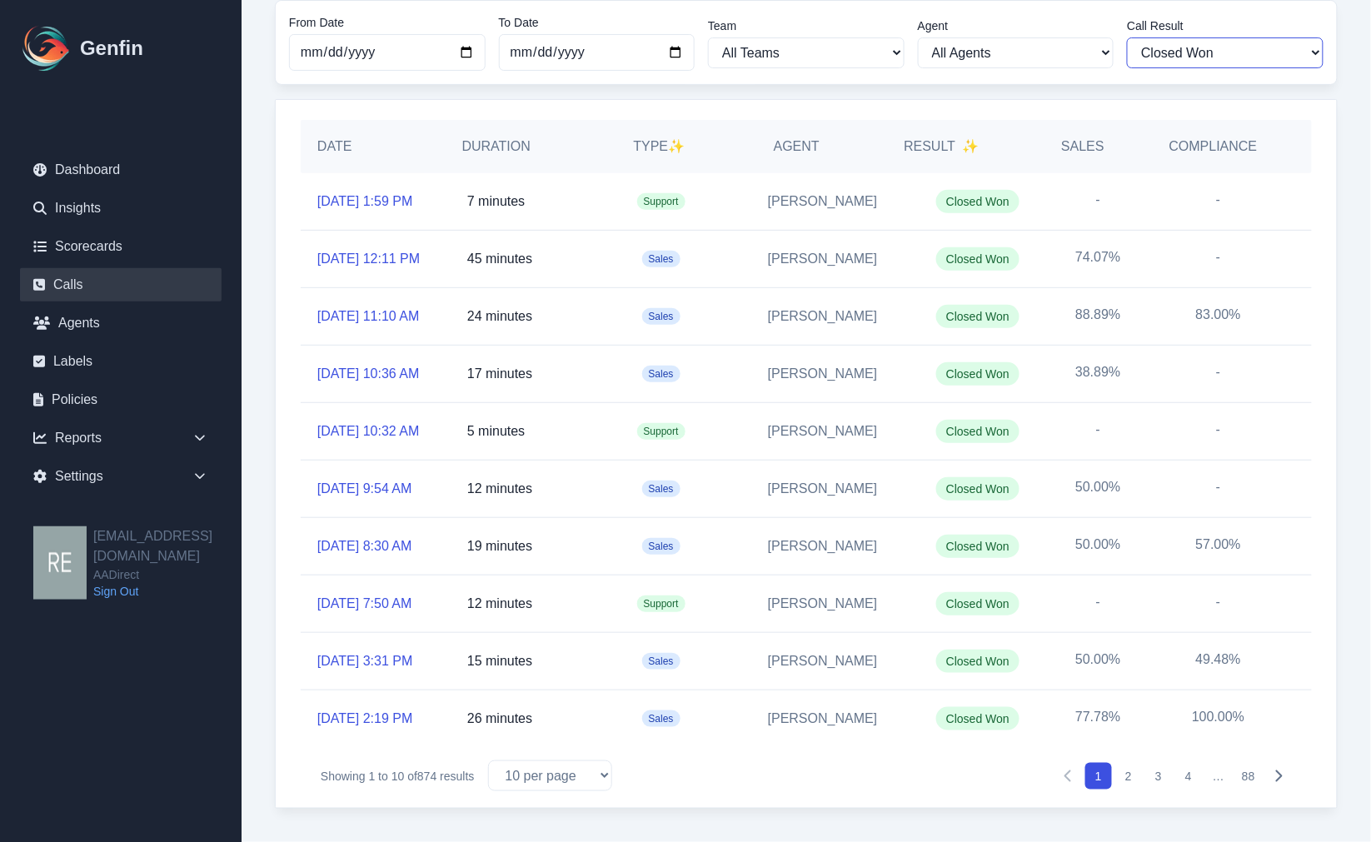
scroll to position [277, 0]
click at [1124, 779] on button "2" at bounding box center [1128, 776] width 27 height 27
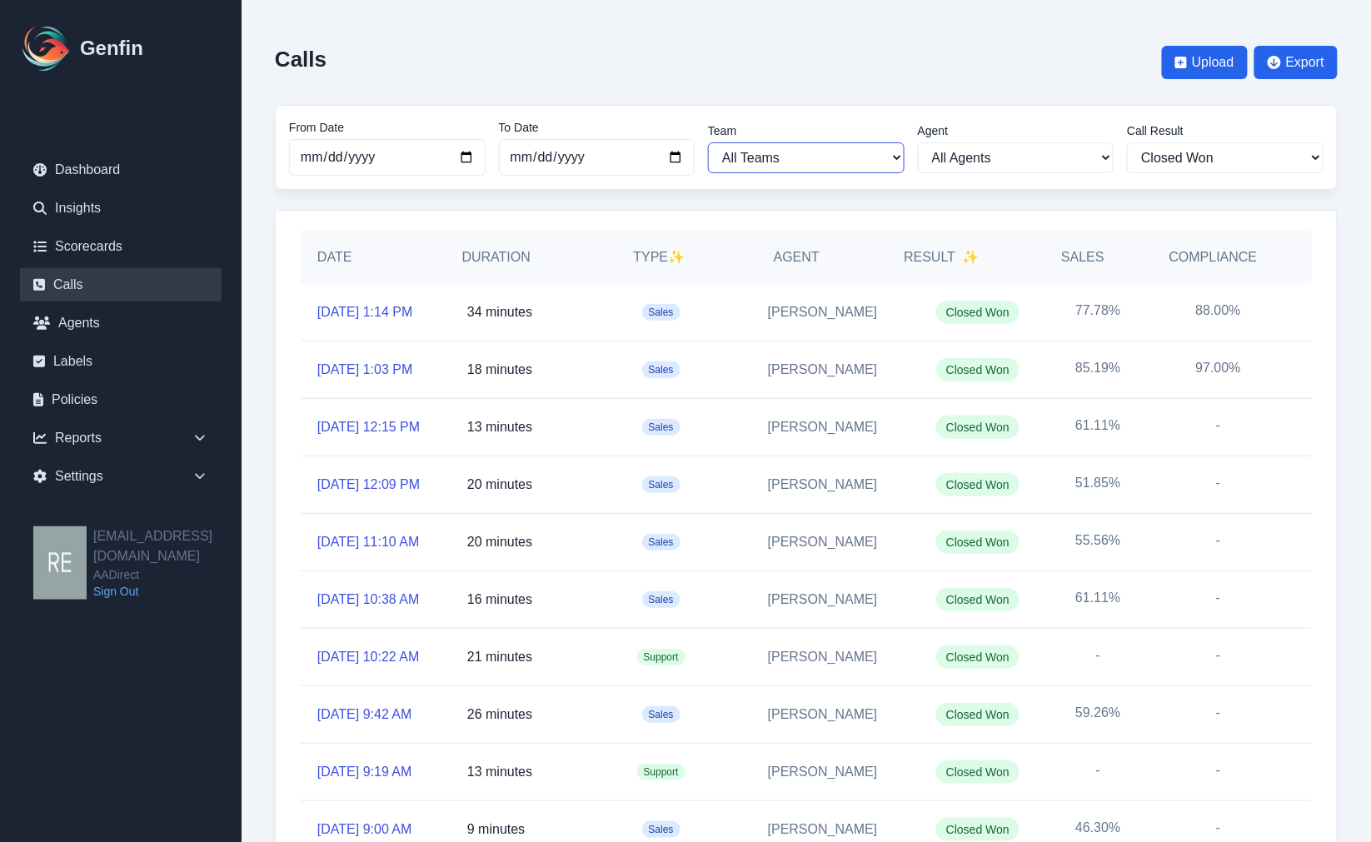
click at [866, 148] on select "All Teams Hugo Jesse Support" at bounding box center [806, 157] width 197 height 31
click at [991, 155] on select "All Agents Aida Garcia Diaz Alexandria Miller Ana Martinez Angela Barnett Annal…" at bounding box center [1016, 157] width 197 height 31
select select "289"
click at [926, 142] on select "All Agents Aida Garcia Diaz Alexandria Miller Ana Martinez Angela Barnett Annal…" at bounding box center [1016, 157] width 197 height 31
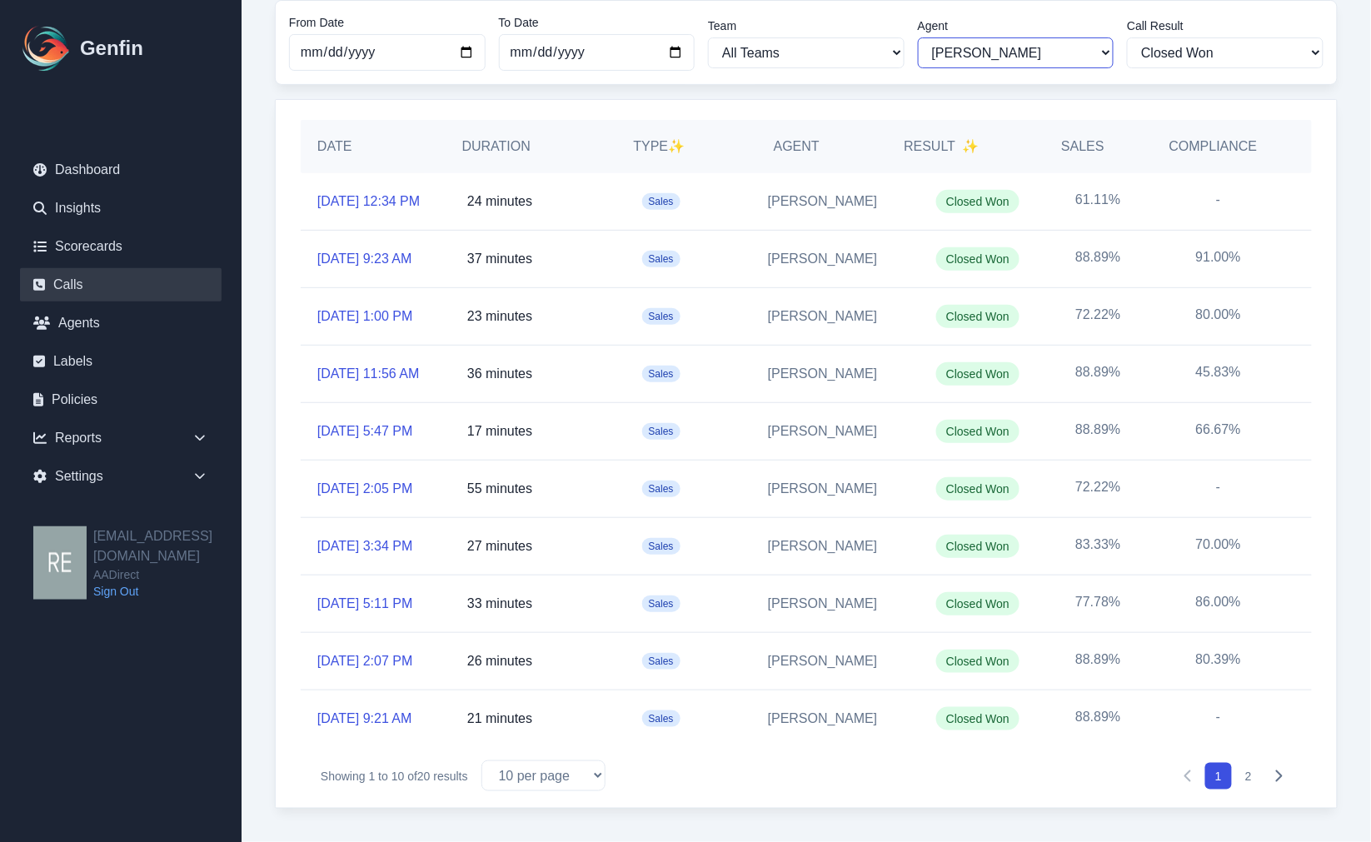
scroll to position [52, 0]
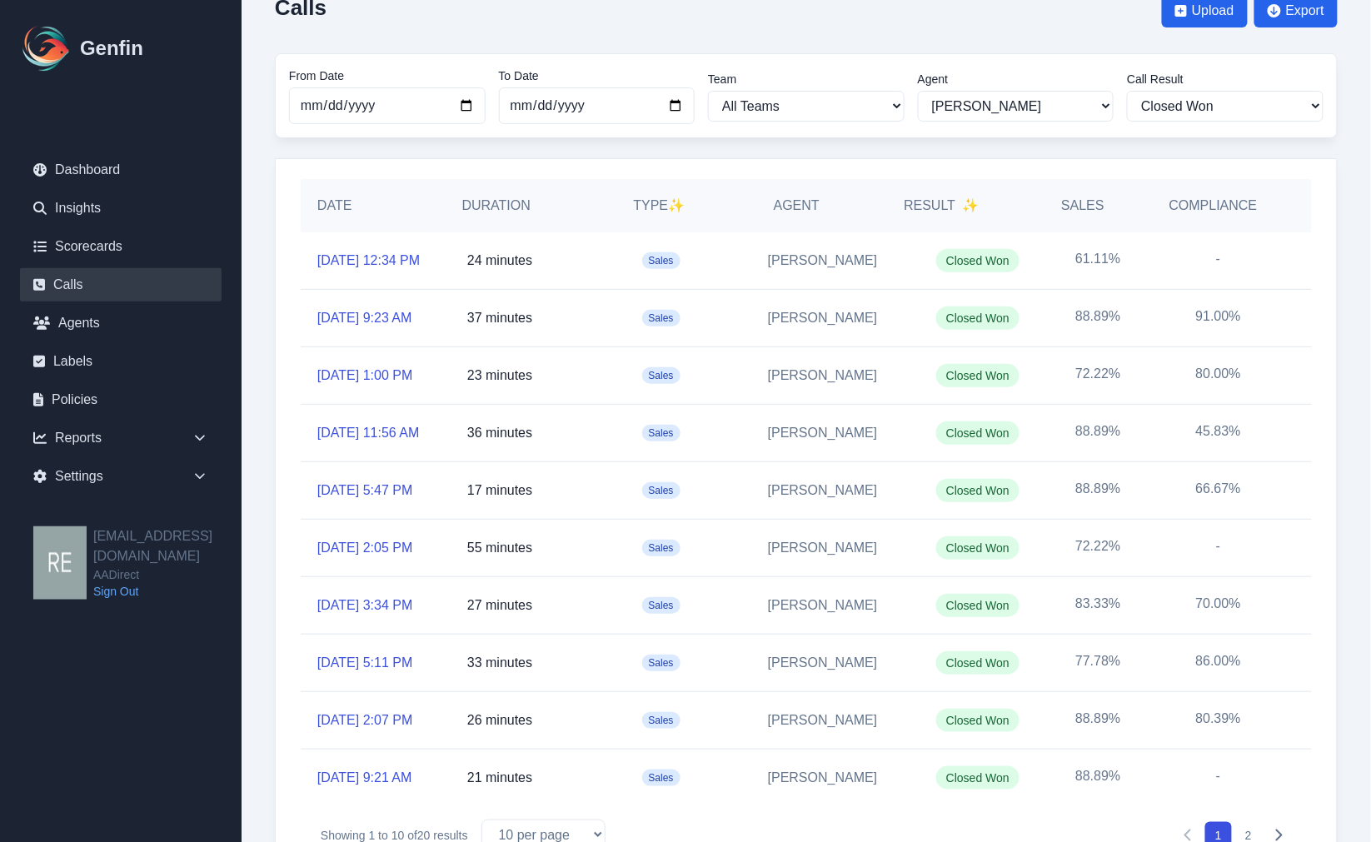
click at [1081, 212] on h5 "Sales" at bounding box center [1082, 206] width 43 height 20
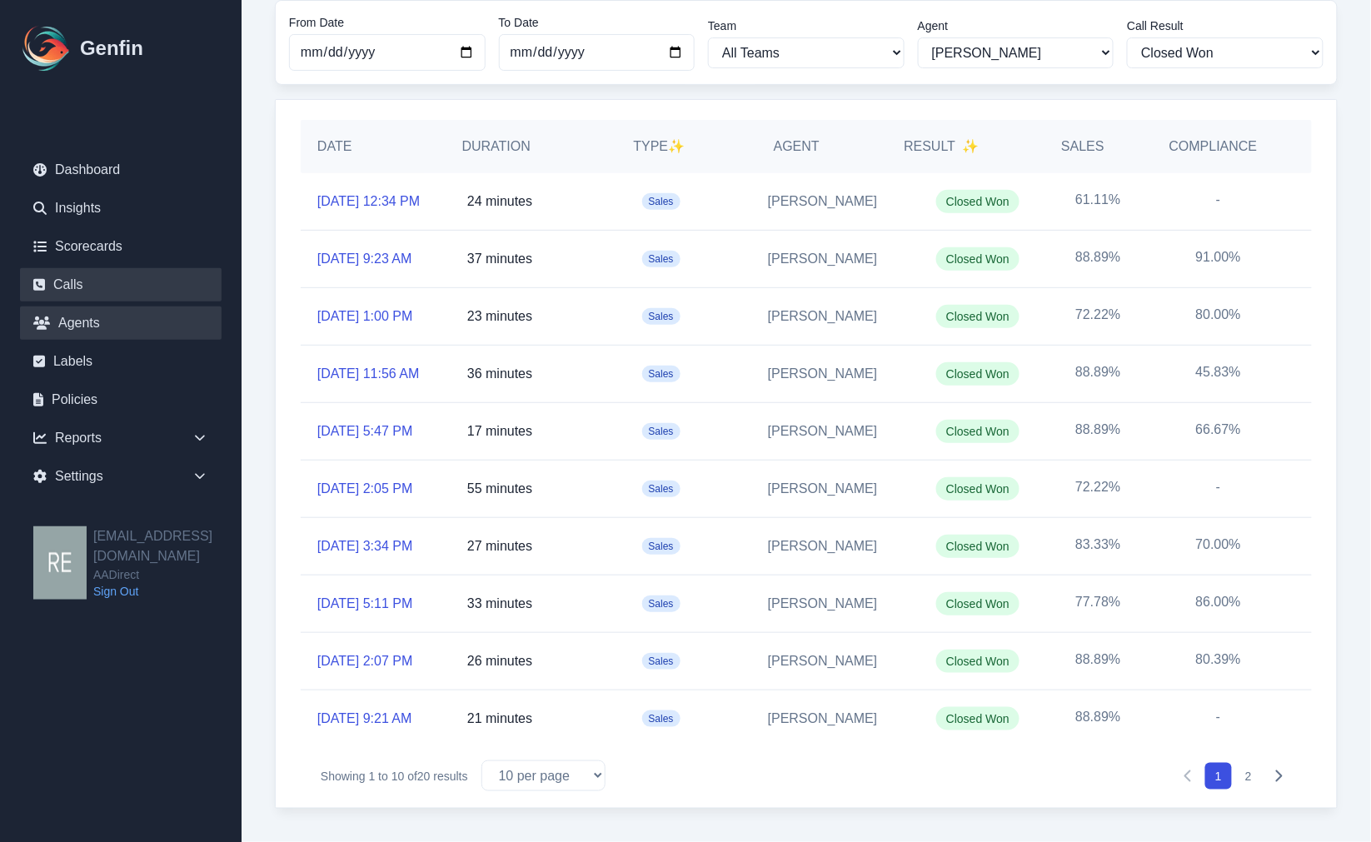
click at [51, 316] on link "Agents" at bounding box center [121, 322] width 202 height 33
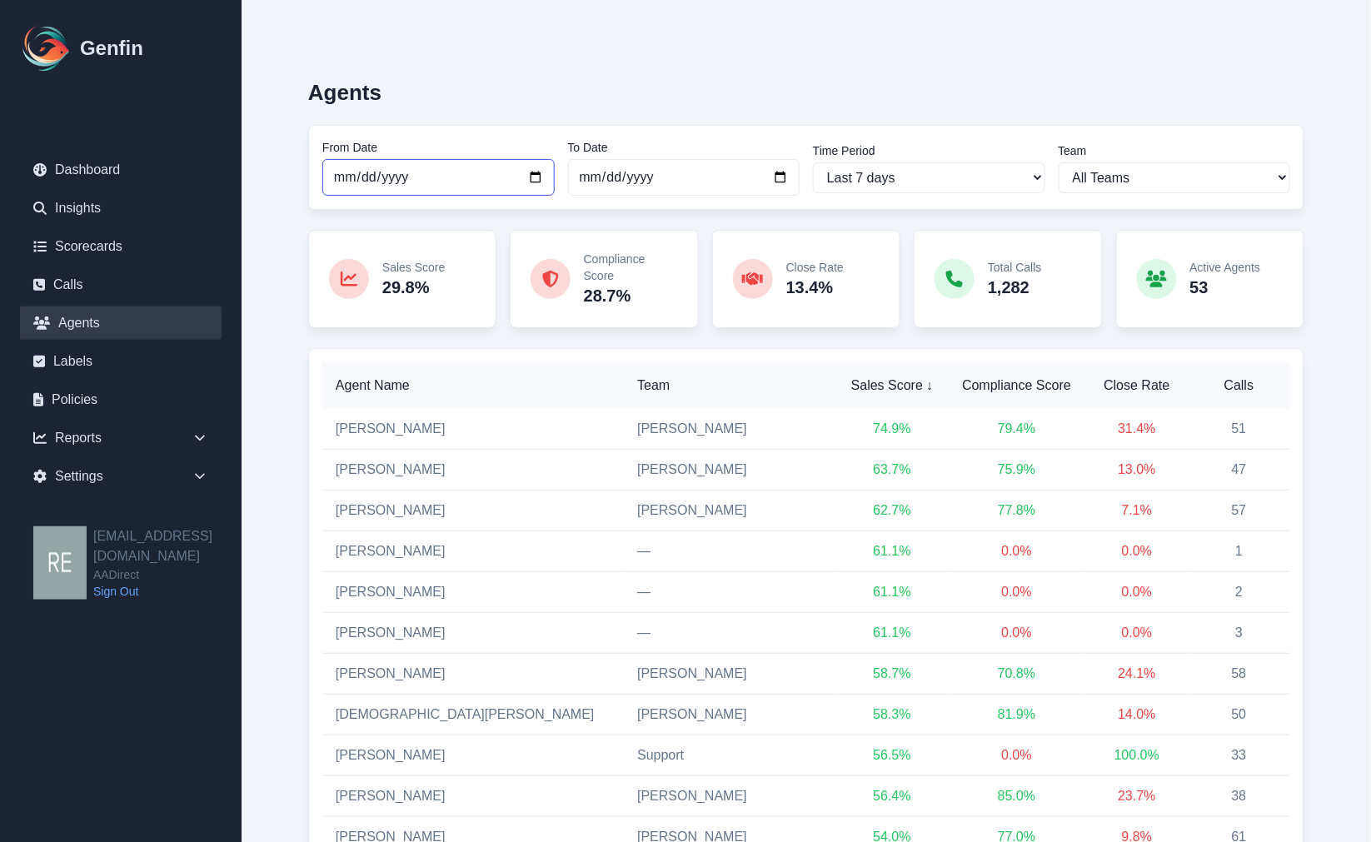
click at [535, 176] on input "2025-10-06" at bounding box center [438, 177] width 232 height 37
type input "2025-10-01"
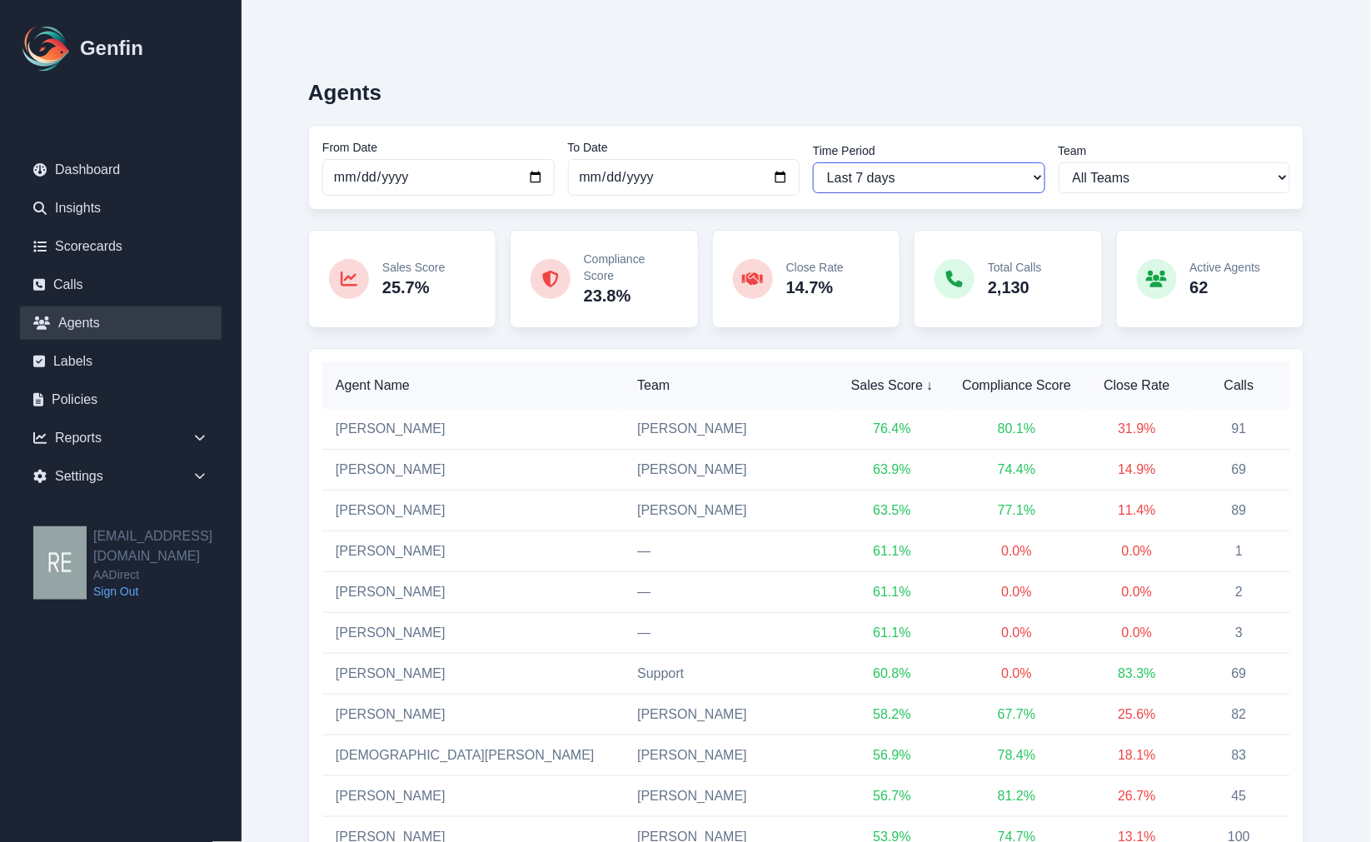
click at [1004, 178] on select "Last 7 days Last 14 days Last 30 days Last 90 days Last 180 days Last 365 days …" at bounding box center [929, 177] width 232 height 31
click at [1004, 179] on select "Last 7 days Last 14 days Last 30 days Last 90 days Last 180 days Last 365 days …" at bounding box center [929, 177] width 232 height 31
click at [1162, 183] on select "All Teams Hugo Jesse Support" at bounding box center [1174, 177] width 232 height 31
select select "2"
click at [1058, 162] on select "All Teams Hugo Jesse Support" at bounding box center [1174, 177] width 232 height 31
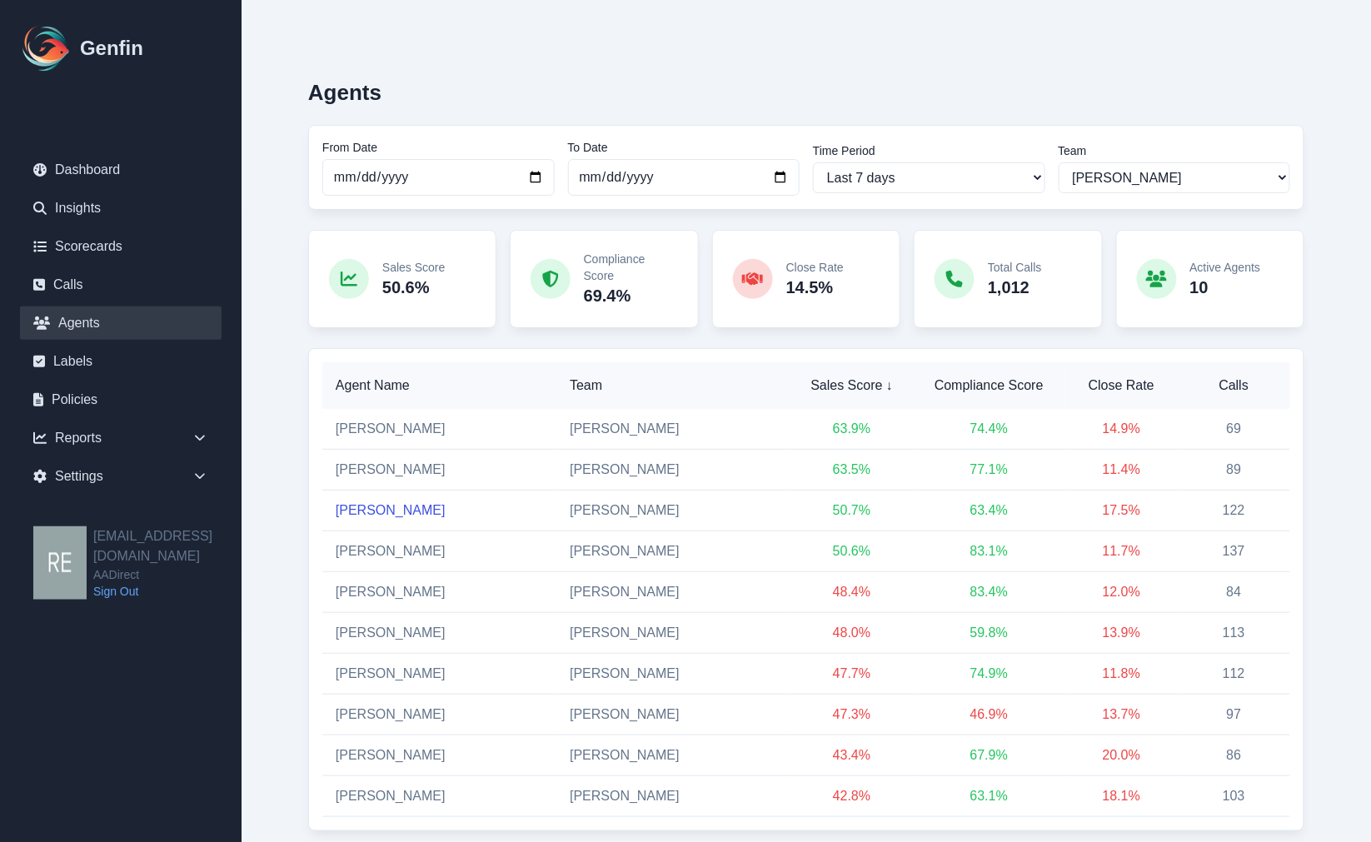
click at [395, 503] on link "[PERSON_NAME]" at bounding box center [391, 510] width 110 height 14
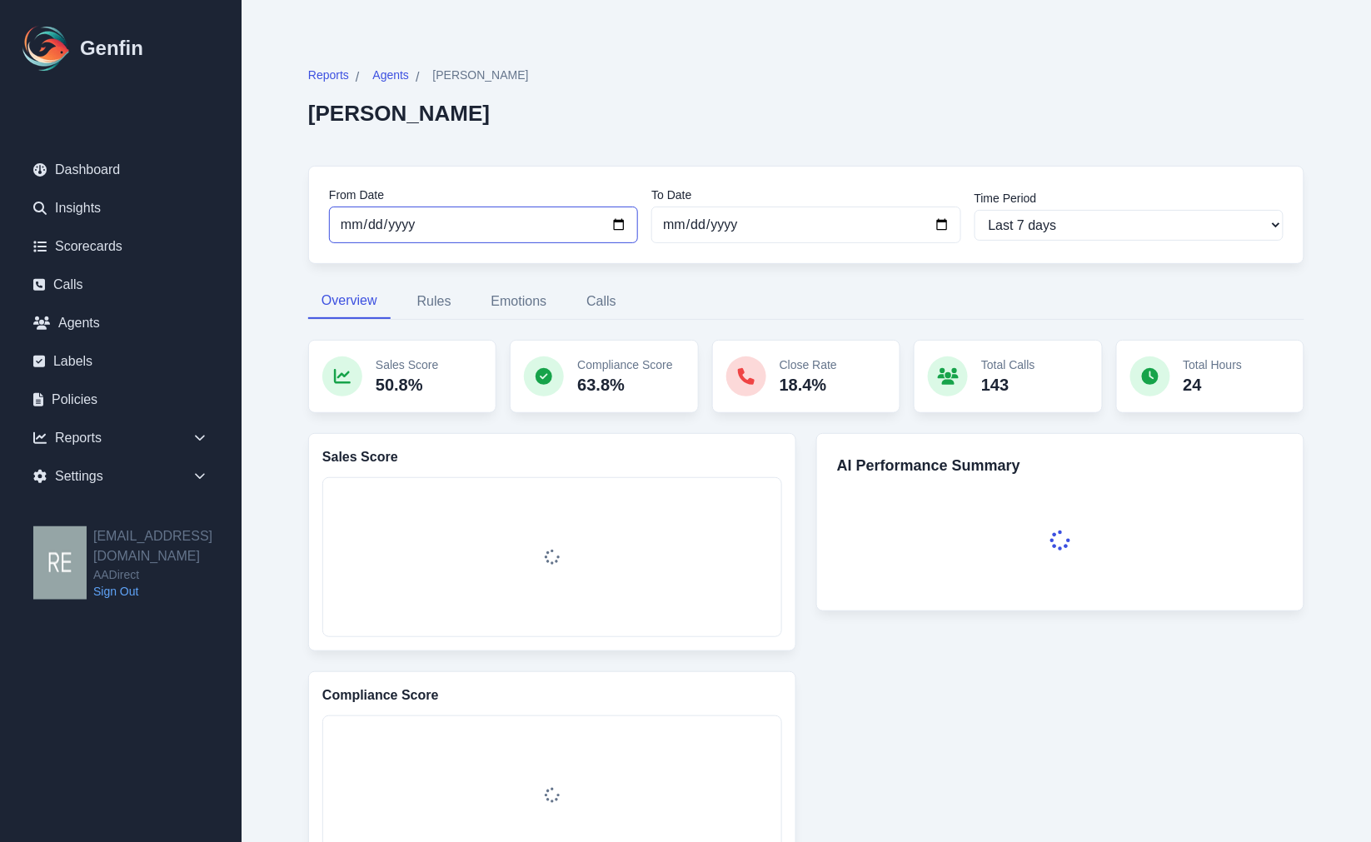
click at [609, 227] on input "[DATE]" at bounding box center [483, 225] width 309 height 37
click at [623, 221] on input "[DATE]" at bounding box center [483, 225] width 309 height 37
type input "[DATE]"
select select "custom"
type input "[DATE]"
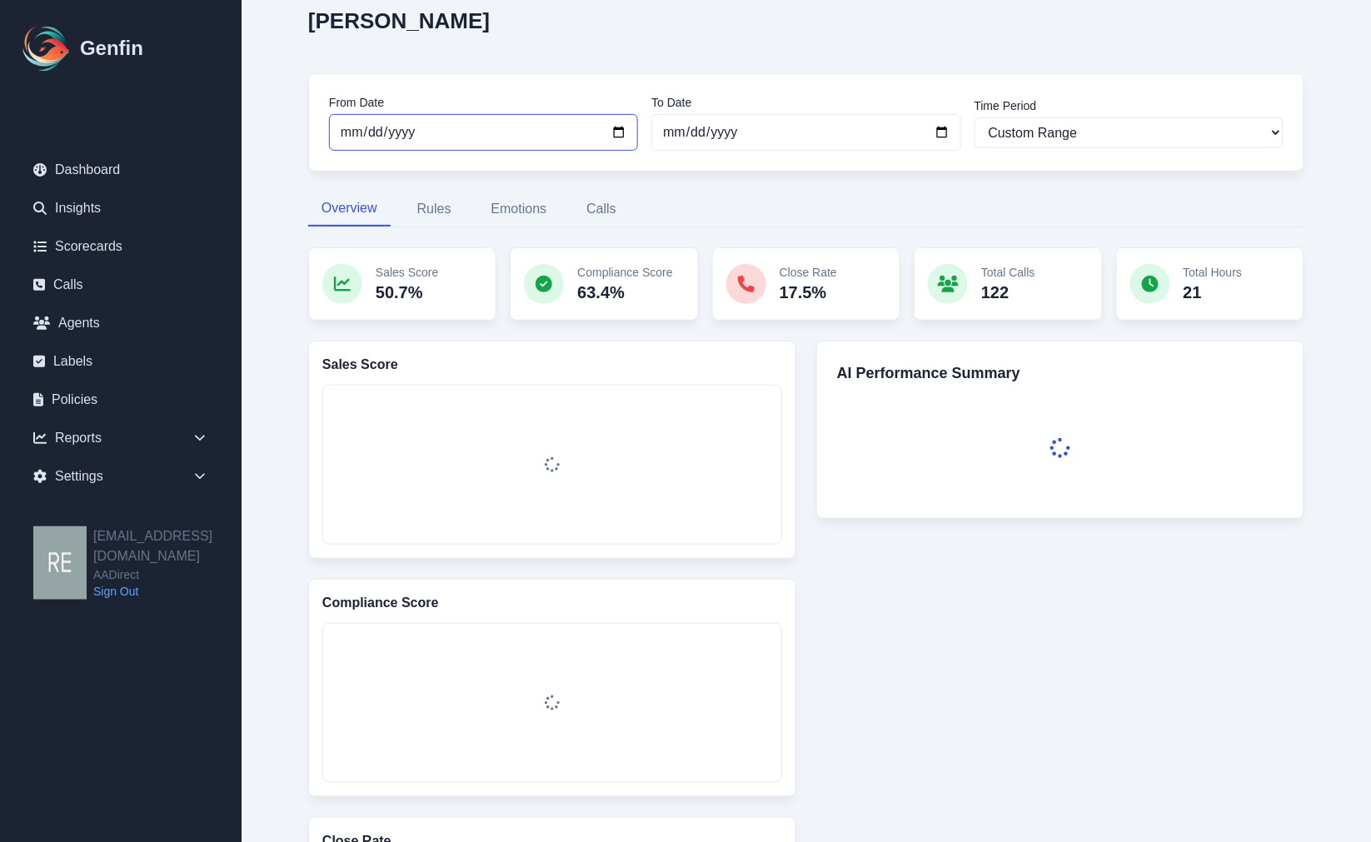
scroll to position [185, 0]
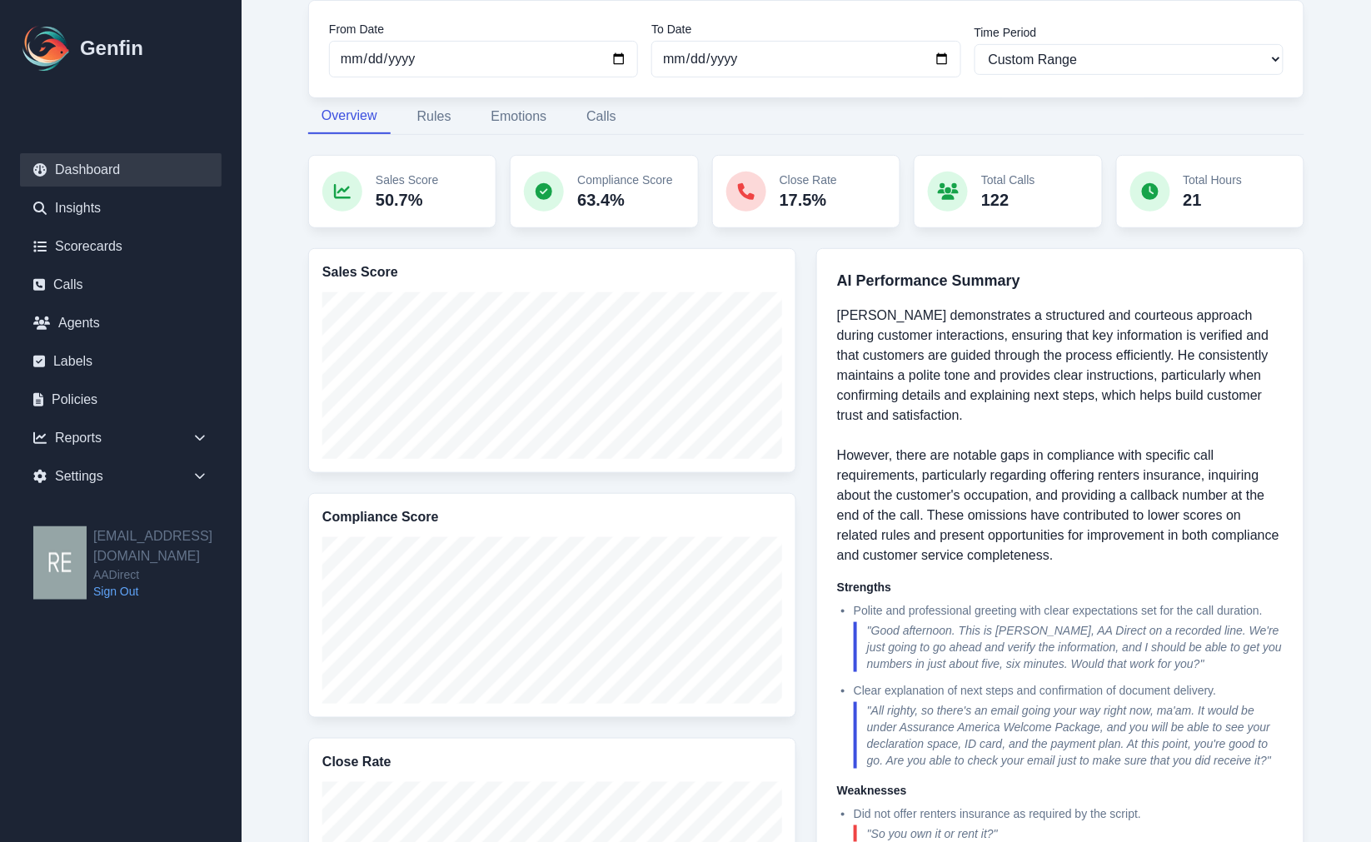
click at [81, 167] on link "Dashboard" at bounding box center [121, 169] width 202 height 33
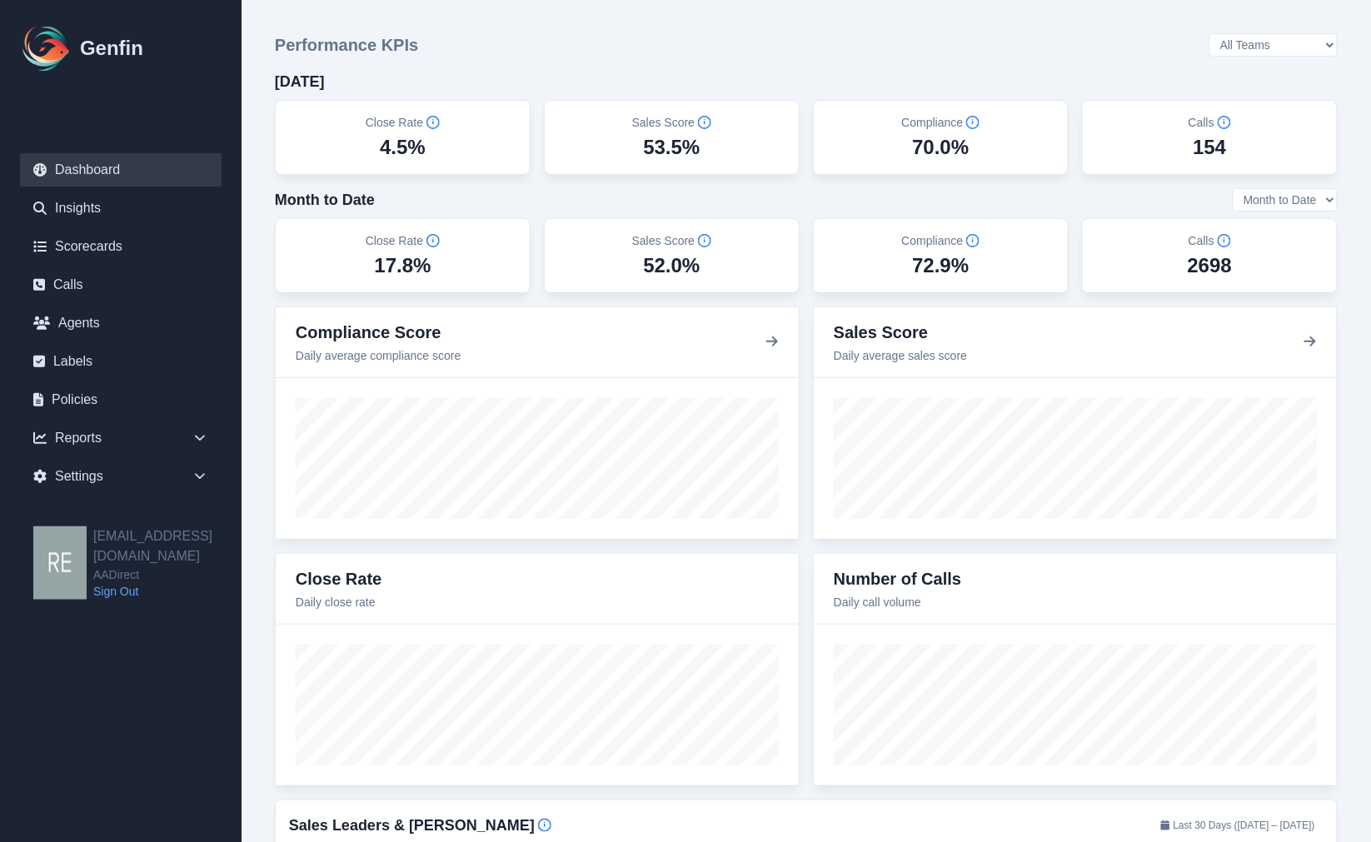
click at [62, 745] on aside "Genfin Dashboard Insights Scorecards Calls Agents Labels Policies Reports Sales…" at bounding box center [120, 421] width 241 height 842
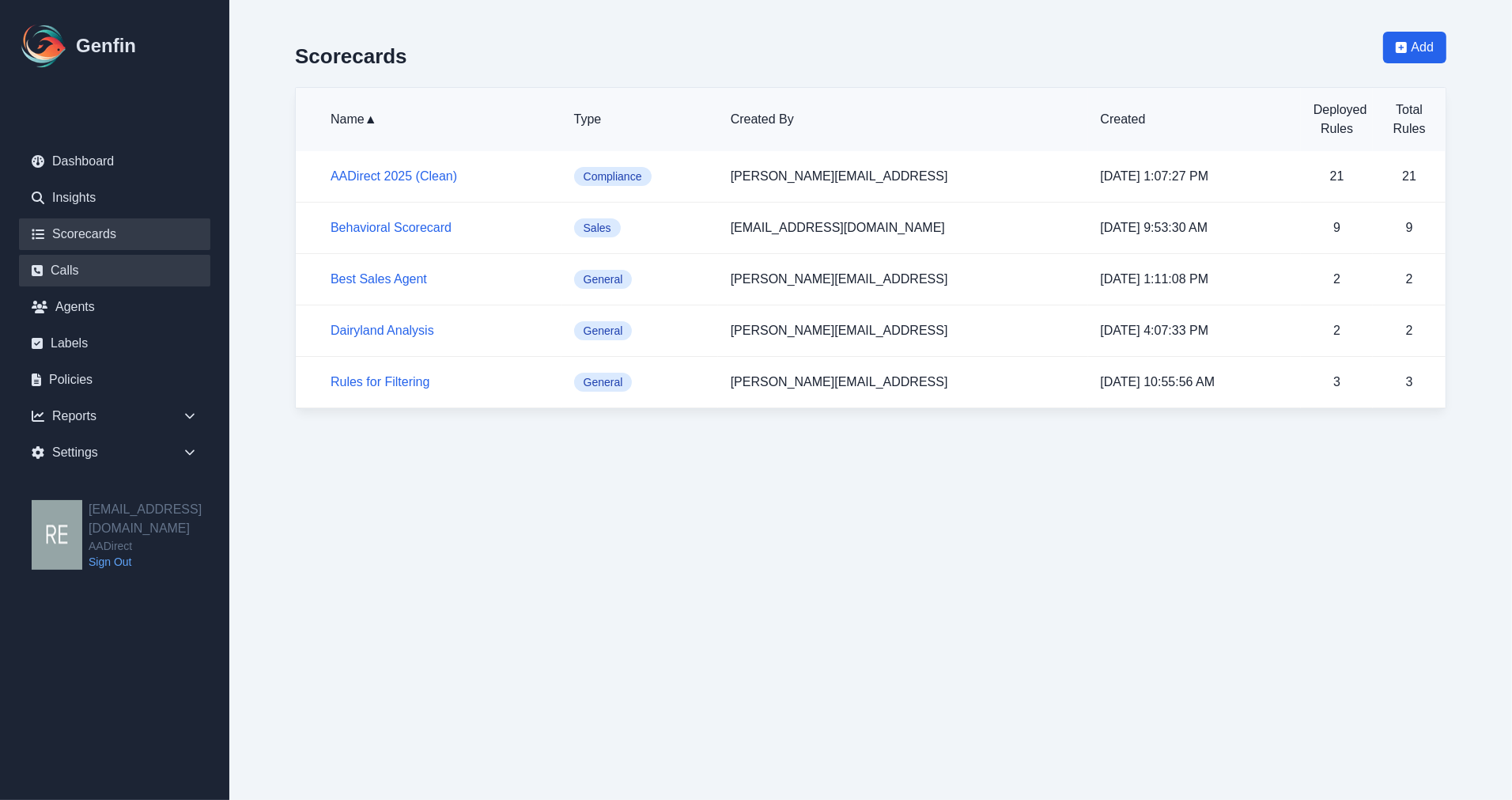
click at [74, 272] on link "Calls" at bounding box center [115, 270] width 192 height 31
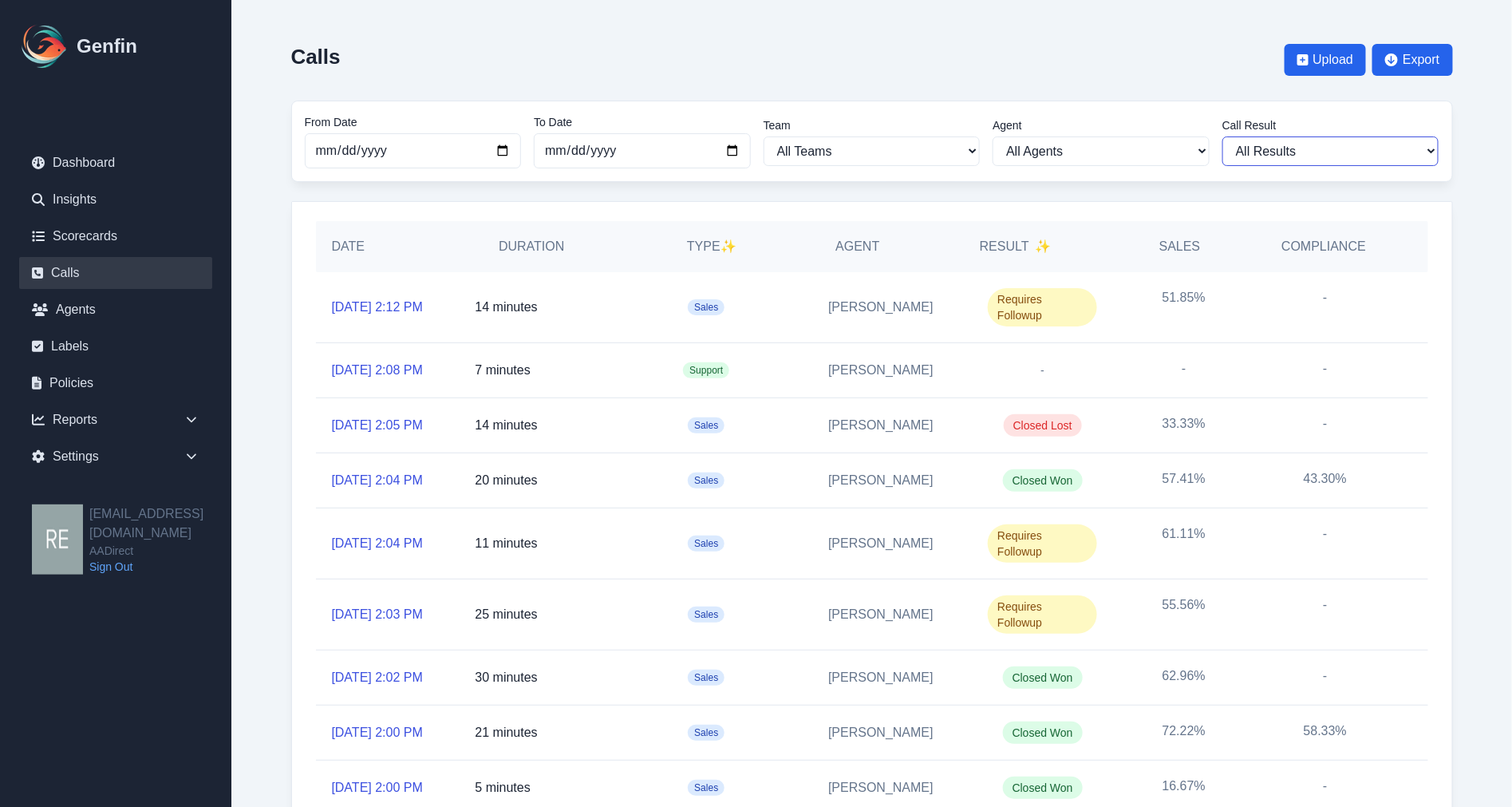
click at [1319, 160] on select "All Results Closed Won Closed Lost Requires Followup" at bounding box center [1331, 150] width 217 height 30
select select "Yes"
click at [1228, 136] on select "All Results Closed Won Closed Lost Requires Followup" at bounding box center [1331, 150] width 217 height 30
select select "Yes"
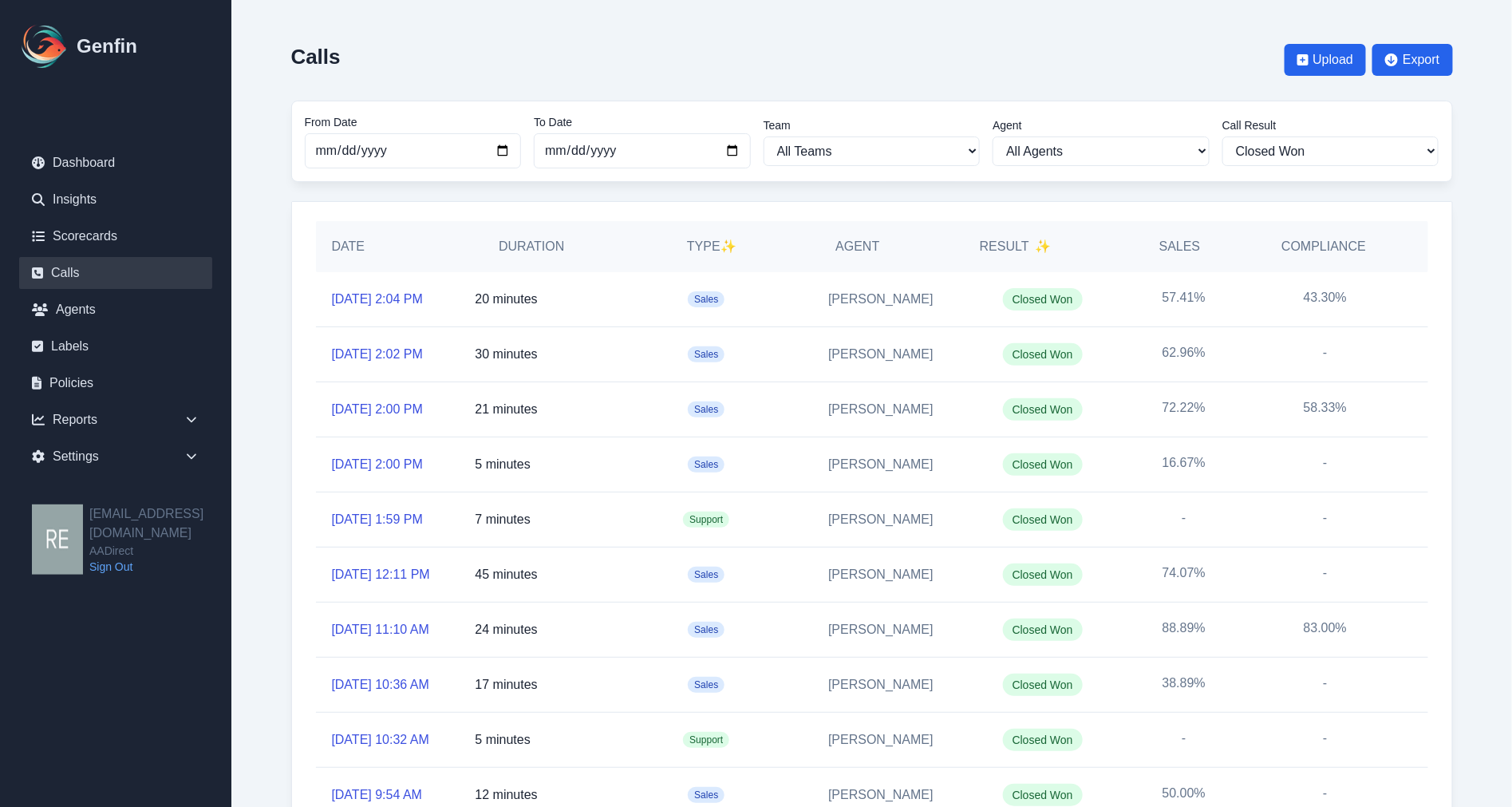
click at [883, 56] on div "Calls Upload Export" at bounding box center [872, 59] width 1161 height 56
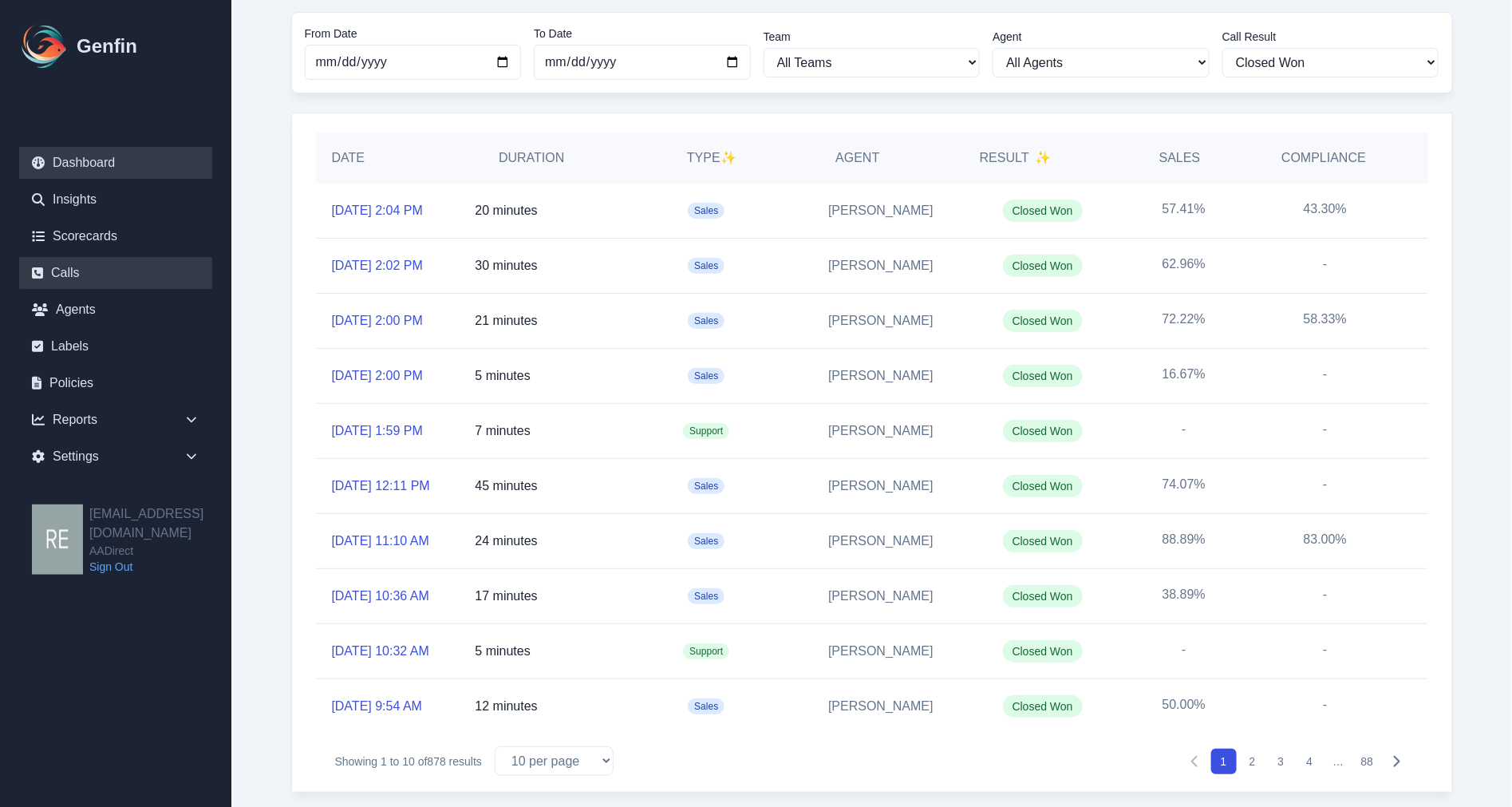
click at [77, 169] on link "Dashboard" at bounding box center [116, 162] width 194 height 32
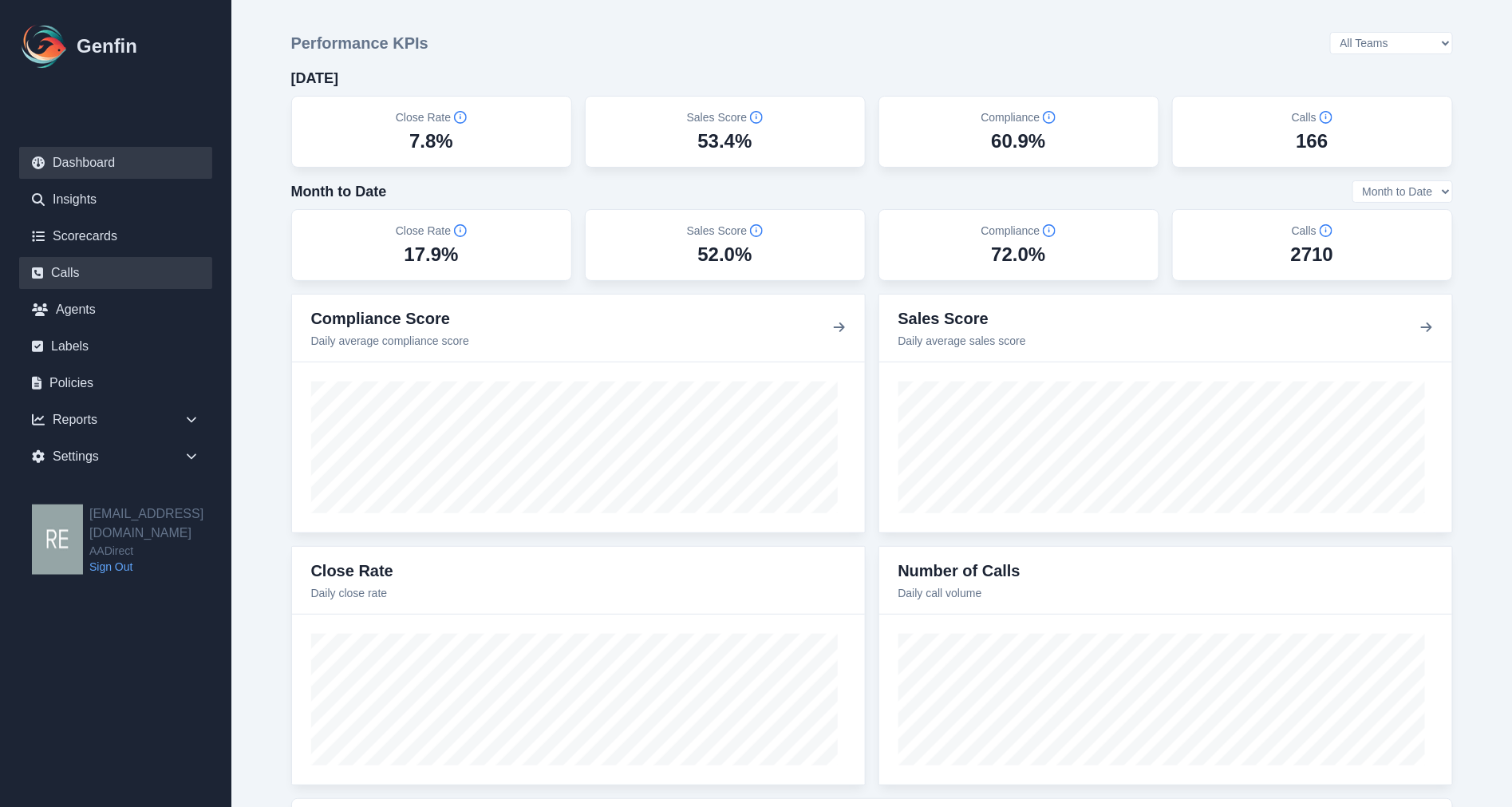
click at [74, 278] on link "Calls" at bounding box center [116, 272] width 194 height 32
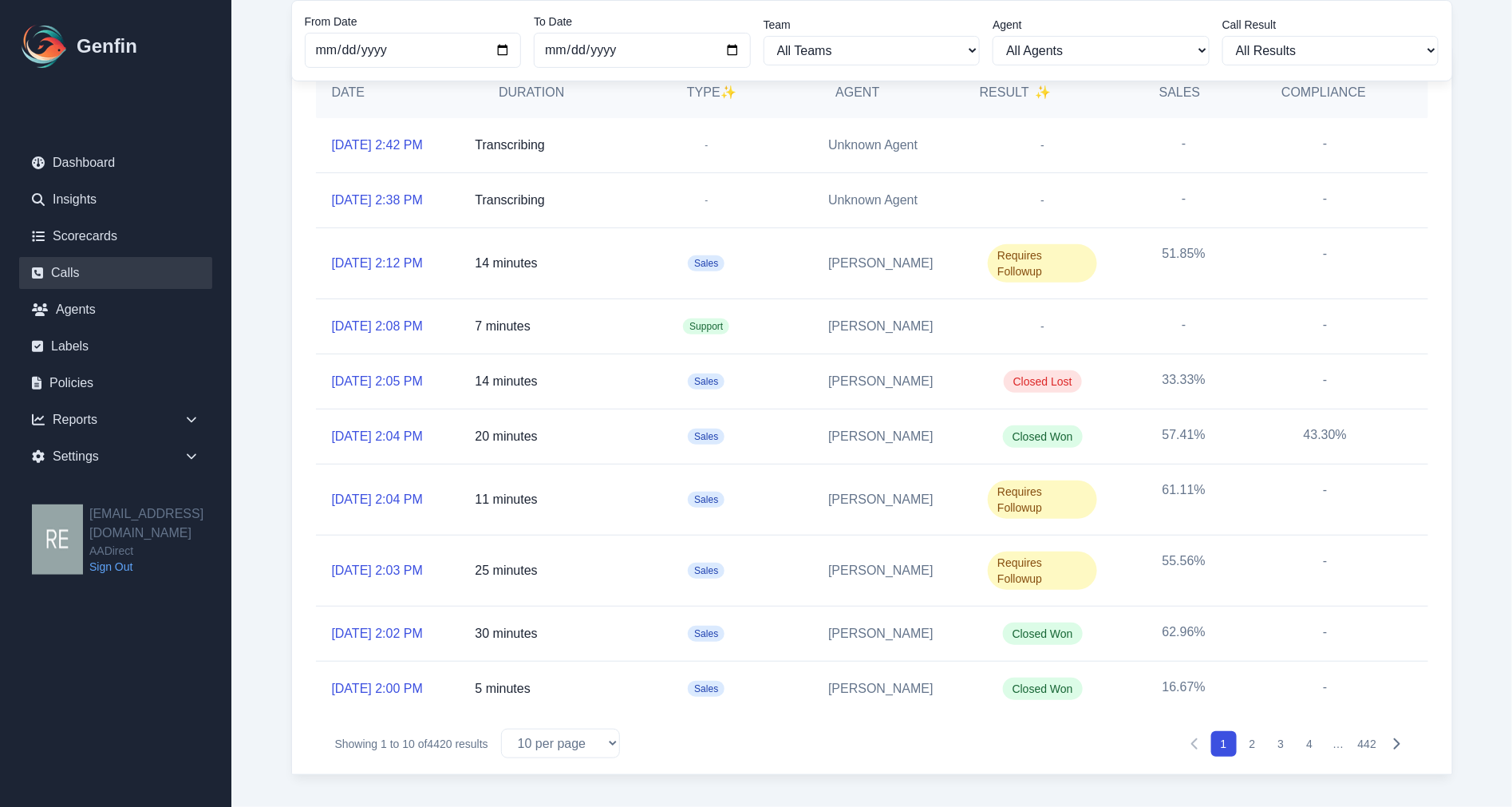
scroll to position [265, 0]
click at [363, 624] on link "10/13/2025, 2:02 PM" at bounding box center [377, 634] width 91 height 19
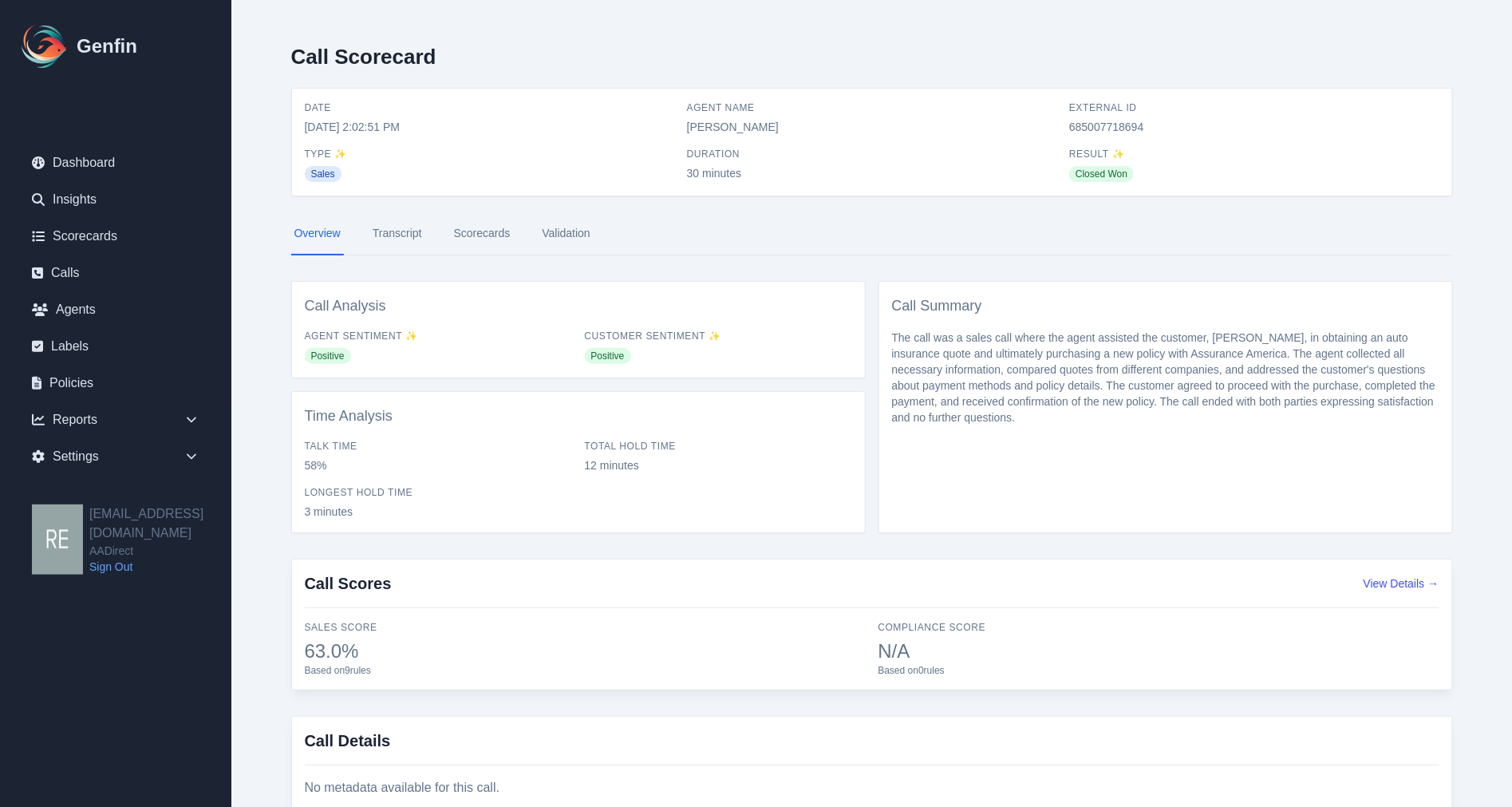
scroll to position [60, 0]
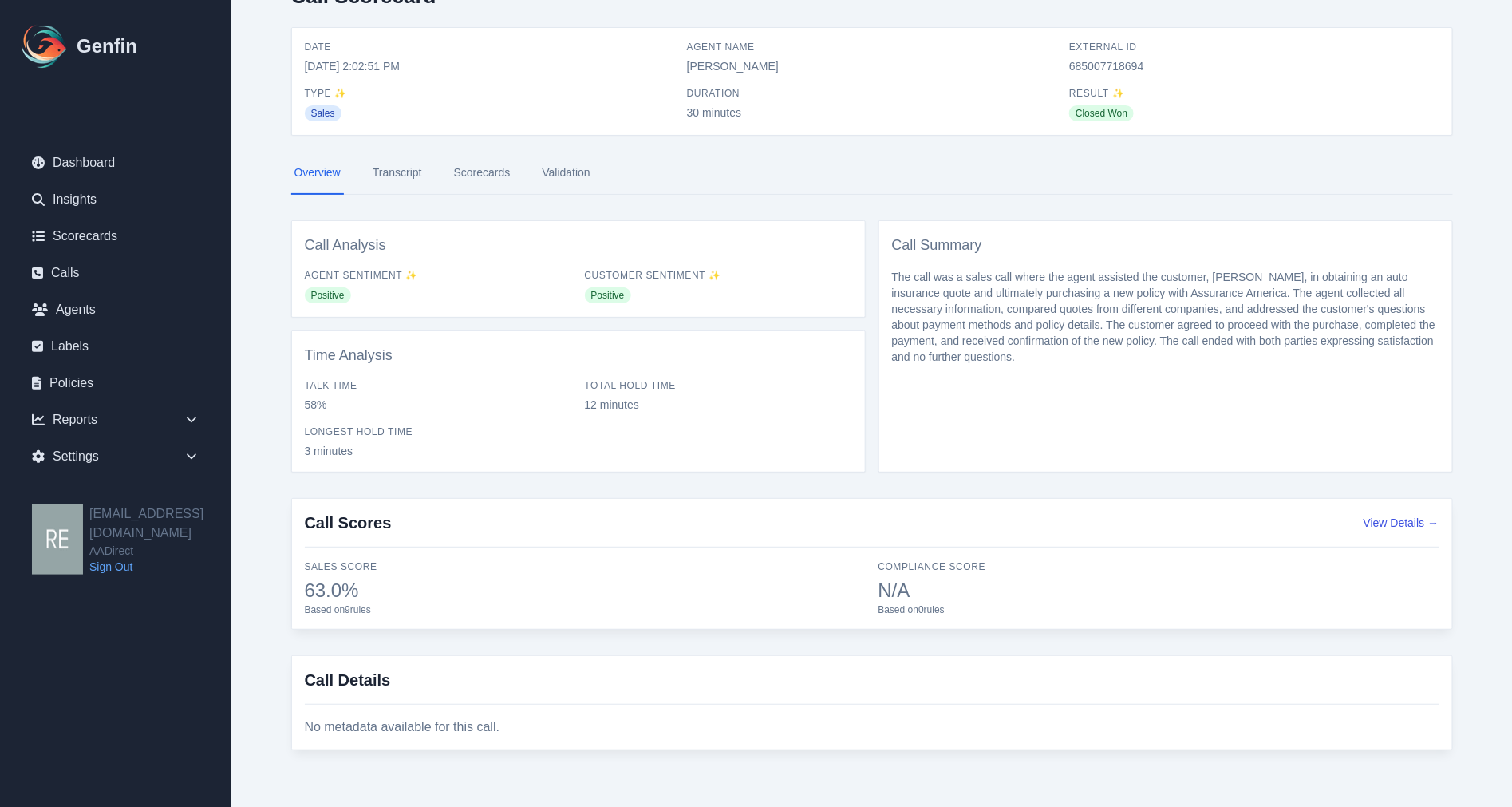
click at [403, 178] on link "Transcript" at bounding box center [398, 173] width 56 height 43
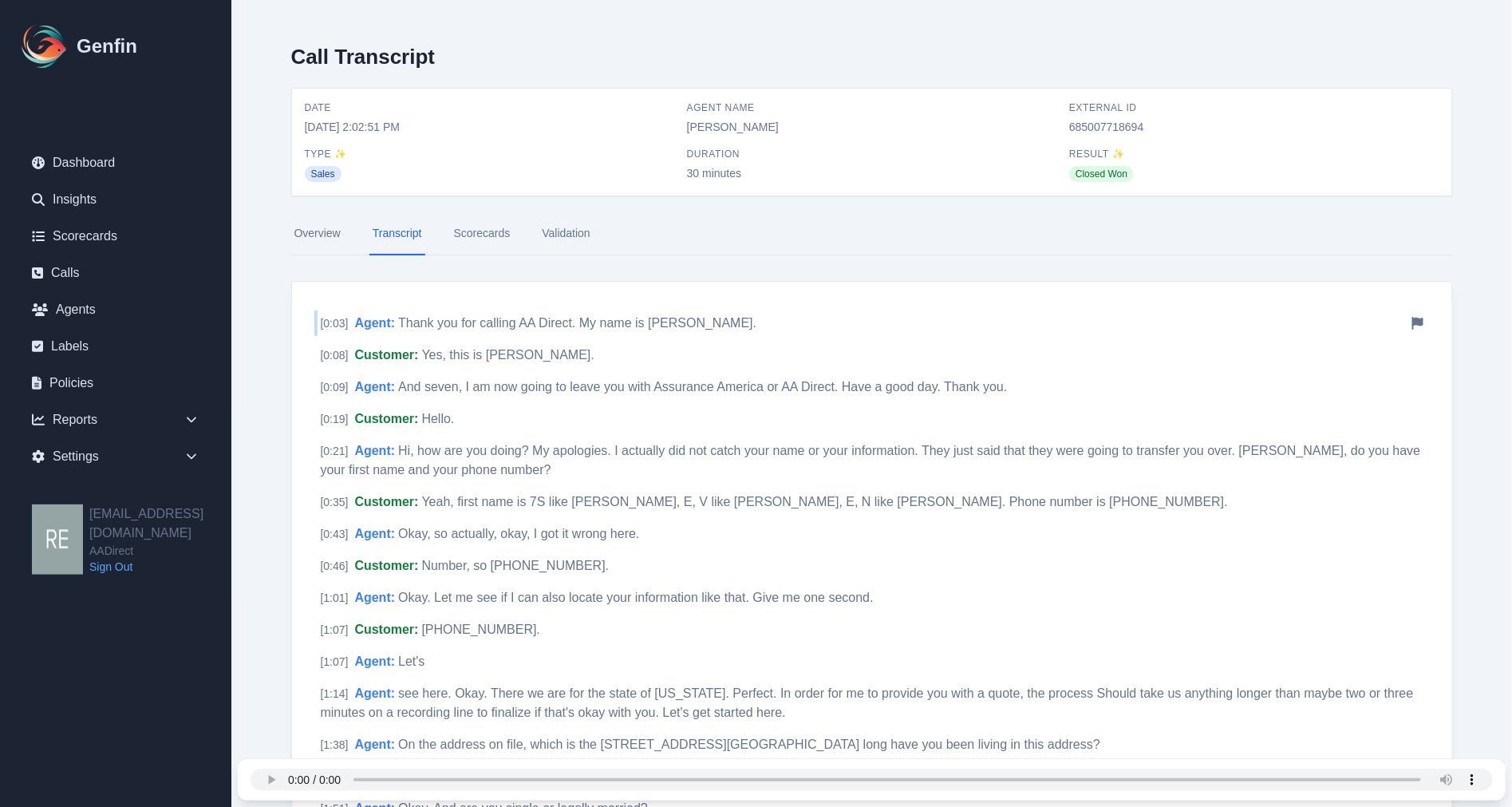
click at [601, 328] on span "Thank you for calling AA Direct. My name is Armando Treviño." at bounding box center [578, 323] width 358 height 13
drag, startPoint x: 1350, startPoint y: 188, endPoint x: 1359, endPoint y: 186, distance: 9.2
click at [1350, 188] on div "Date 10/13/2025, 2:02:51 PM Agent Name Armando Trevino External ID 685007718694…" at bounding box center [872, 142] width 1160 height 107
click at [121, 160] on link "Dashboard" at bounding box center [116, 162] width 194 height 32
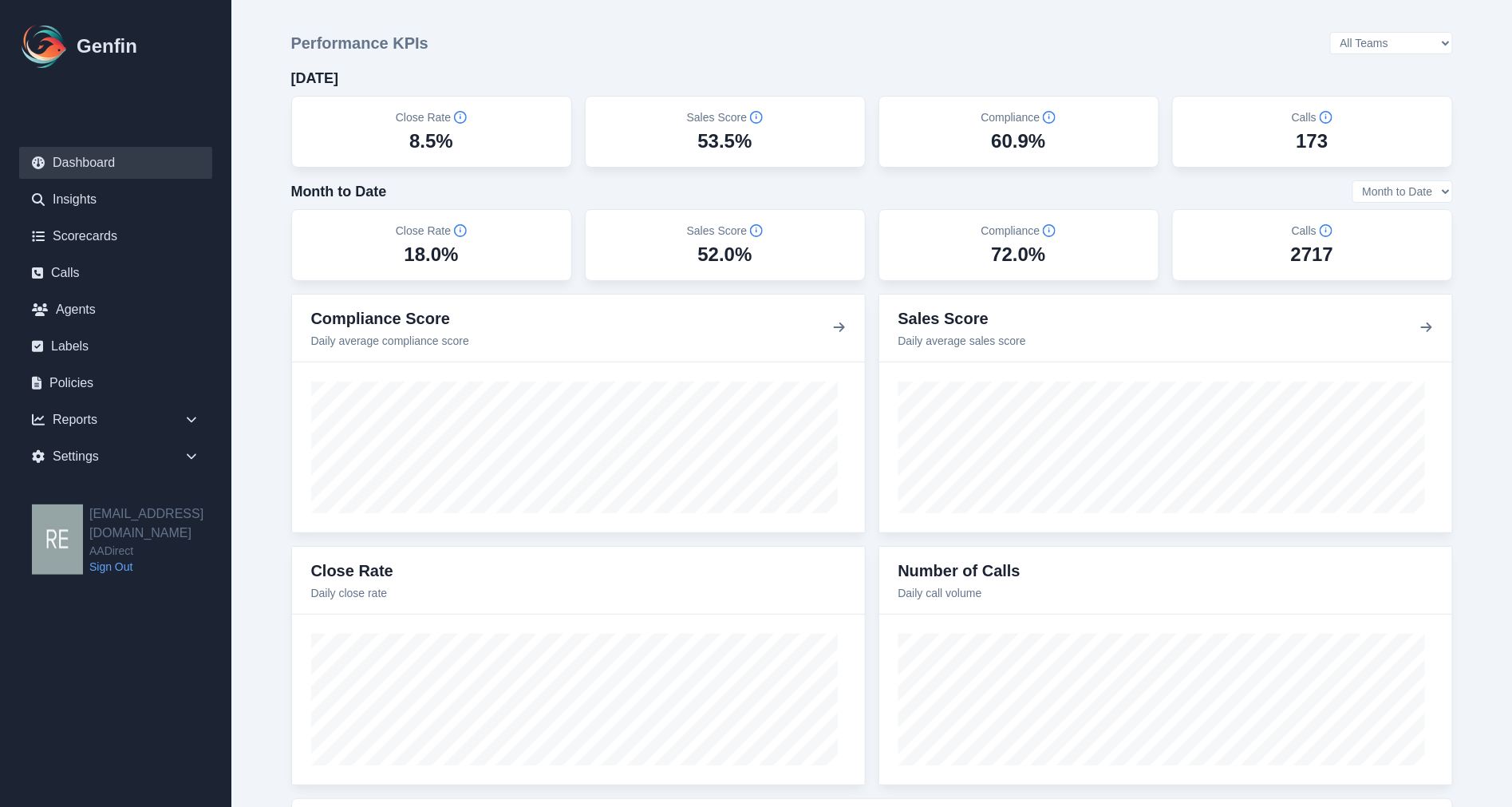
click at [1430, 180] on select "Month to Date Last 7 Days Last 30 Days" at bounding box center [1402, 191] width 101 height 22
click at [1352, 181] on select "Month to Date Last 7 Days Last 30 Days" at bounding box center [1402, 191] width 101 height 22
click at [434, 223] on h5 "Close Rate" at bounding box center [431, 230] width 71 height 16
drag, startPoint x: 417, startPoint y: 256, endPoint x: 451, endPoint y: 249, distance: 34.7
click at [417, 257] on div "18.0%" at bounding box center [430, 254] width 55 height 26
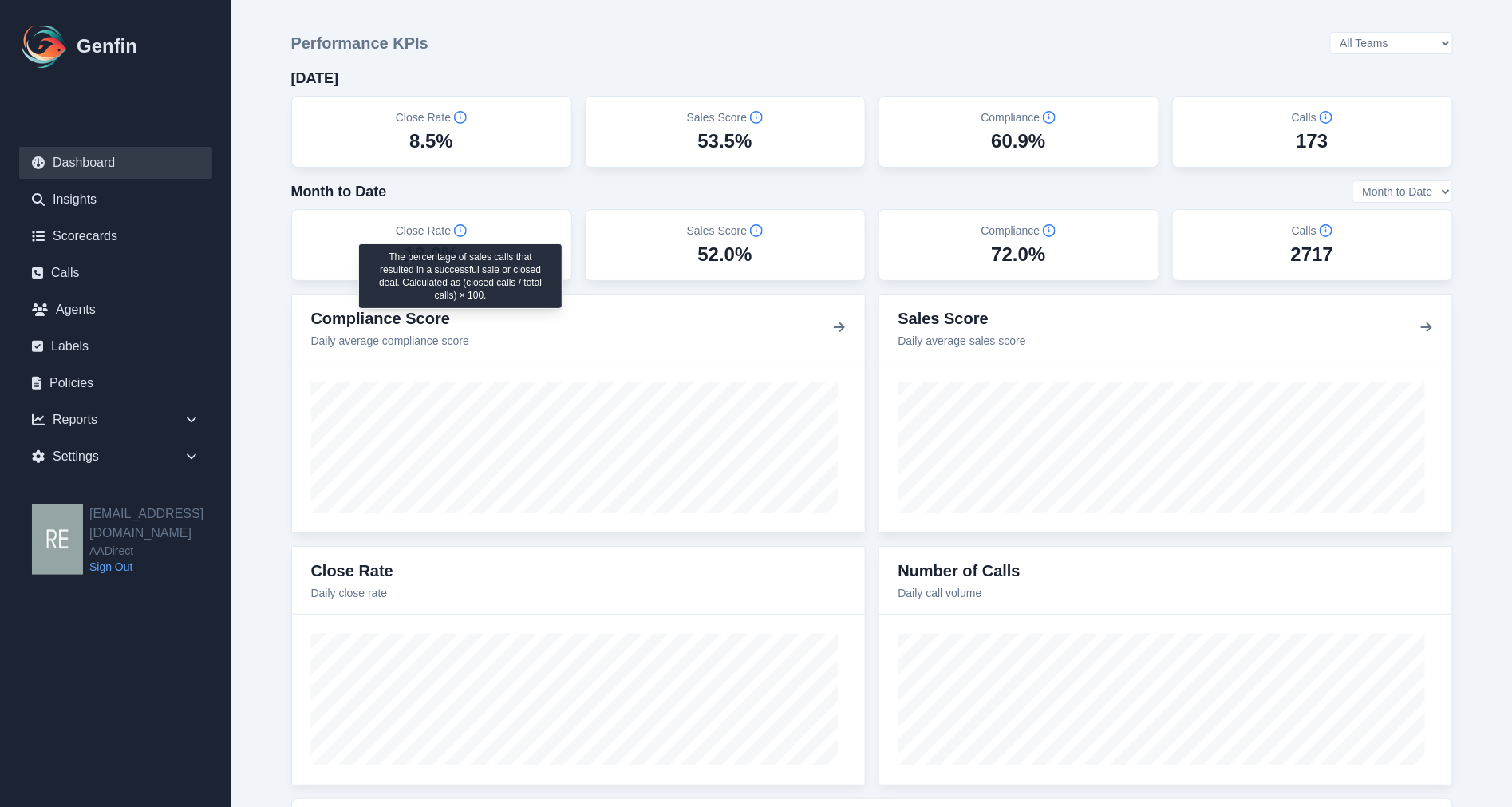
click at [461, 232] on icon "Info" at bounding box center [460, 230] width 12 height 12
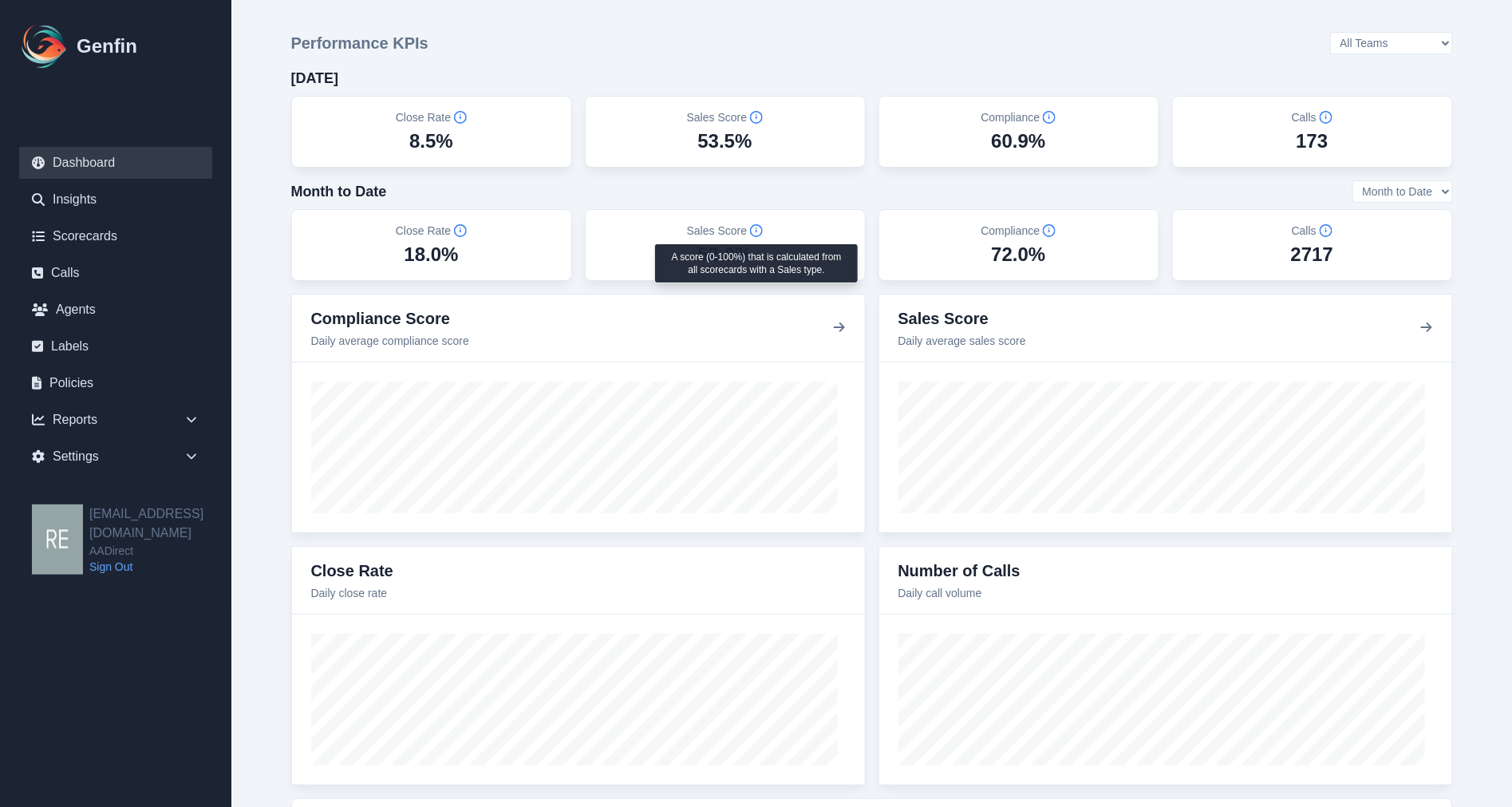
click at [756, 230] on rect "Info" at bounding box center [757, 230] width 2 height 3
click at [704, 266] on div "Sales Score 52.0%" at bounding box center [724, 244] width 281 height 72
click at [113, 162] on link "Dashboard" at bounding box center [116, 162] width 194 height 32
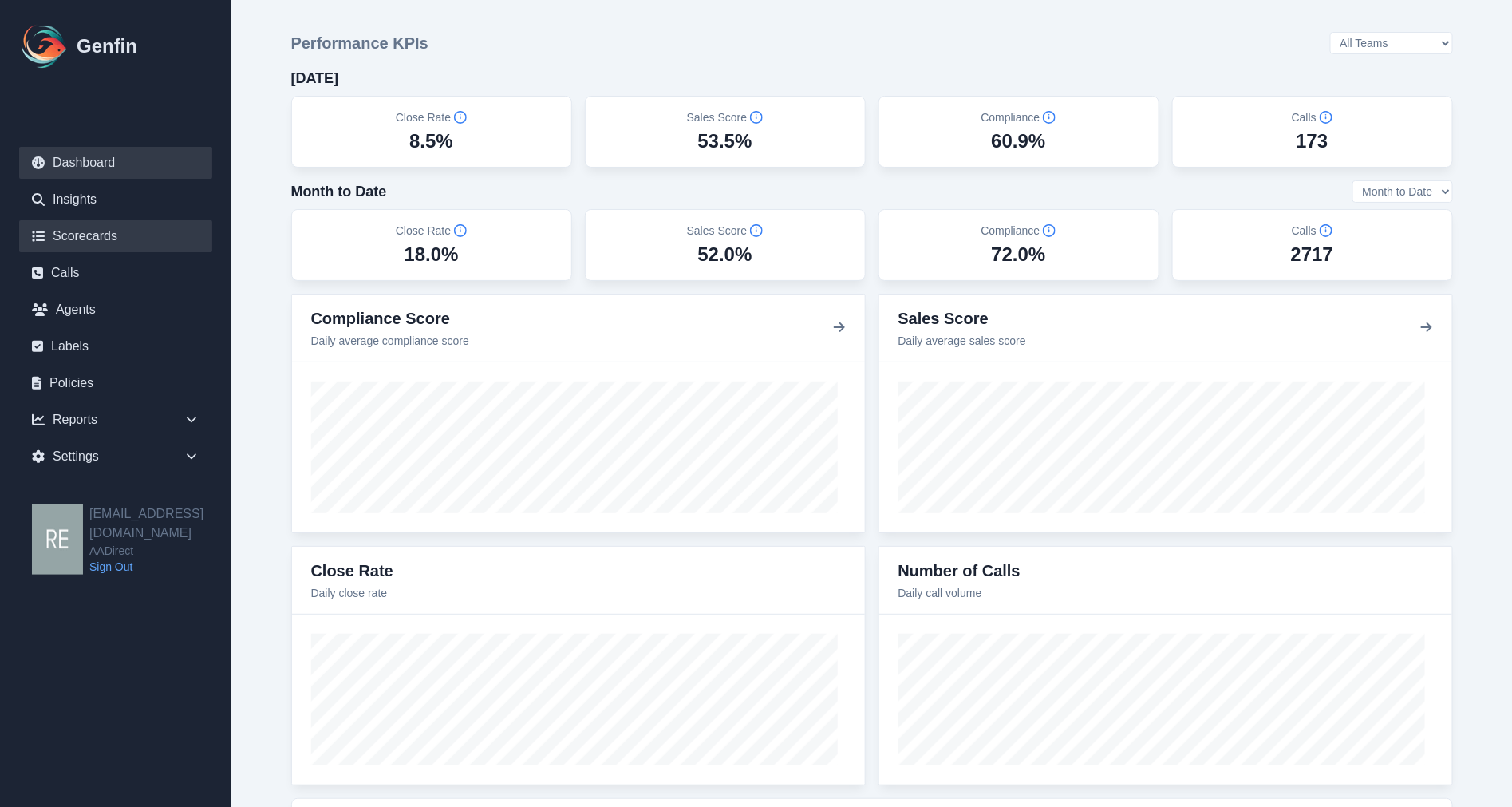
click at [97, 242] on link "Scorecards" at bounding box center [116, 236] width 194 height 32
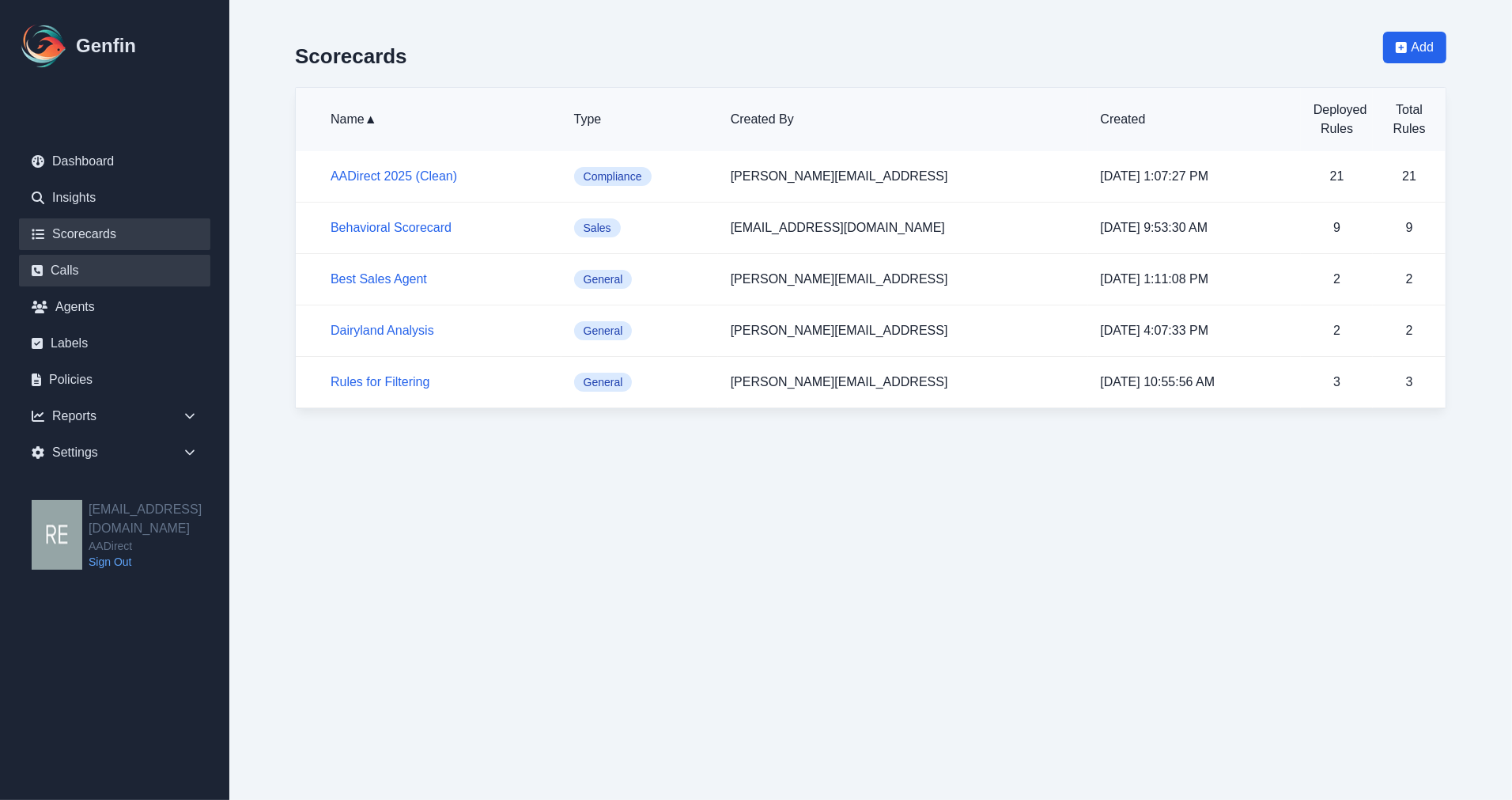
click at [64, 276] on link "Calls" at bounding box center [115, 270] width 192 height 31
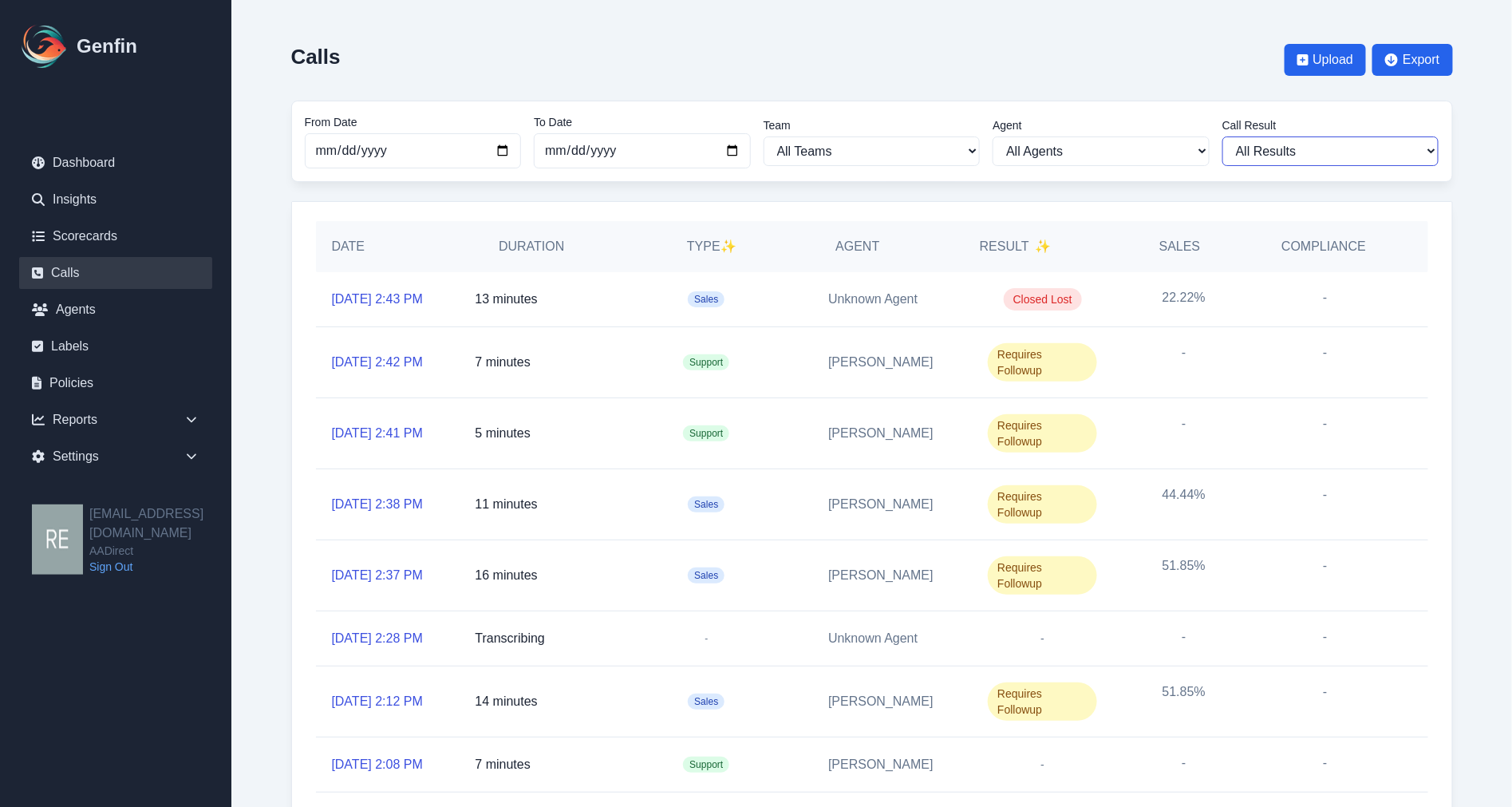
click at [1319, 137] on select "All Results Closed Won Closed Lost Requires Followup" at bounding box center [1331, 150] width 217 height 30
select select "Yes"
click at [1228, 136] on select "All Results Closed Won Closed Lost Requires Followup" at bounding box center [1331, 150] width 217 height 30
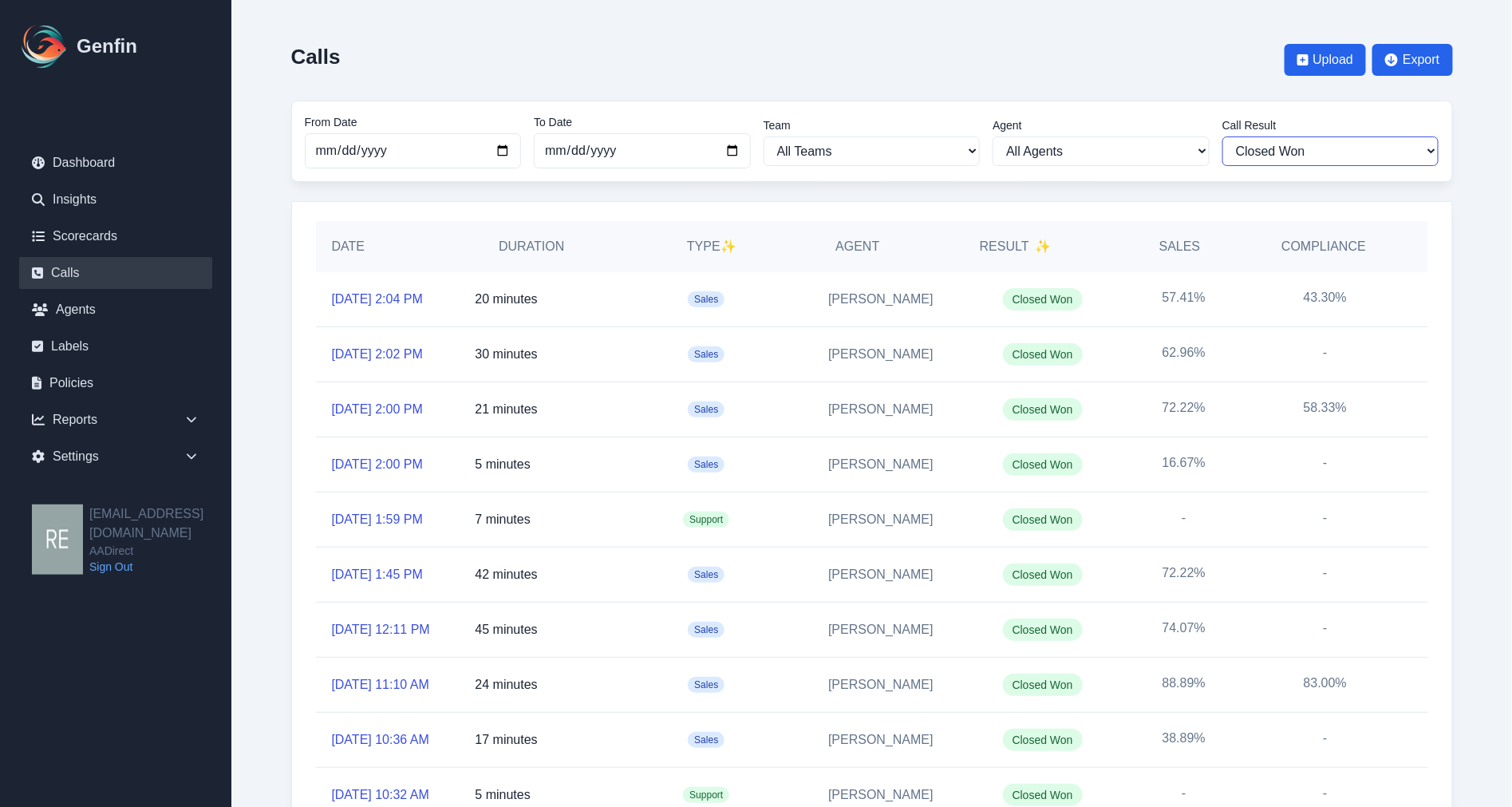
scroll to position [88, 0]
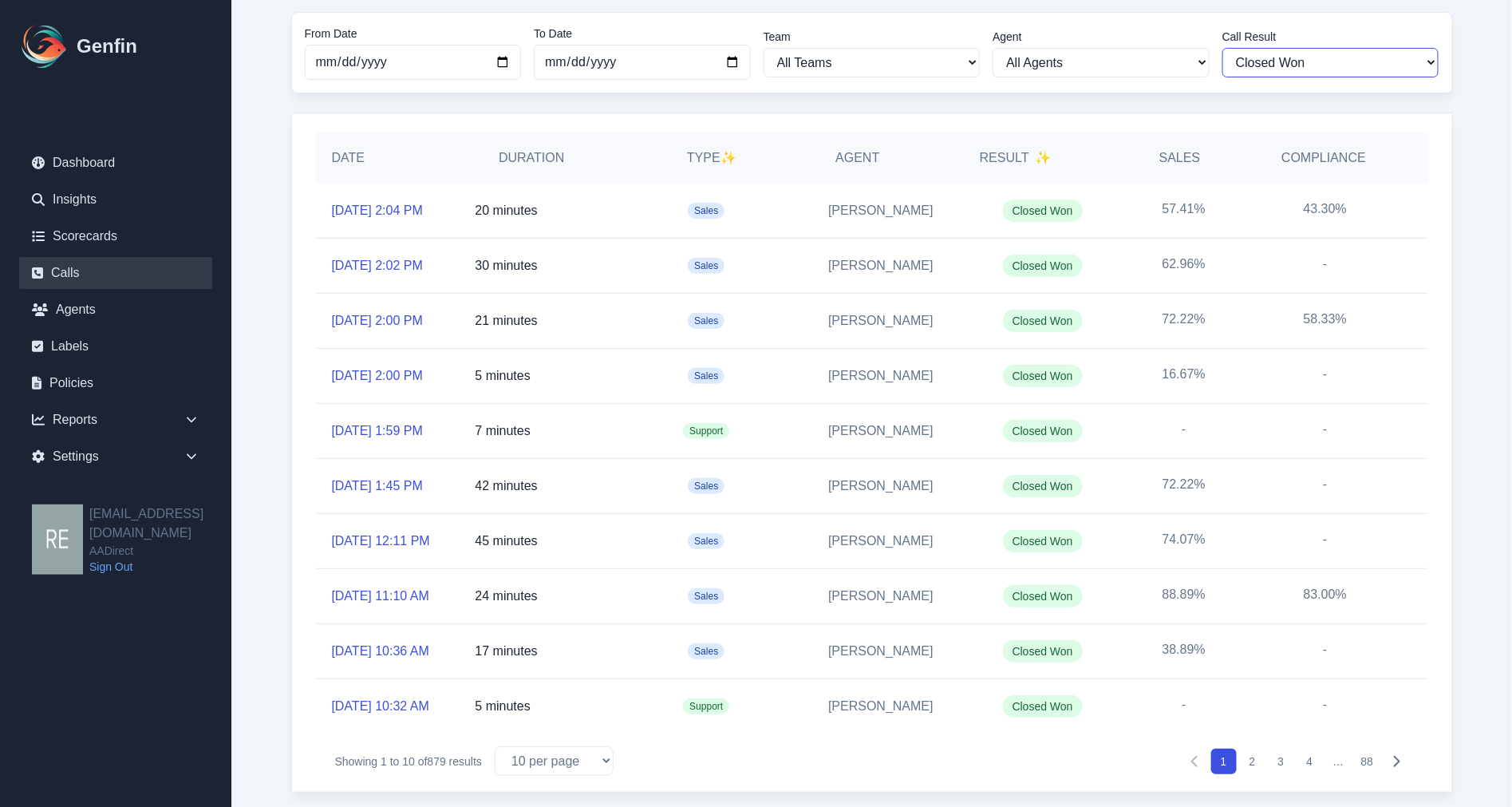
click at [1223, 48] on select "All Results Closed Won Closed Lost Requires Followup" at bounding box center [1331, 62] width 217 height 30
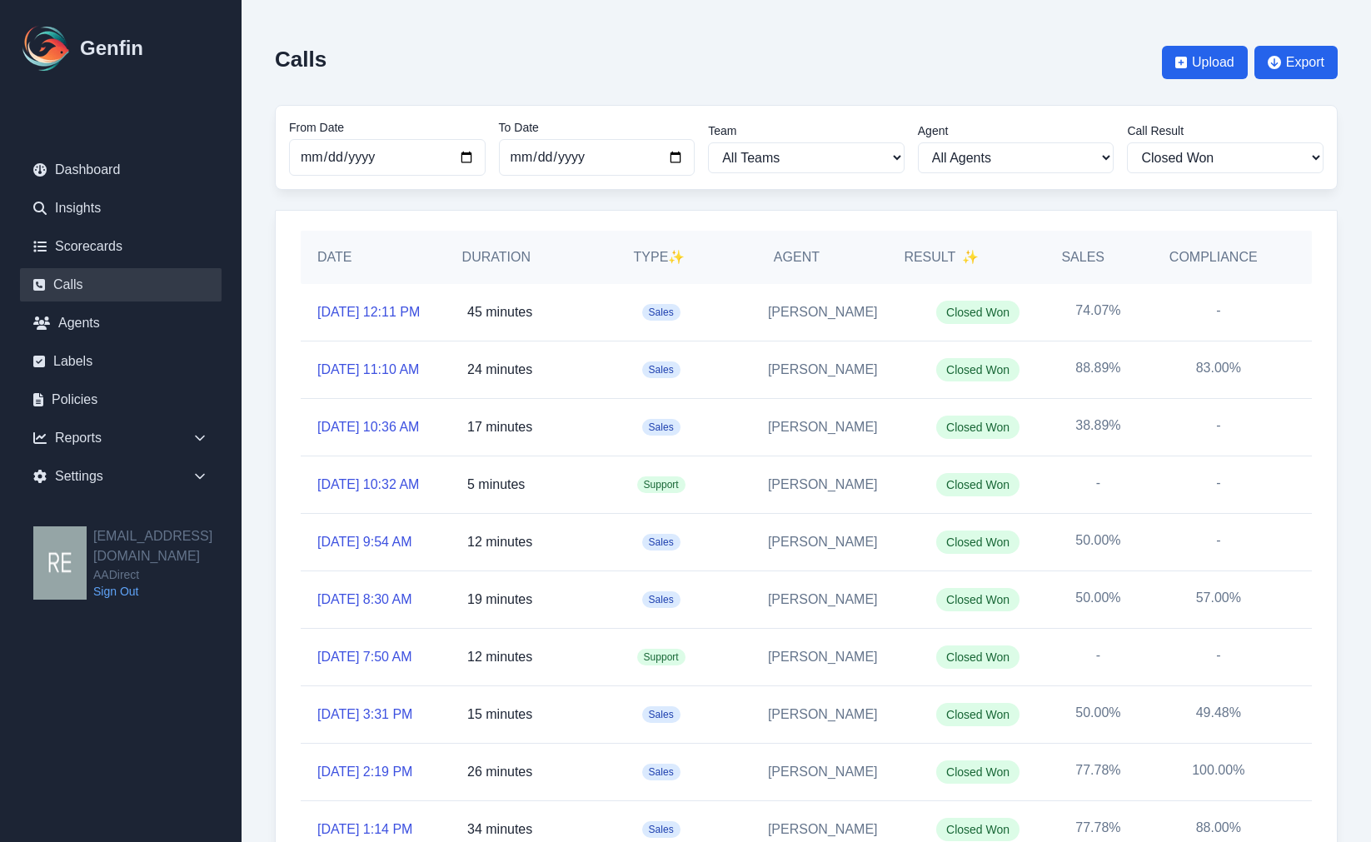
select select "Yes"
